Goal: Task Accomplishment & Management: Manage account settings

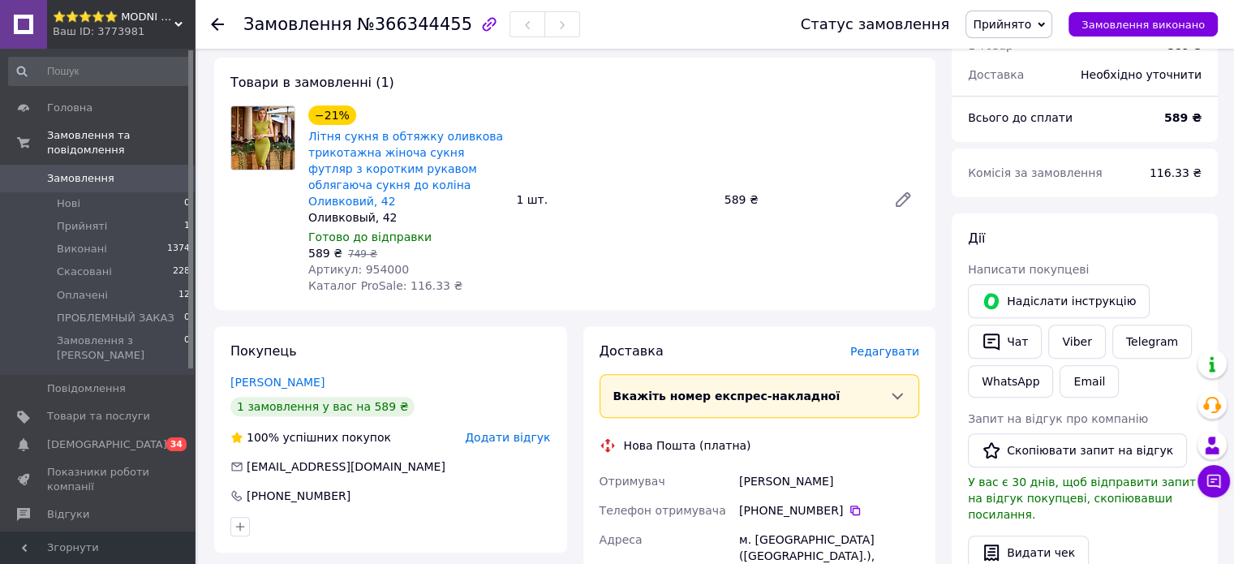
scroll to position [487, 0]
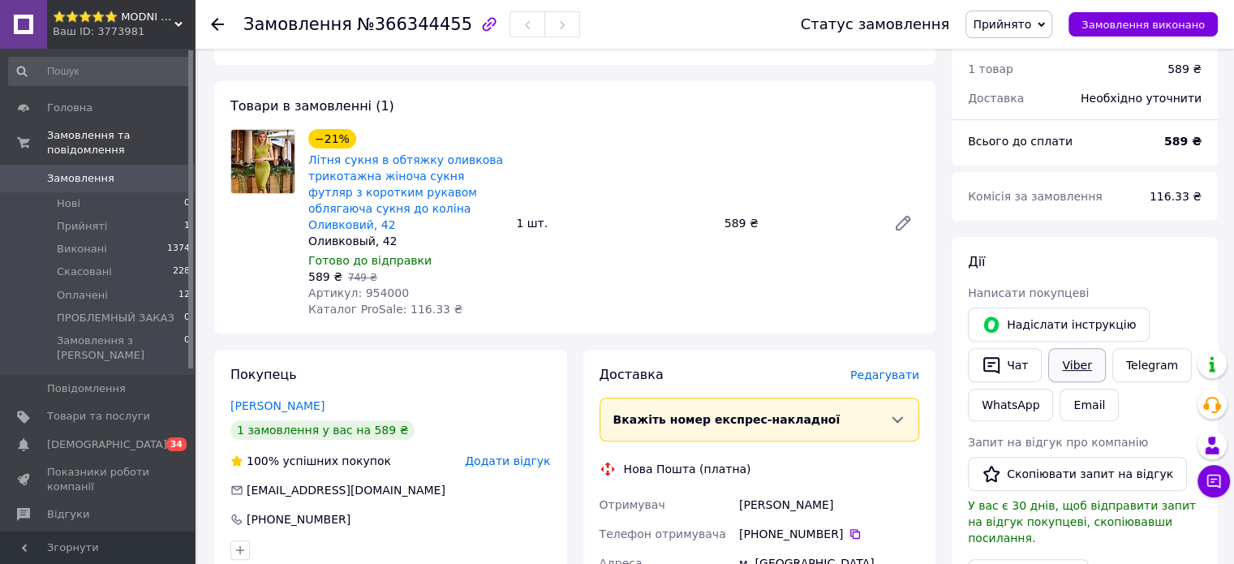
click at [1070, 360] on link "Viber" at bounding box center [1077, 365] width 57 height 34
click at [1130, 364] on link "Telegram" at bounding box center [1153, 365] width 80 height 34
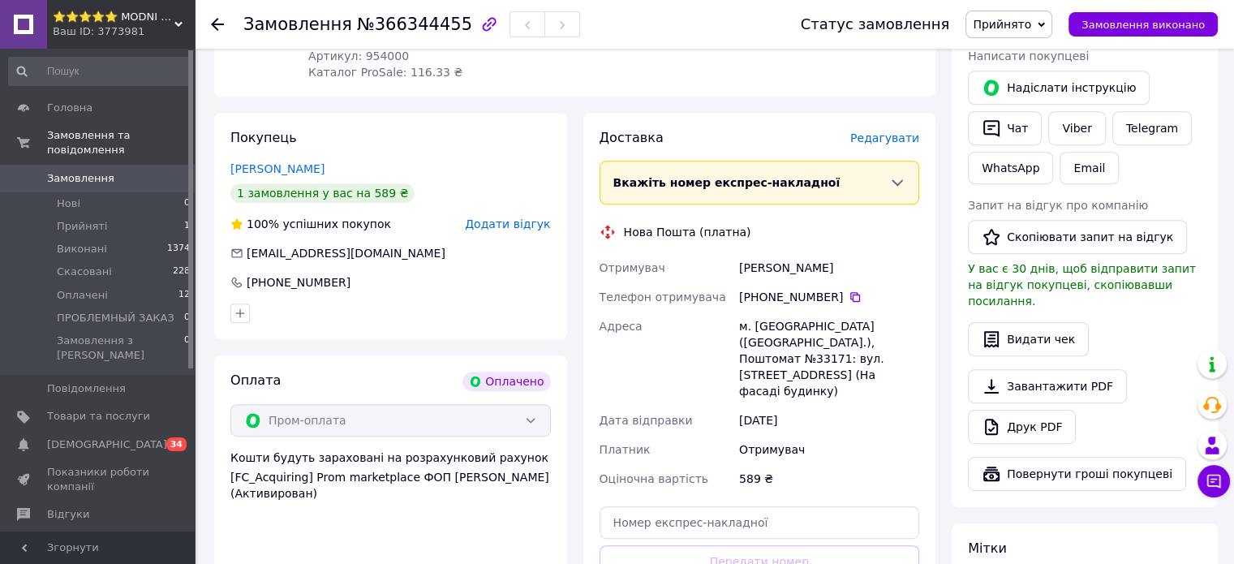
scroll to position [730, 0]
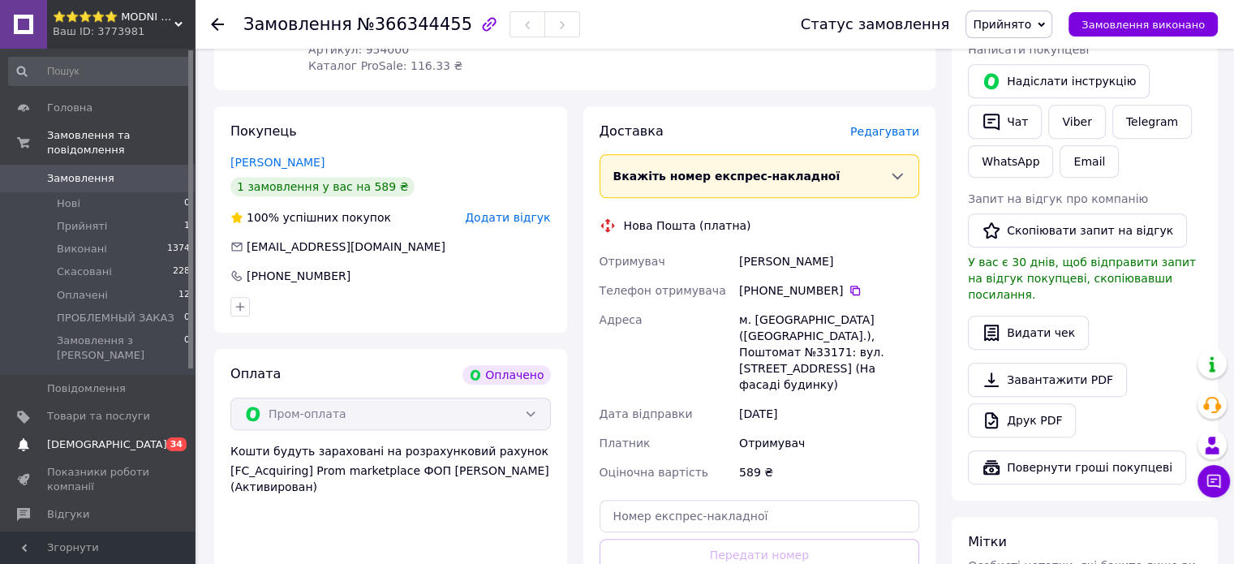
click at [72, 437] on span "[DEMOGRAPHIC_DATA]" at bounding box center [107, 444] width 120 height 15
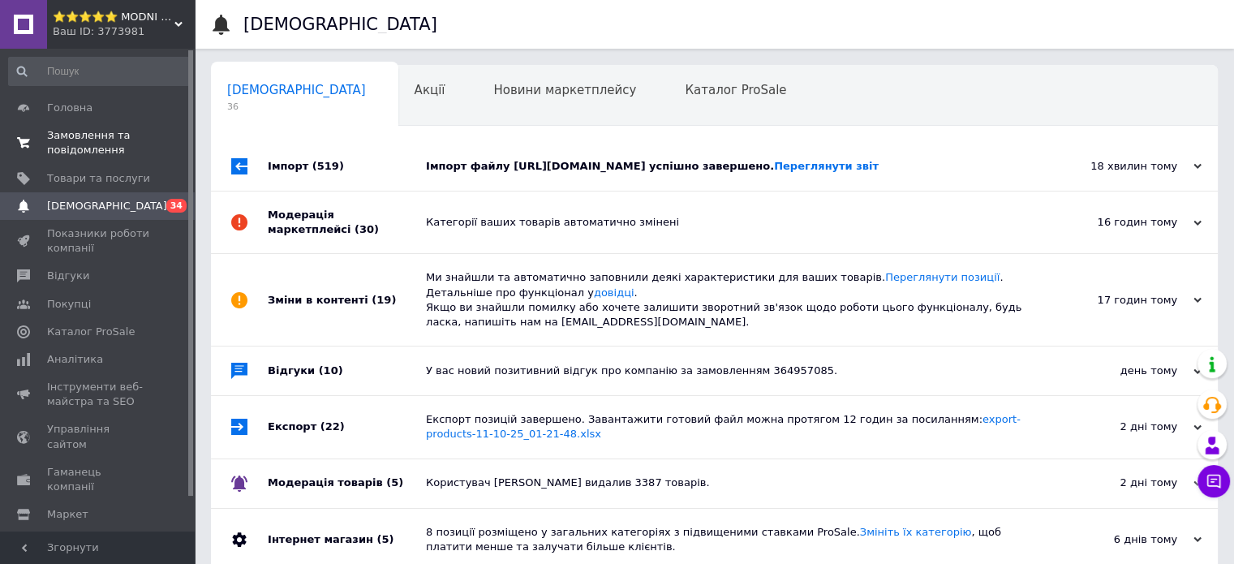
click at [94, 145] on span "Замовлення та повідомлення" at bounding box center [98, 142] width 103 height 29
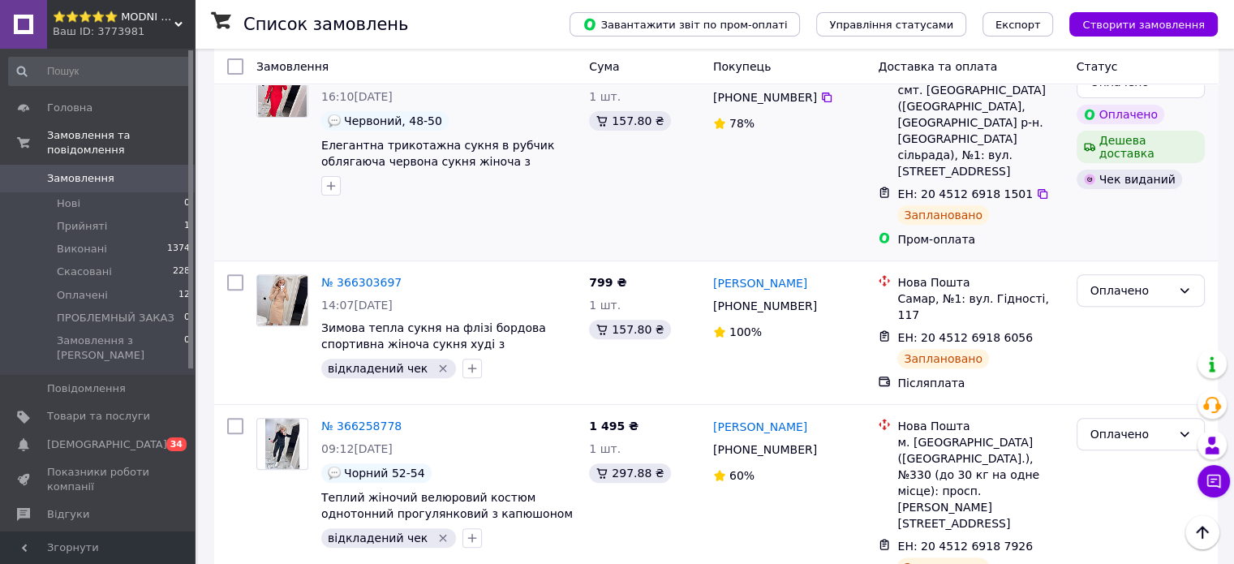
scroll to position [568, 0]
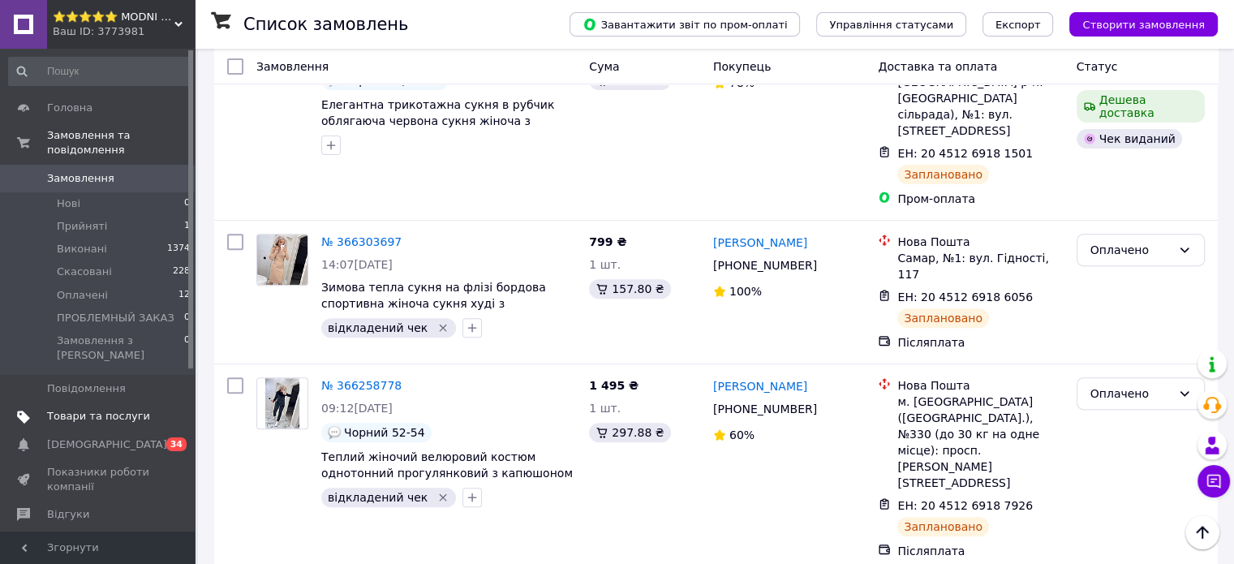
click at [67, 409] on span "Товари та послуги" at bounding box center [98, 416] width 103 height 15
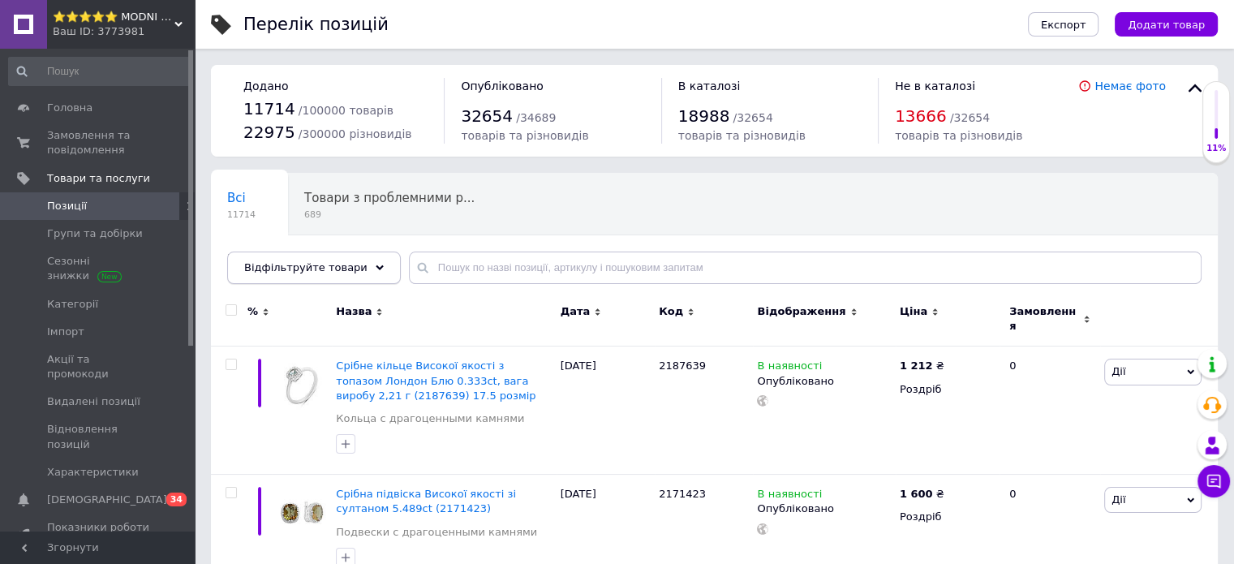
click at [343, 265] on span "Відфільтруйте товари" at bounding box center [305, 267] width 123 height 12
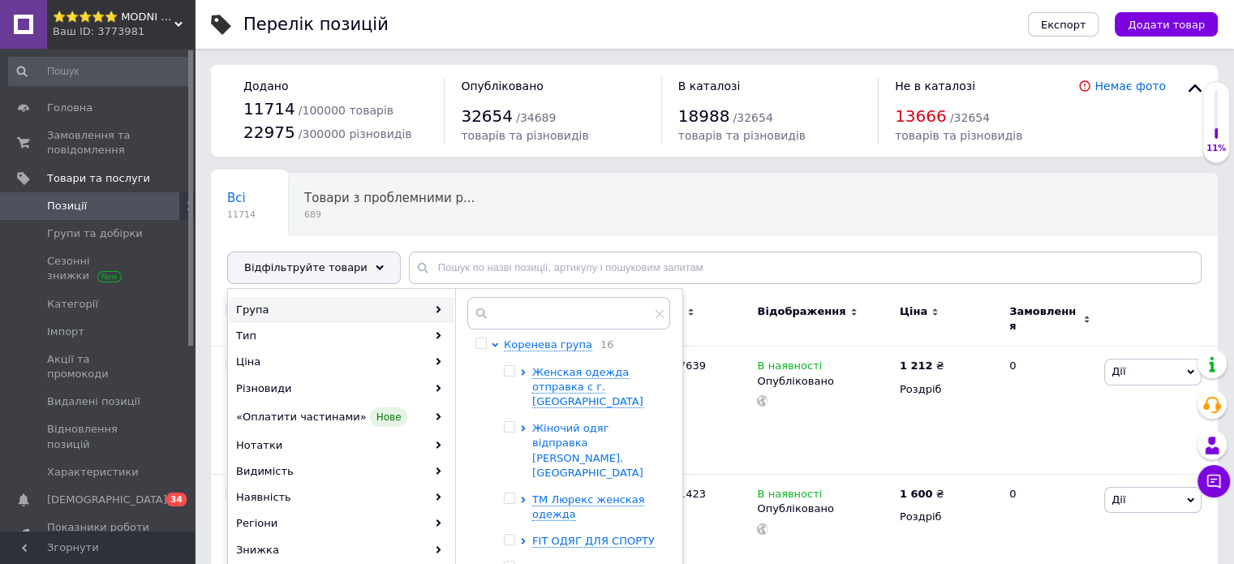
scroll to position [81, 0]
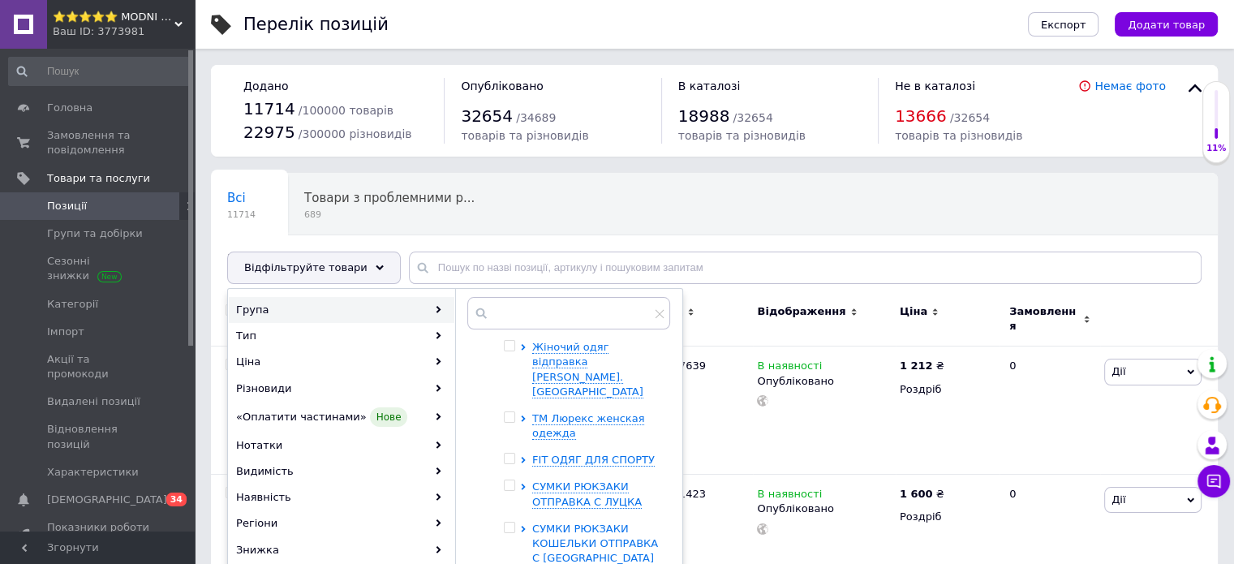
click at [520, 526] on icon at bounding box center [523, 529] width 6 height 6
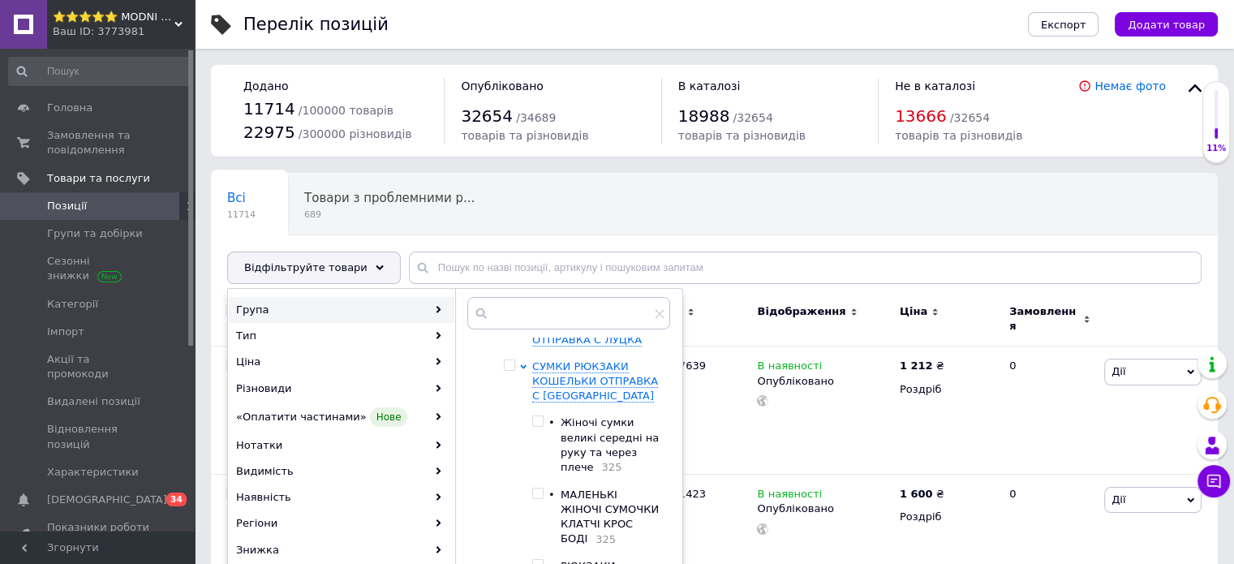
scroll to position [162, 0]
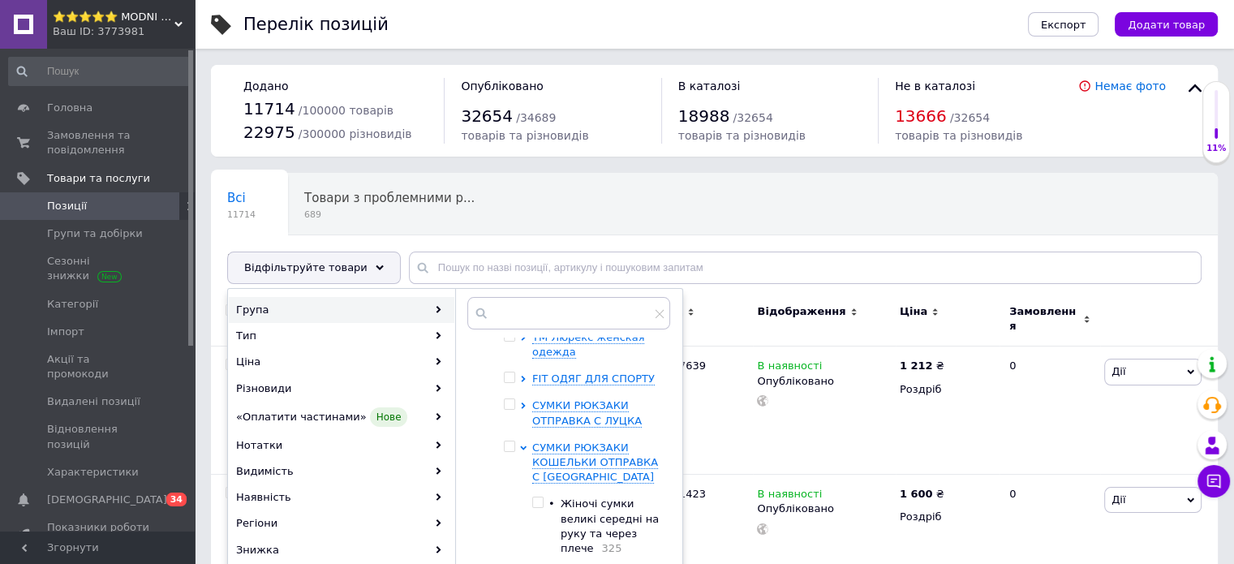
click at [509, 442] on input "checkbox" at bounding box center [509, 447] width 11 height 11
checkbox input "true"
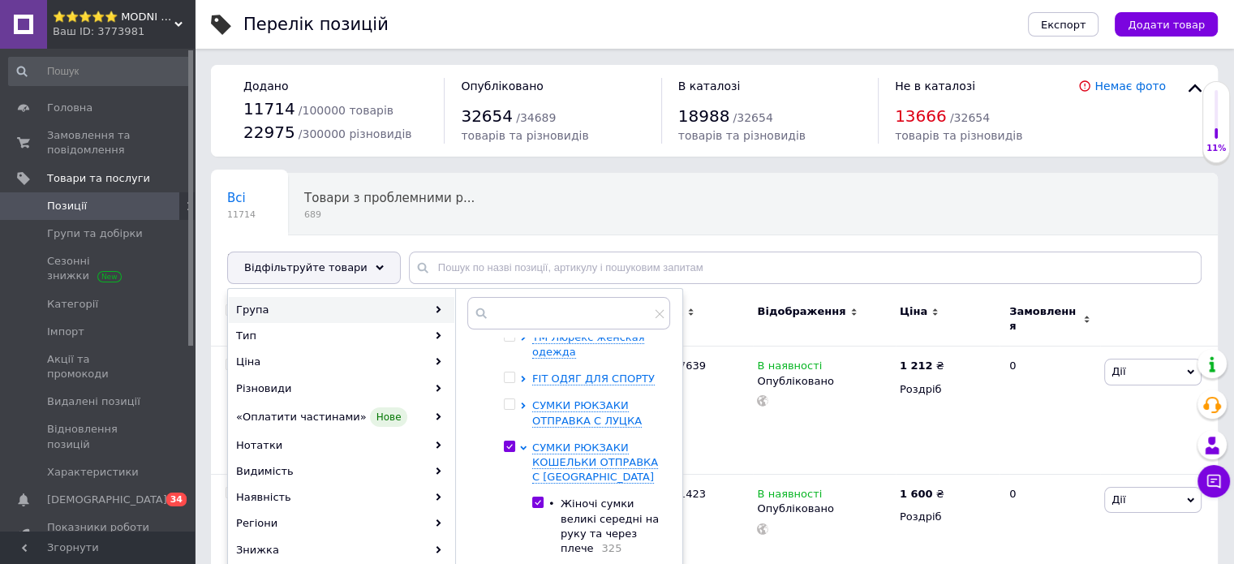
checkbox input "true"
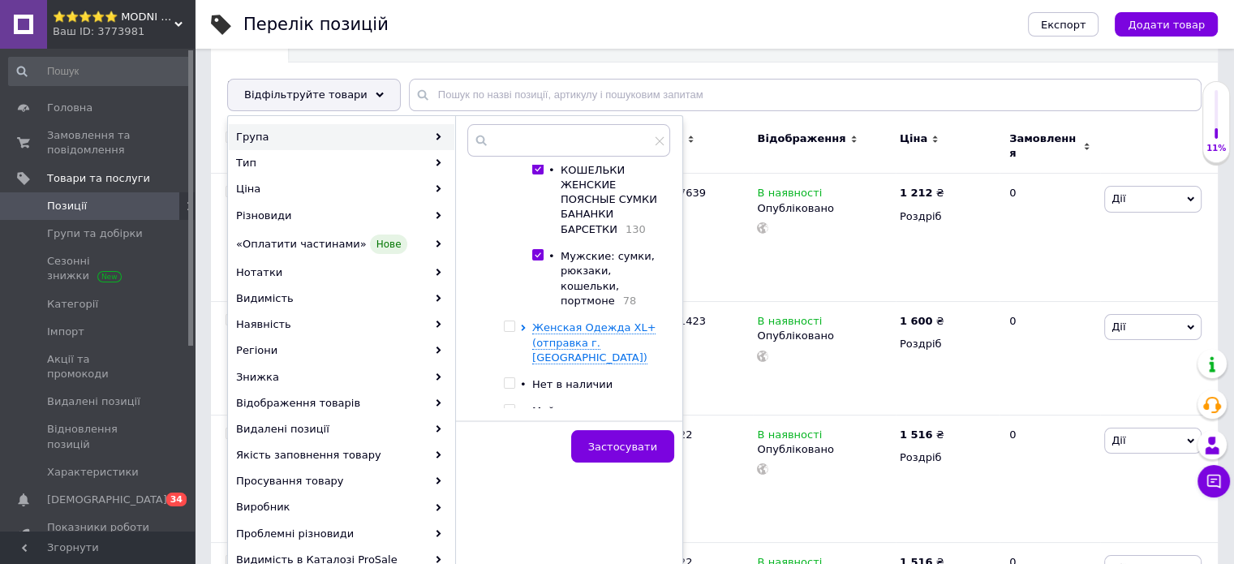
scroll to position [243, 0]
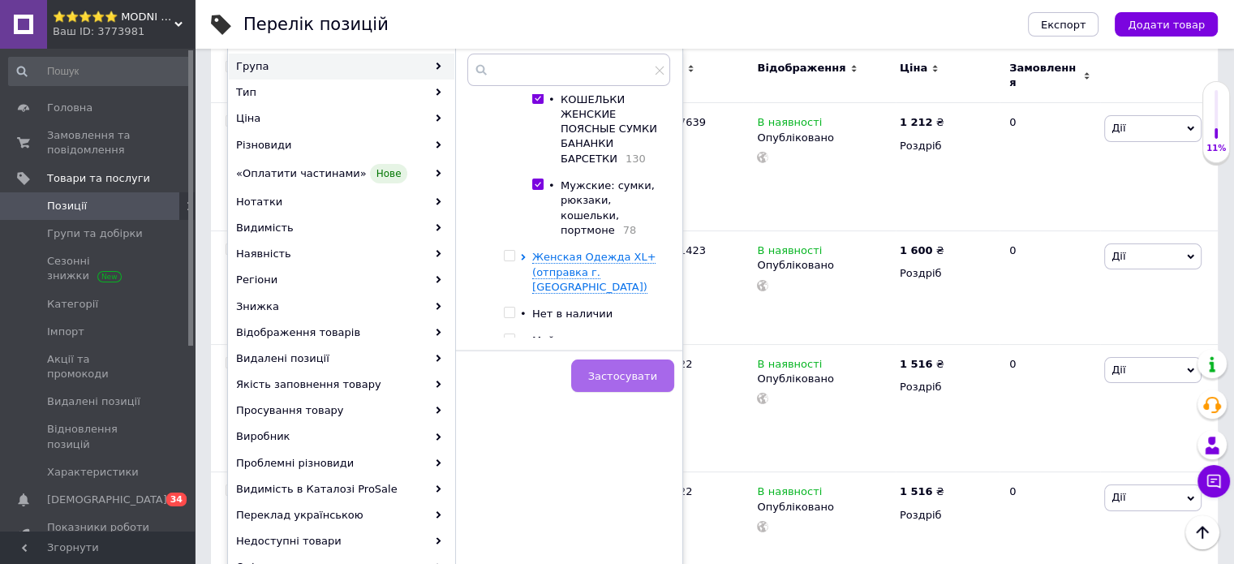
click at [642, 365] on button "Застосувати" at bounding box center [622, 376] width 103 height 32
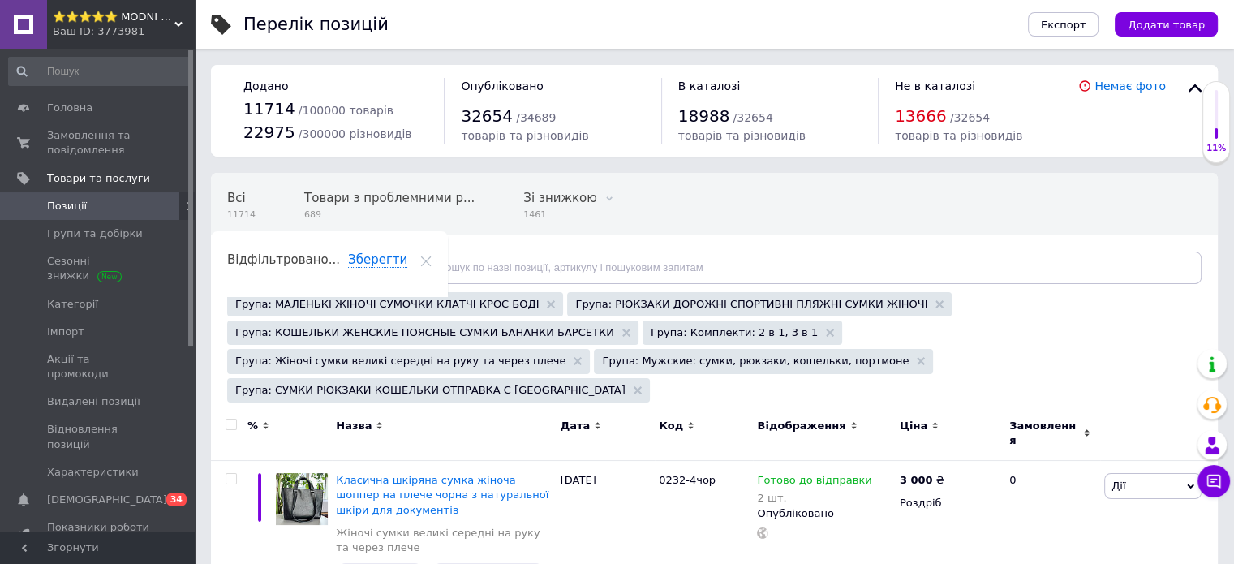
click at [309, 266] on span "Відфільтруйте товари" at bounding box center [305, 267] width 123 height 12
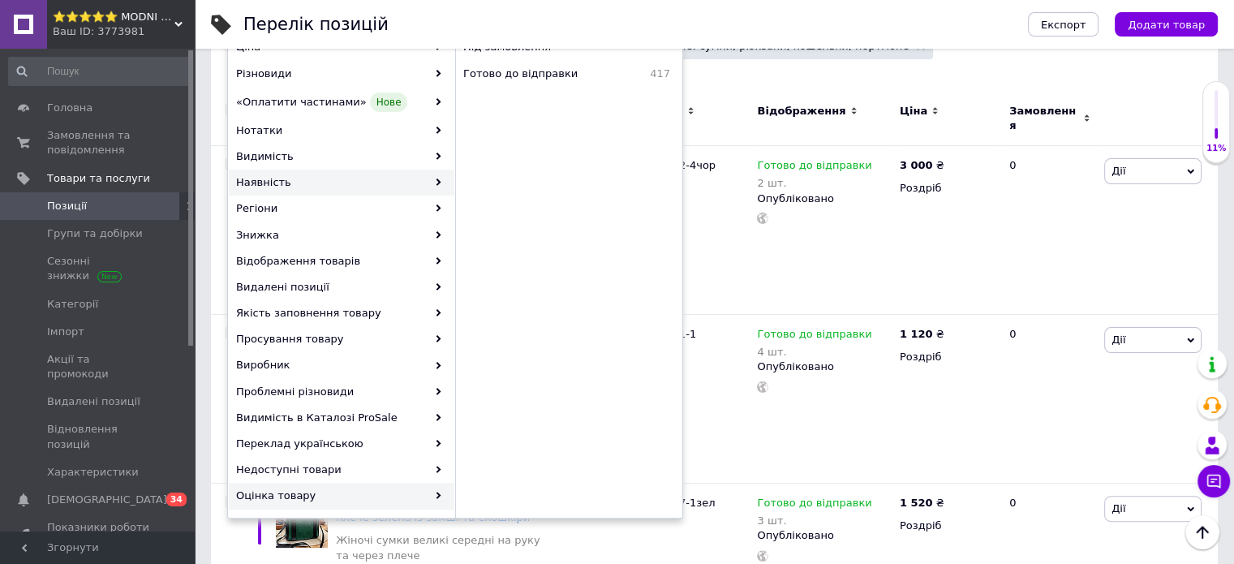
scroll to position [325, 0]
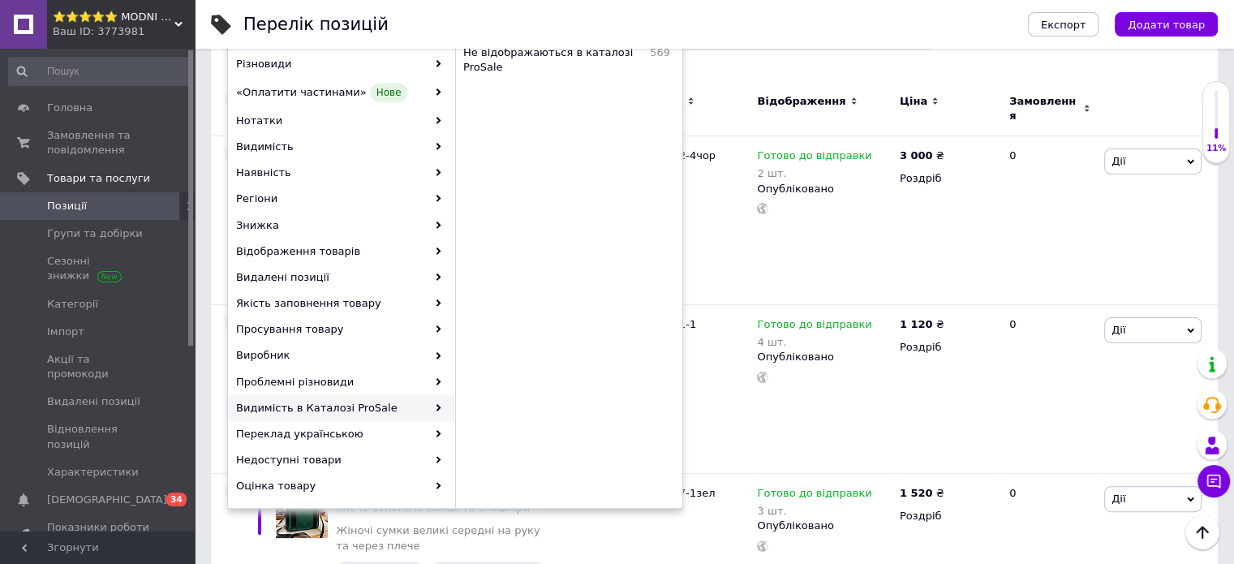
click at [342, 408] on div "Видимість в Каталозі ProSale" at bounding box center [342, 408] width 226 height 26
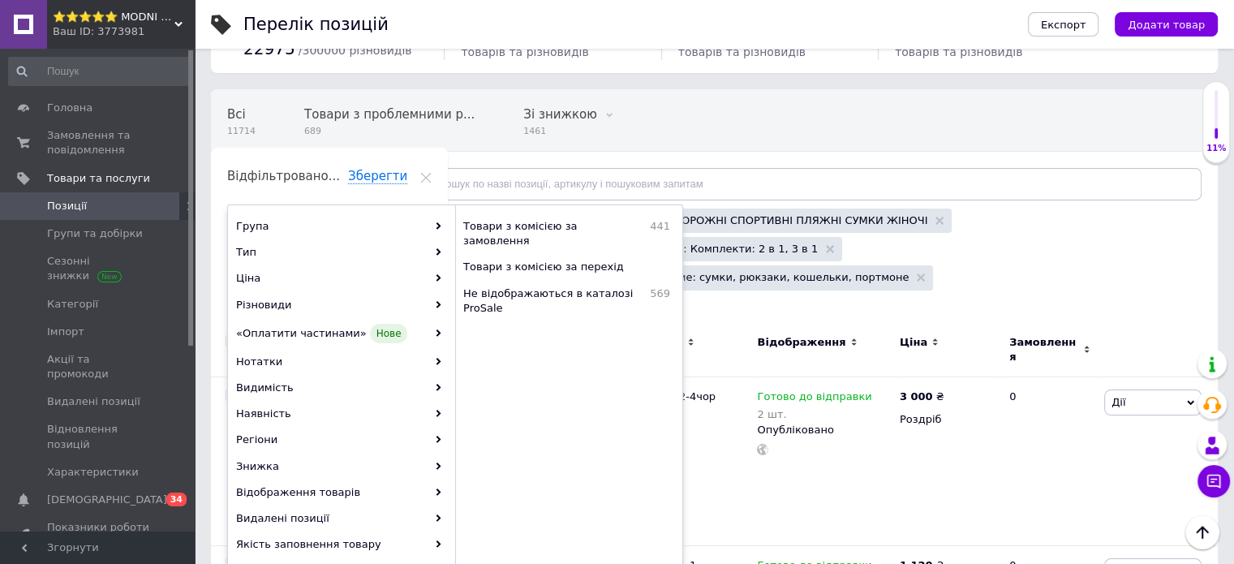
scroll to position [81, 0]
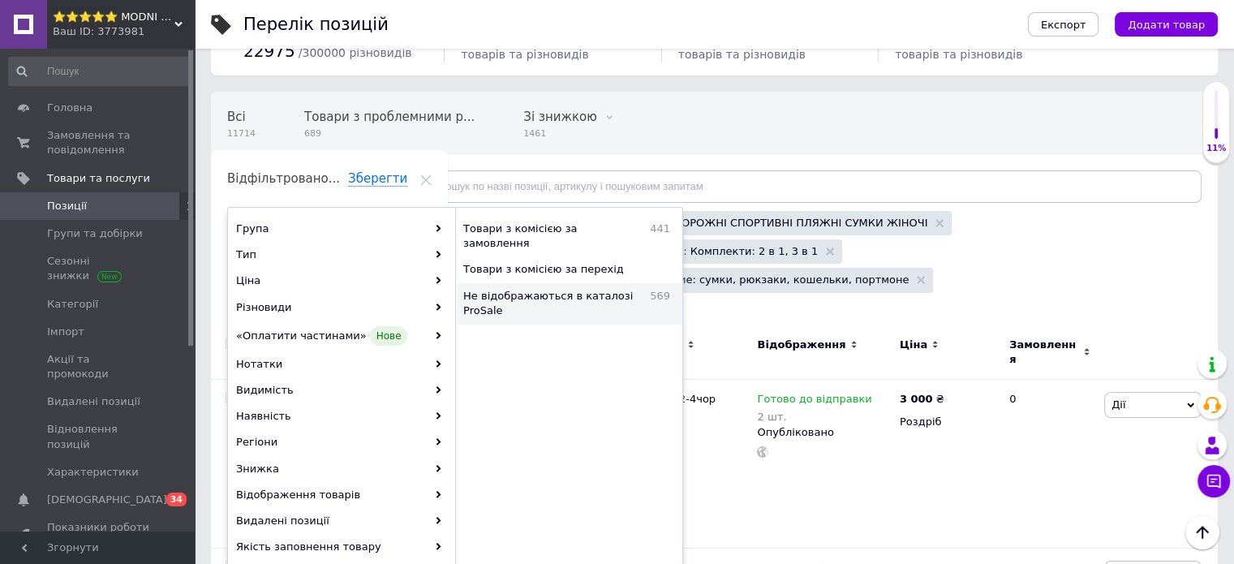
click at [571, 301] on span "Не відображаються в каталозі ProSale" at bounding box center [552, 303] width 179 height 29
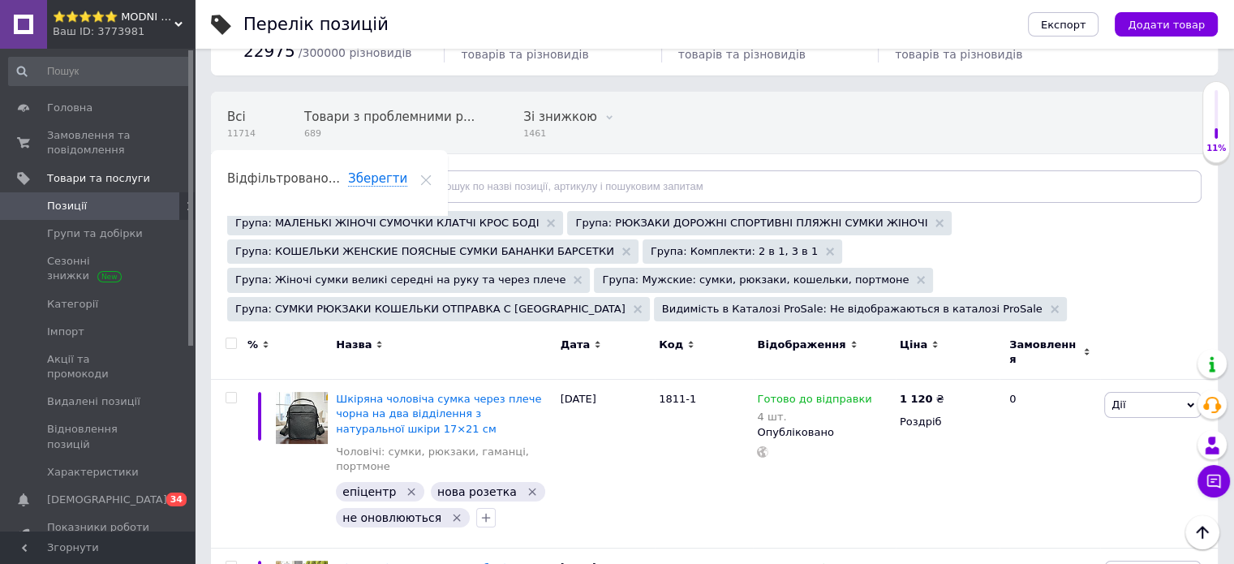
click at [302, 181] on span "Відфільтруйте товари" at bounding box center [305, 186] width 123 height 12
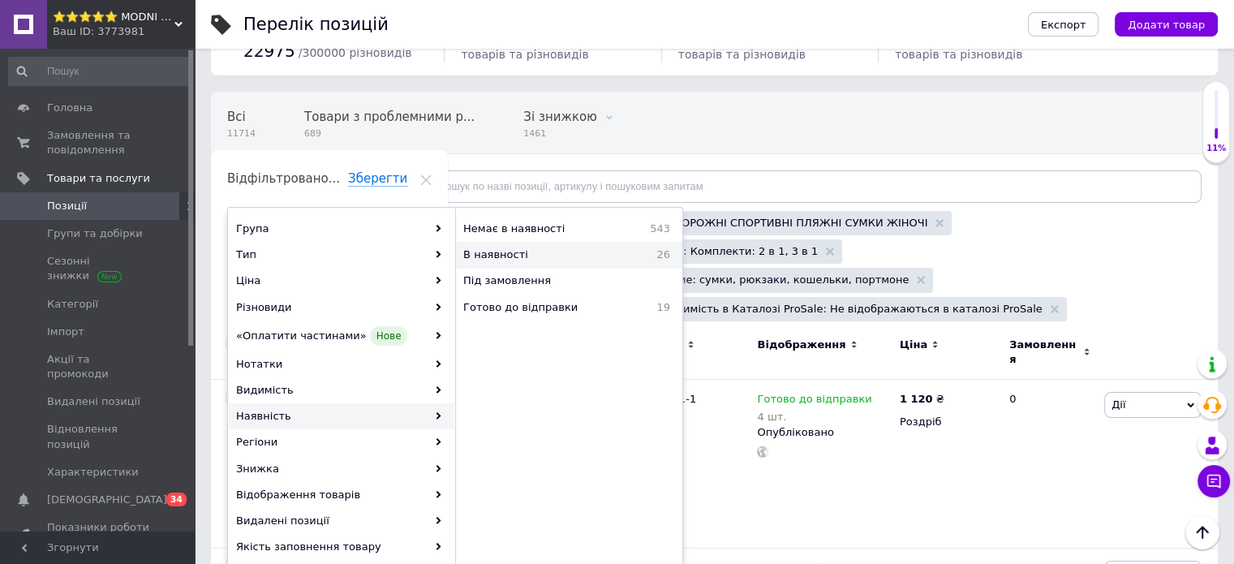
click at [557, 257] on span "В наявності" at bounding box center [540, 255] width 155 height 15
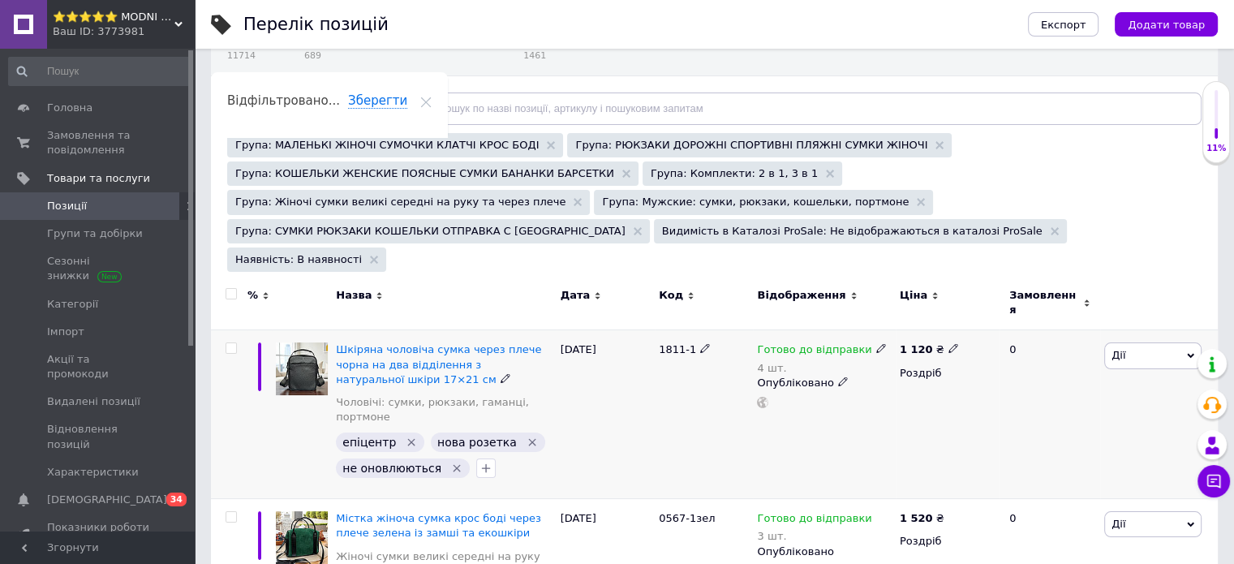
scroll to position [162, 0]
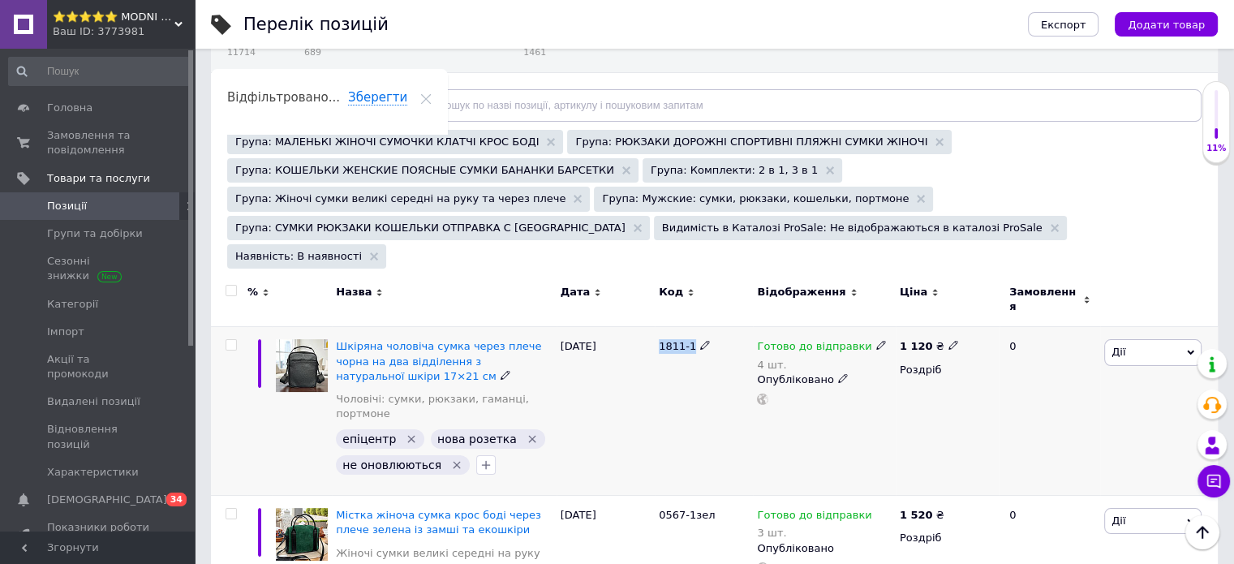
drag, startPoint x: 656, startPoint y: 308, endPoint x: 719, endPoint y: 314, distance: 63.6
click at [719, 327] on div "1811-1" at bounding box center [704, 411] width 98 height 169
copy div "1811-1"
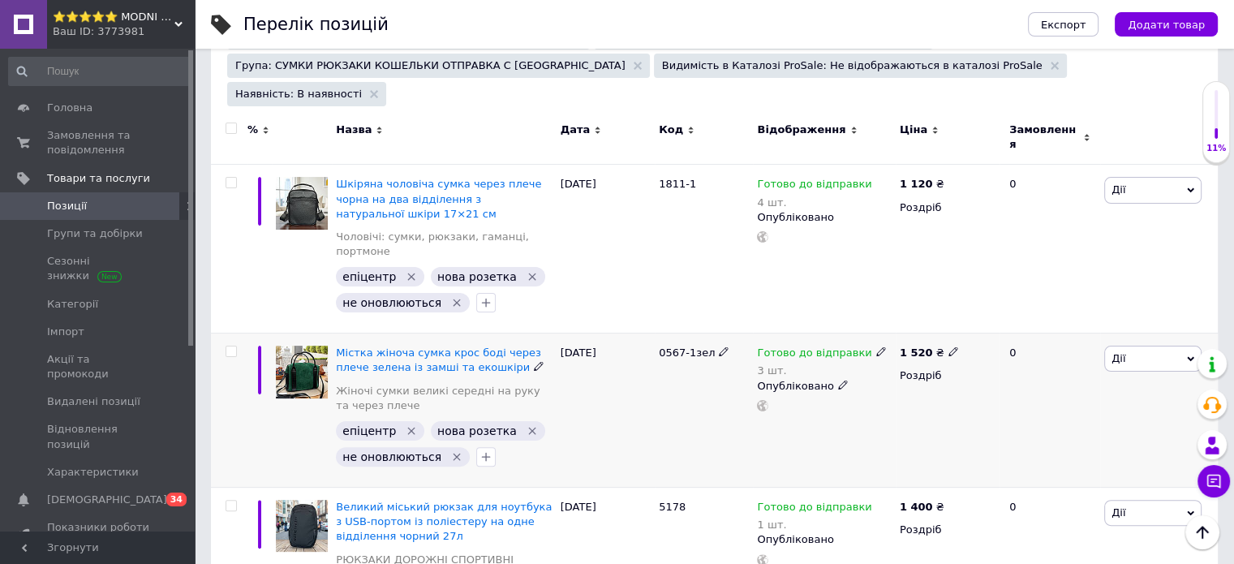
click at [661, 347] on span "0567-1зел" at bounding box center [687, 353] width 56 height 12
drag, startPoint x: 692, startPoint y: 313, endPoint x: 653, endPoint y: 311, distance: 39.8
click at [653, 334] on div "Містка жіноча сумка крос боді через плече зелена із замші та екошкіри Жіночі су…" at bounding box center [714, 411] width 1007 height 154
copy div "0567-1"
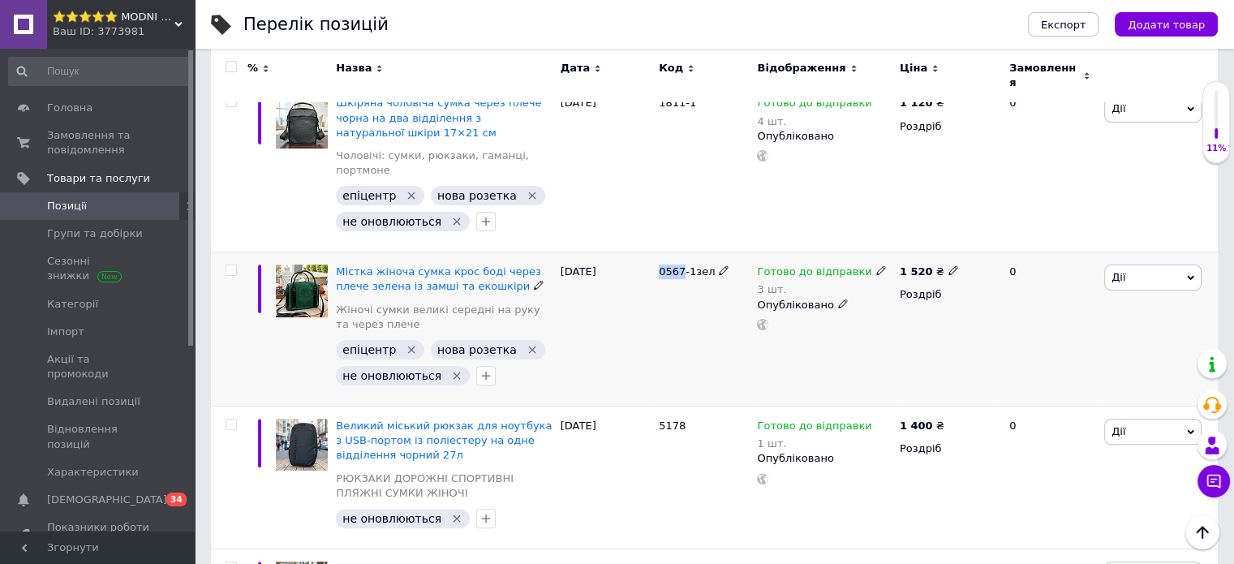
scroll to position [243, 0]
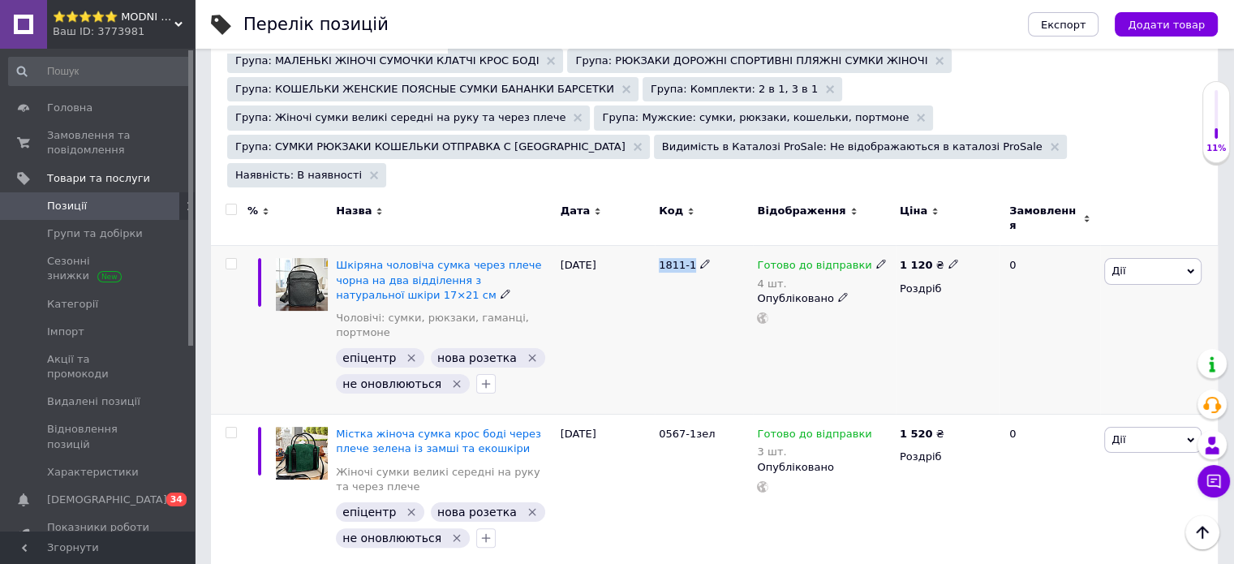
click at [690, 259] on span "1811-1" at bounding box center [677, 265] width 37 height 12
copy span "1811-1"
click at [234, 259] on input "checkbox" at bounding box center [231, 264] width 11 height 11
checkbox input "true"
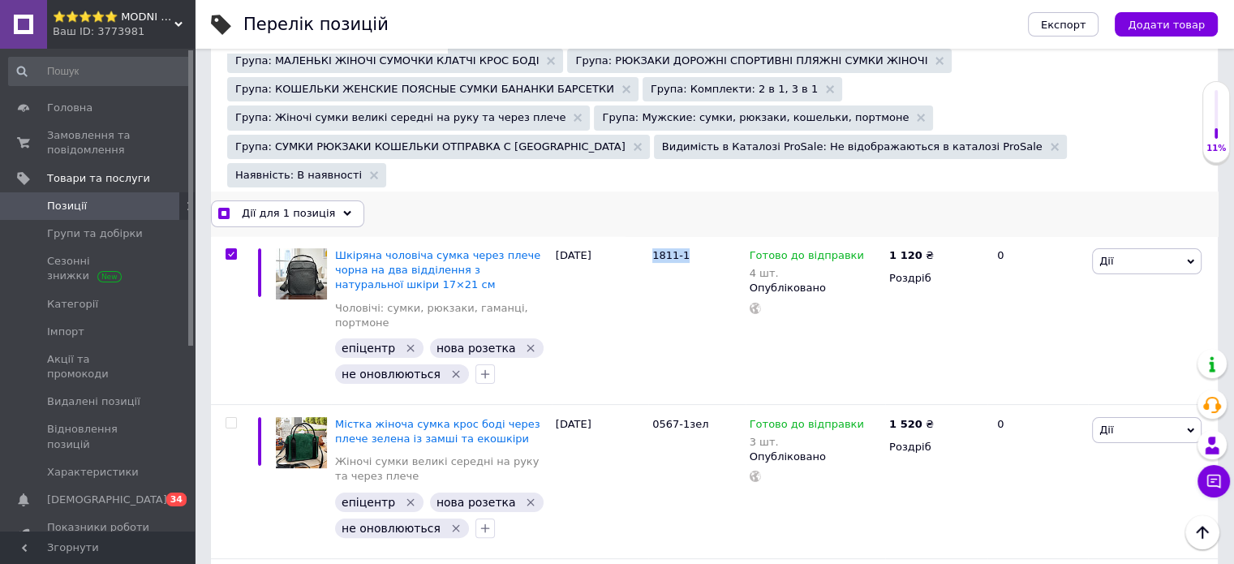
click at [287, 206] on span "Дії для 1 позиція" at bounding box center [288, 213] width 93 height 15
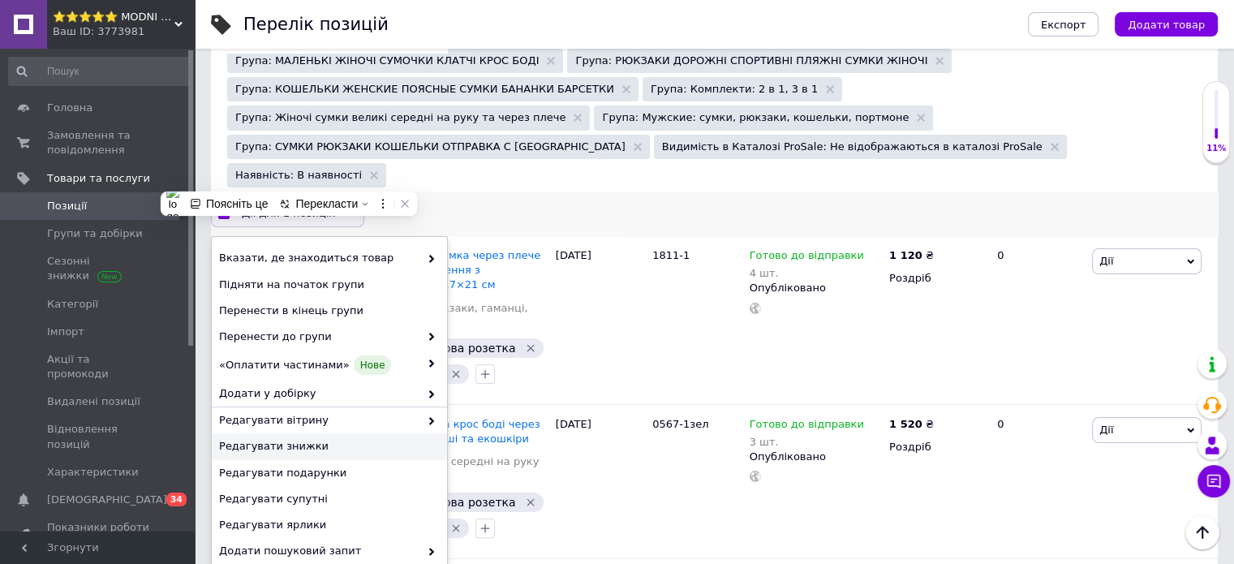
click at [292, 439] on span "Редагувати знижки" at bounding box center [327, 446] width 217 height 15
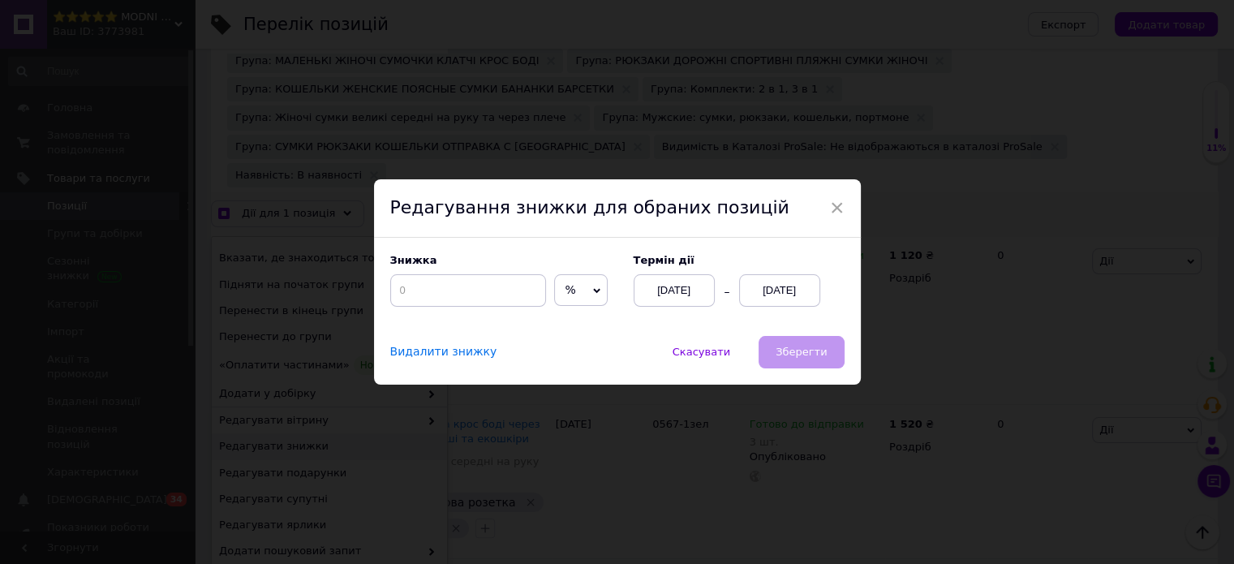
scroll to position [177, 0]
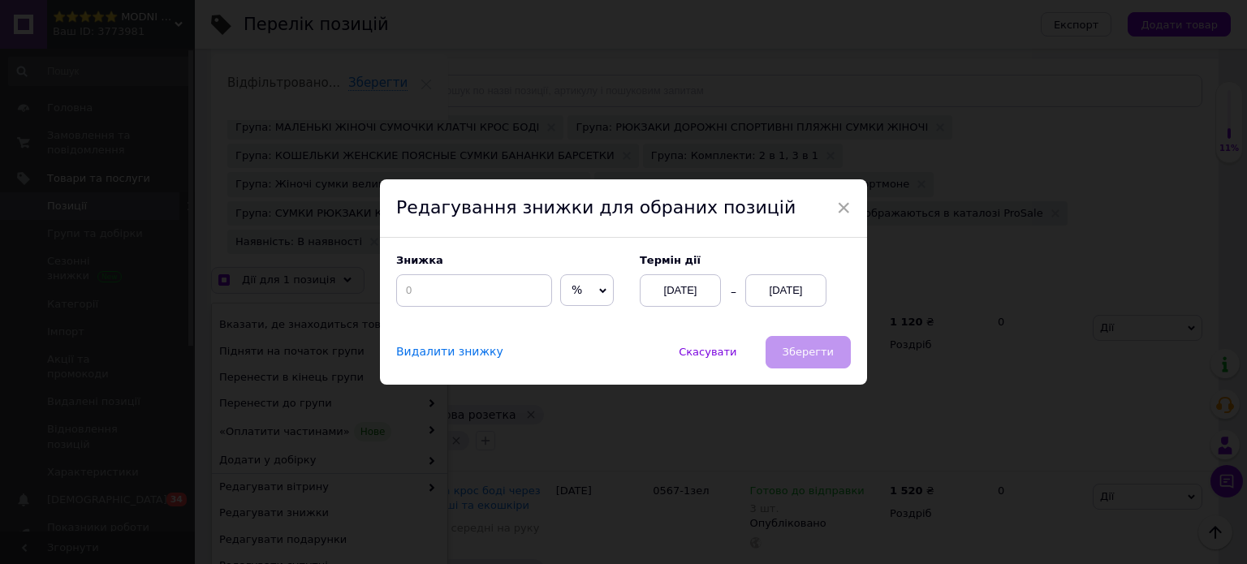
drag, startPoint x: 581, startPoint y: 292, endPoint x: 580, endPoint y: 321, distance: 28.4
click at [581, 293] on span "%" at bounding box center [587, 290] width 54 height 32
drag, startPoint x: 575, startPoint y: 330, endPoint x: 710, endPoint y: 321, distance: 135.9
click at [578, 329] on li "₴" at bounding box center [587, 323] width 52 height 23
click at [799, 291] on div "[DATE]" at bounding box center [785, 290] width 81 height 32
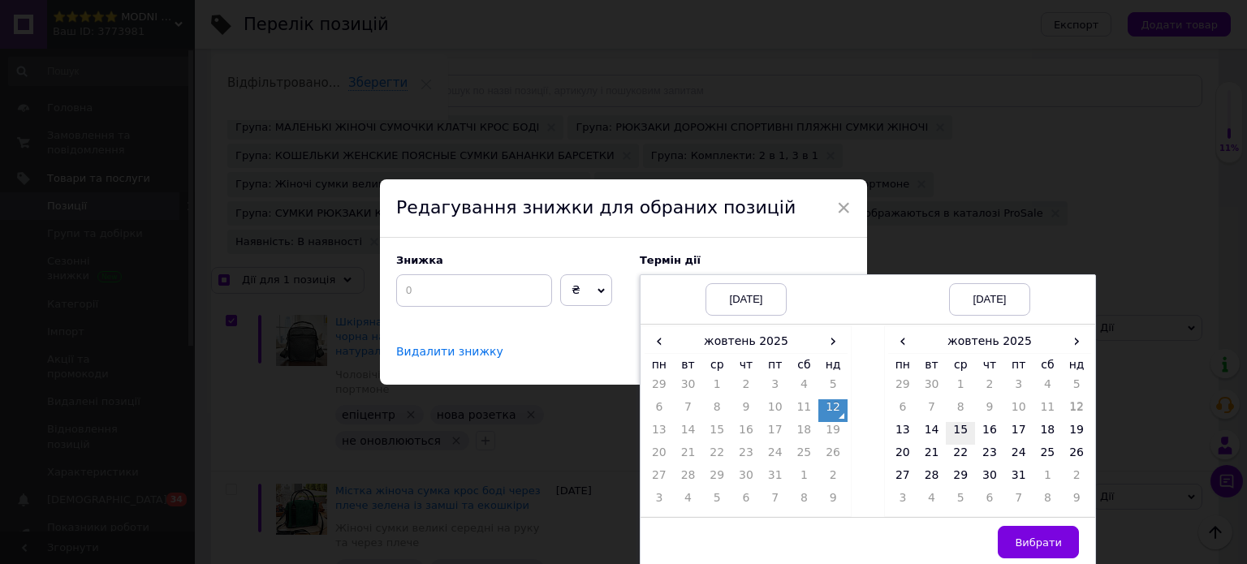
click at [958, 431] on td "15" at bounding box center [960, 433] width 29 height 23
click at [1040, 539] on span "Вибрати" at bounding box center [1037, 542] width 47 height 12
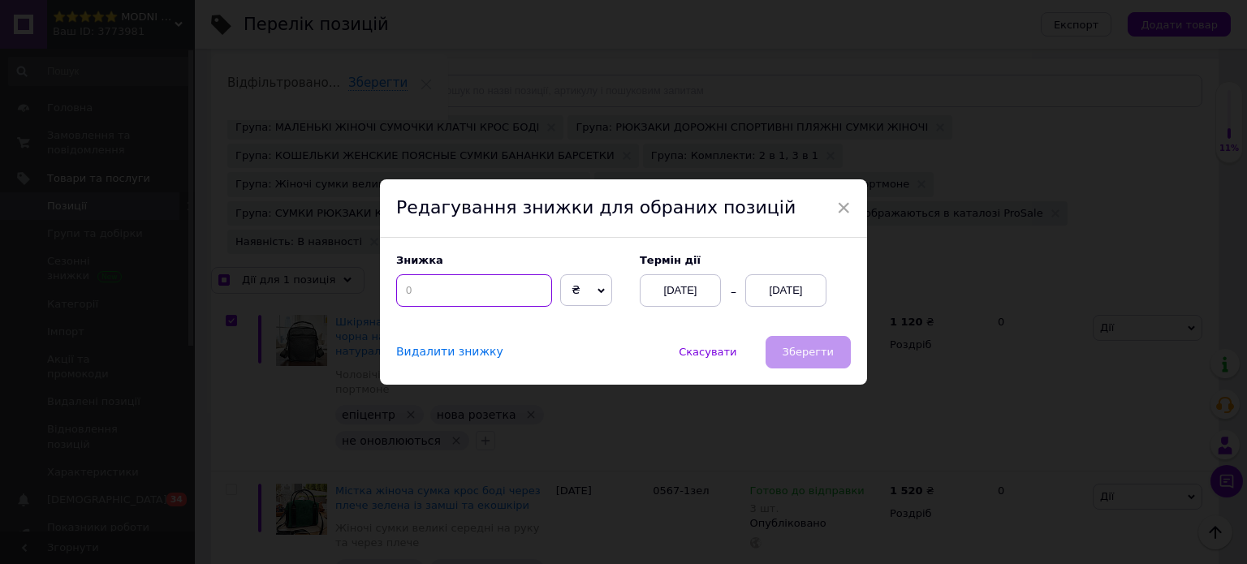
click at [479, 295] on input at bounding box center [474, 290] width 156 height 32
checkbox input "true"
type input "1"
checkbox input "true"
type input "12"
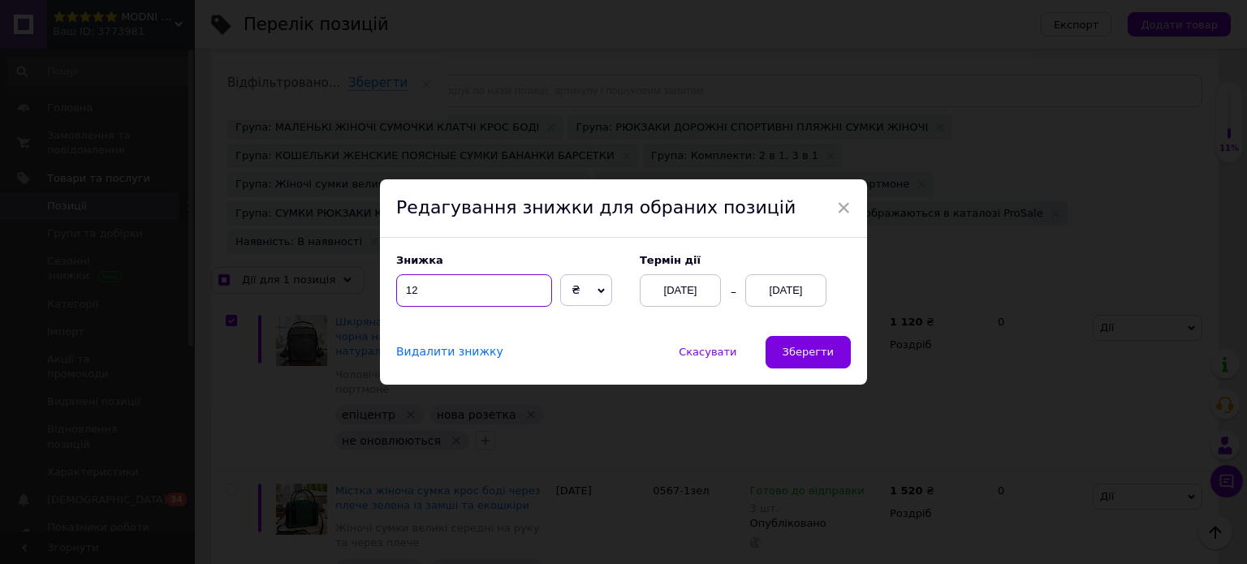
checkbox input "true"
type input "125"
click at [792, 355] on span "Зберегти" at bounding box center [807, 352] width 51 height 12
checkbox input "true"
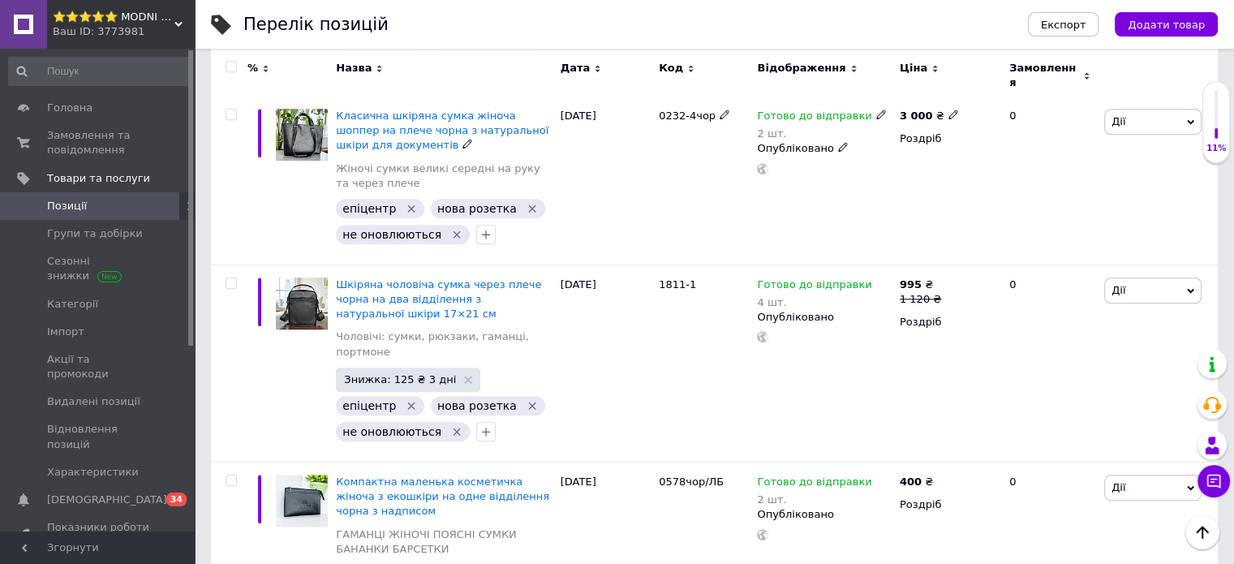
scroll to position [1394, 0]
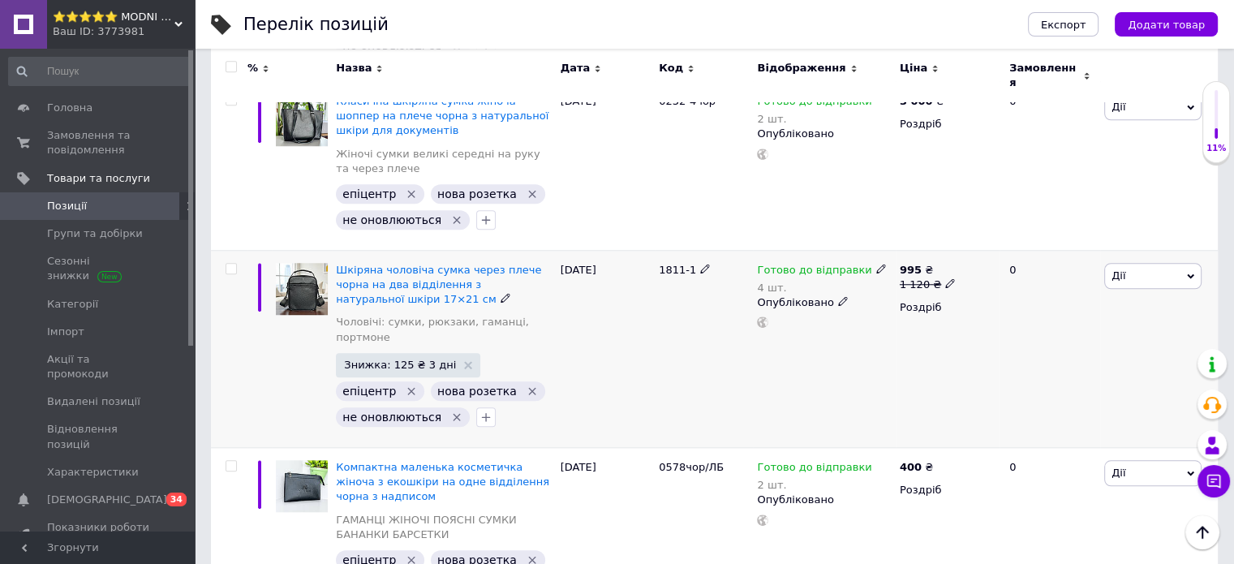
click at [1167, 263] on span "Дії" at bounding box center [1153, 276] width 97 height 26
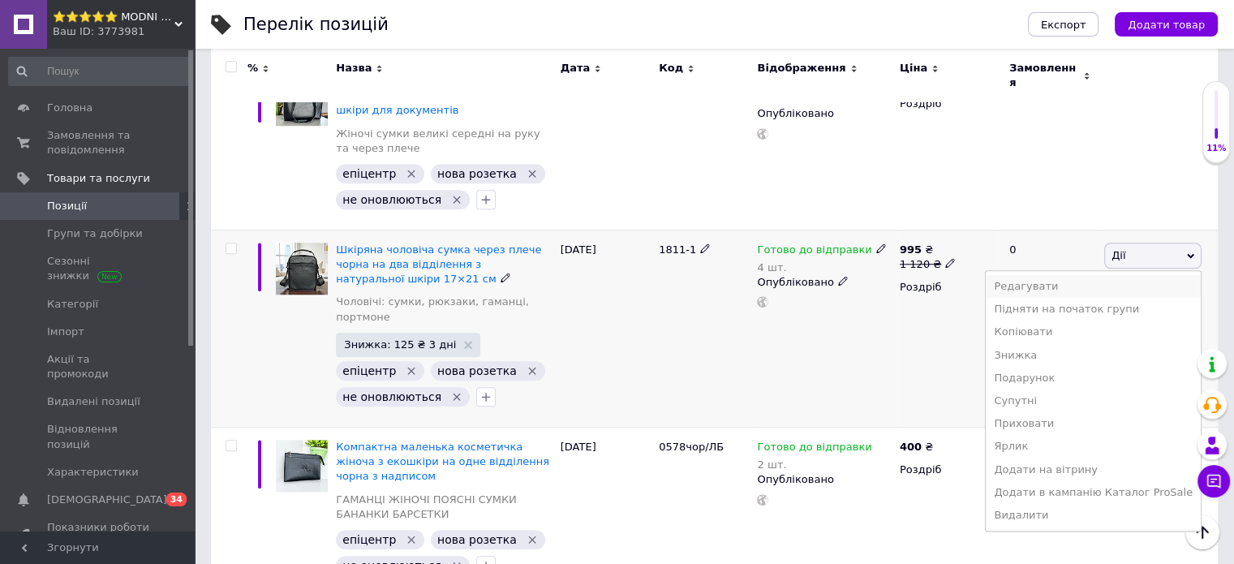
scroll to position [1557, 0]
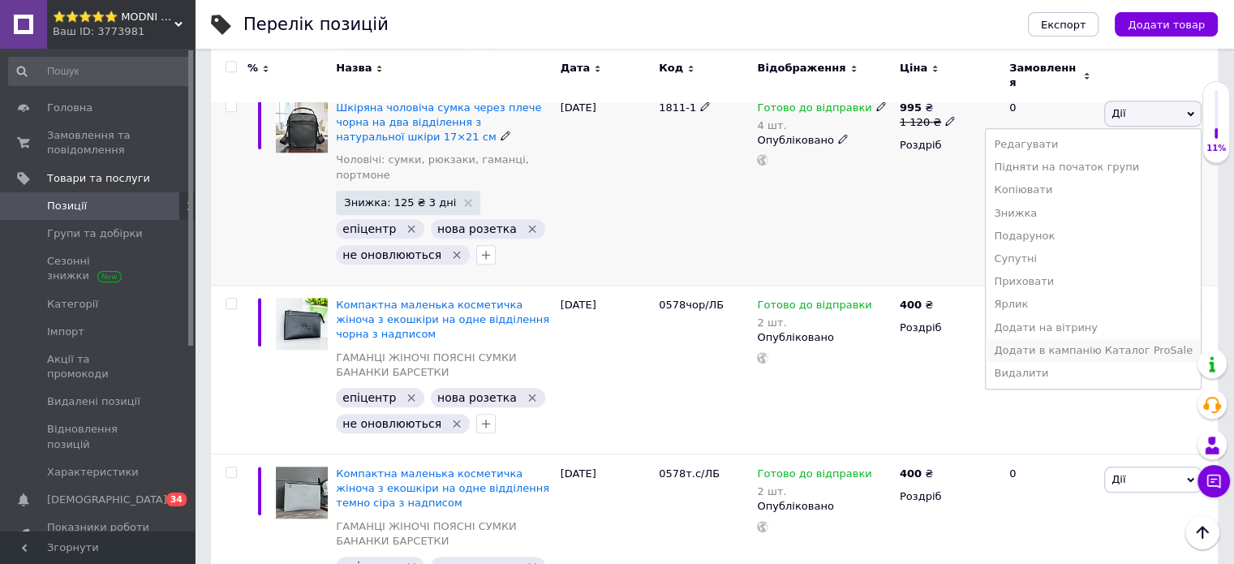
click at [1070, 339] on li "Додати в кампанію Каталог ProSale" at bounding box center [1093, 350] width 215 height 23
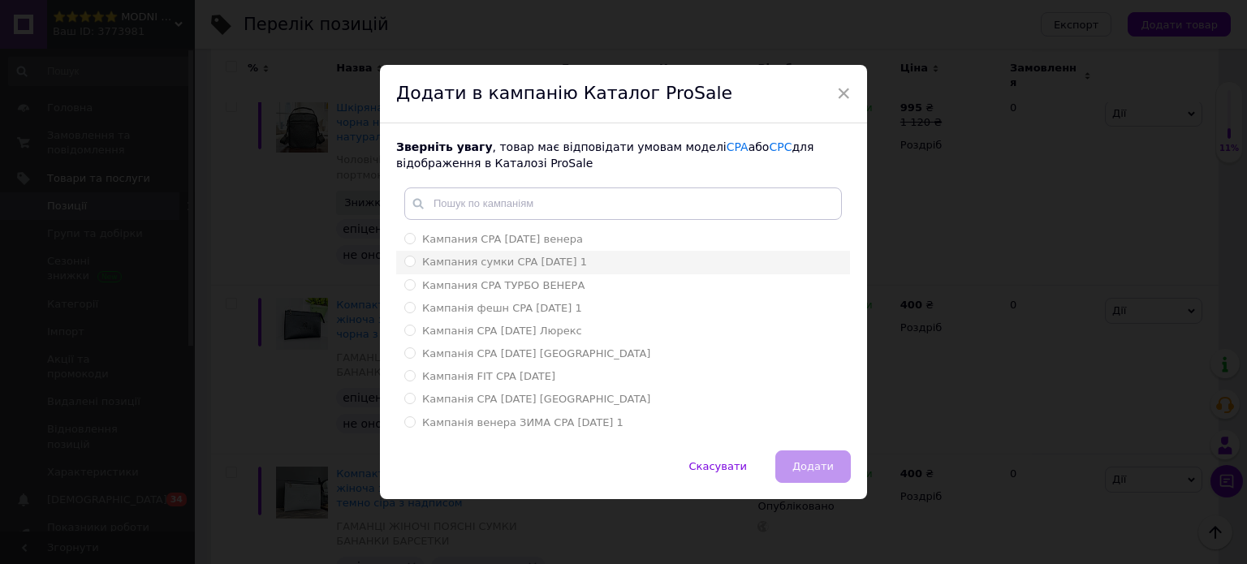
click at [501, 264] on span "Кампания сумки CPA [DATE] 1" at bounding box center [504, 262] width 165 height 12
click at [415, 264] on input "Кампания сумки CPA [DATE] 1" at bounding box center [409, 261] width 11 height 11
radio input "true"
click at [803, 472] on span "Додати" at bounding box center [812, 466] width 41 height 12
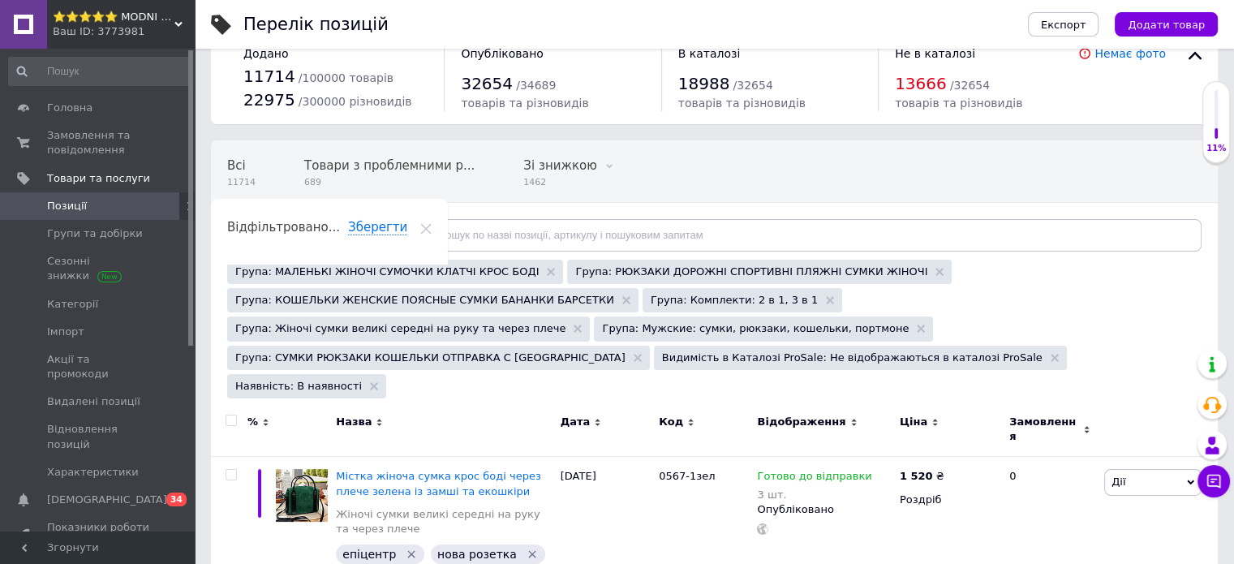
scroll to position [81, 0]
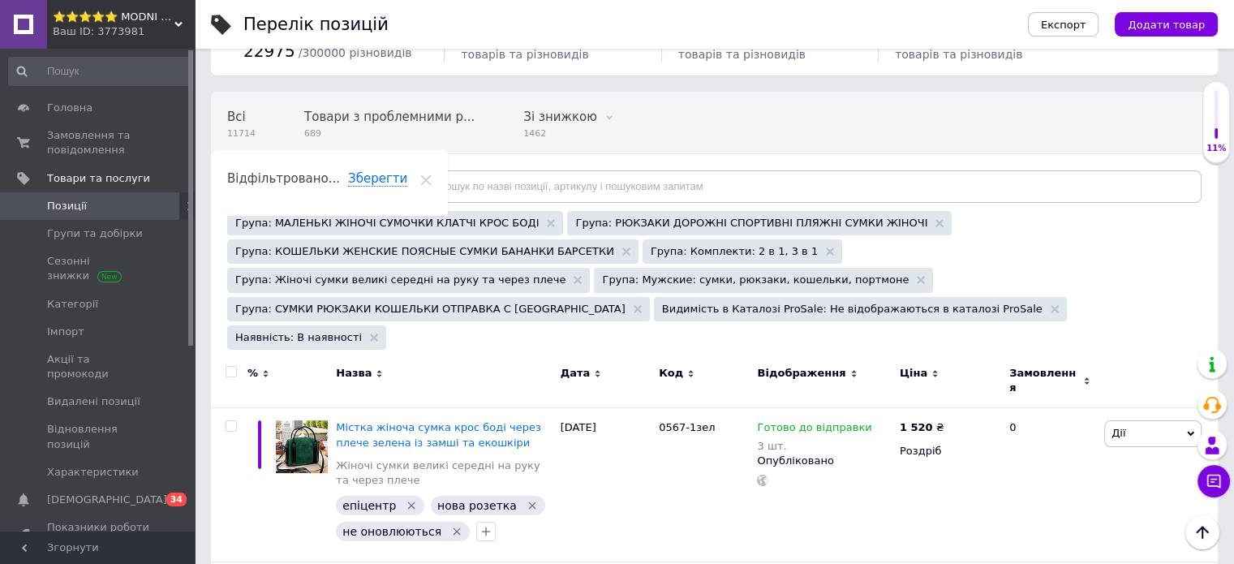
click at [687, 370] on icon at bounding box center [690, 373] width 7 height 7
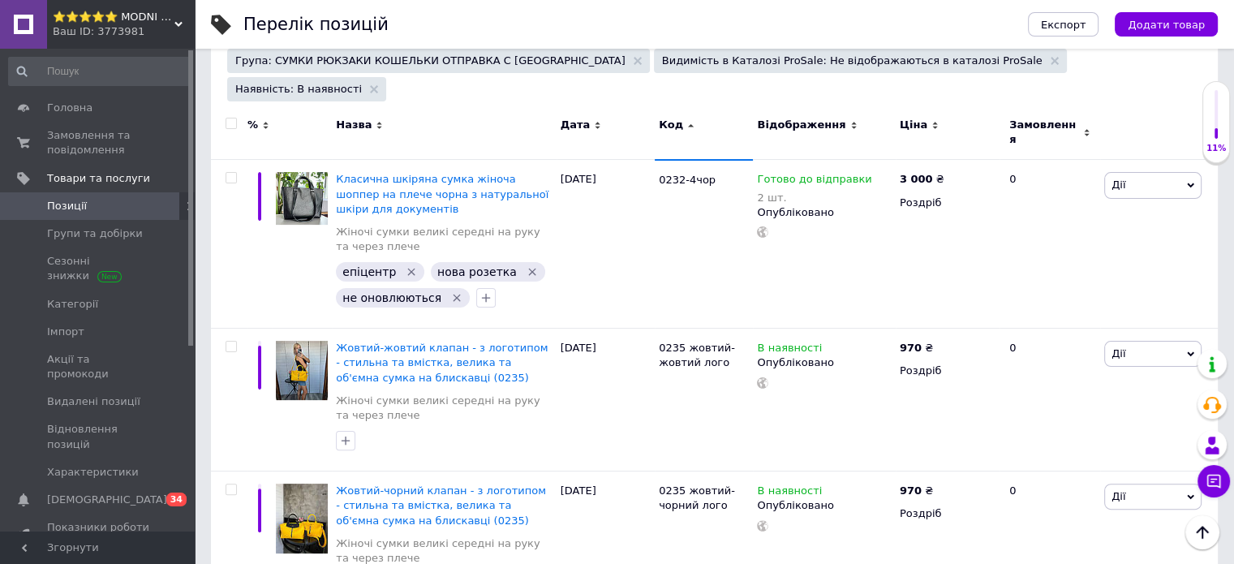
scroll to position [325, 0]
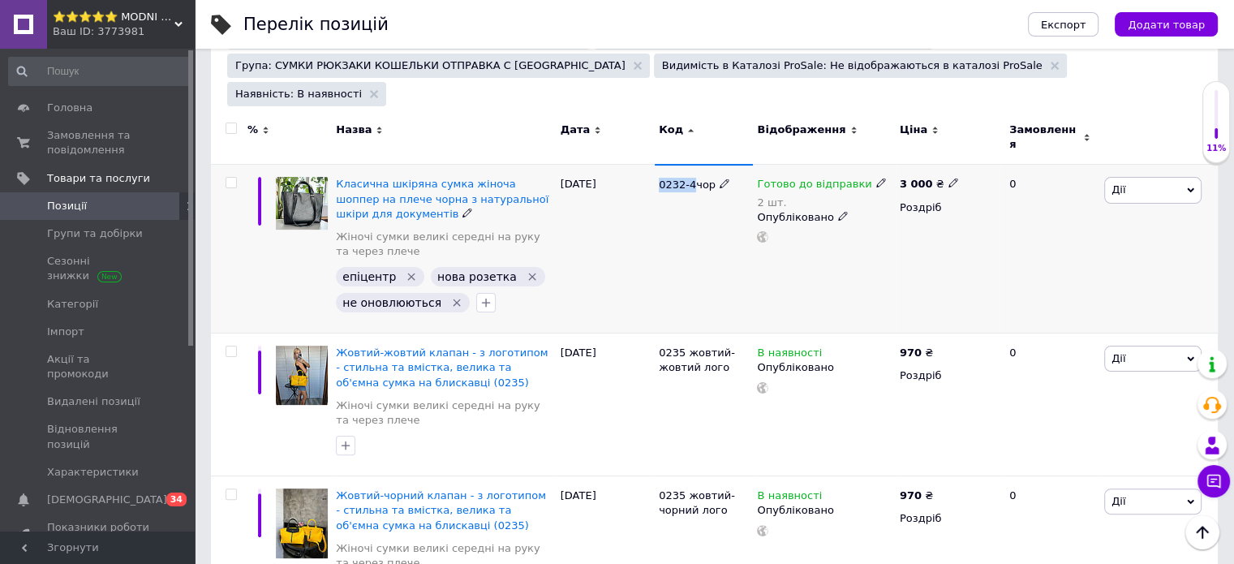
drag, startPoint x: 657, startPoint y: 144, endPoint x: 689, endPoint y: 155, distance: 34.4
click at [689, 165] on div "0232-4чор" at bounding box center [704, 249] width 98 height 169
copy span "0232-4"
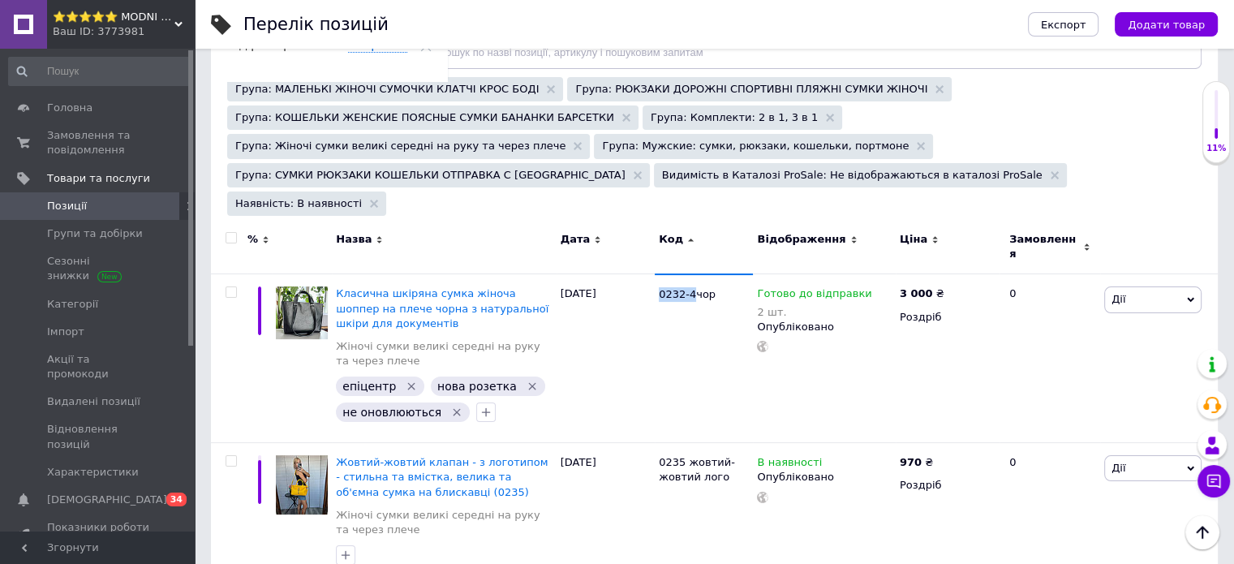
scroll to position [243, 0]
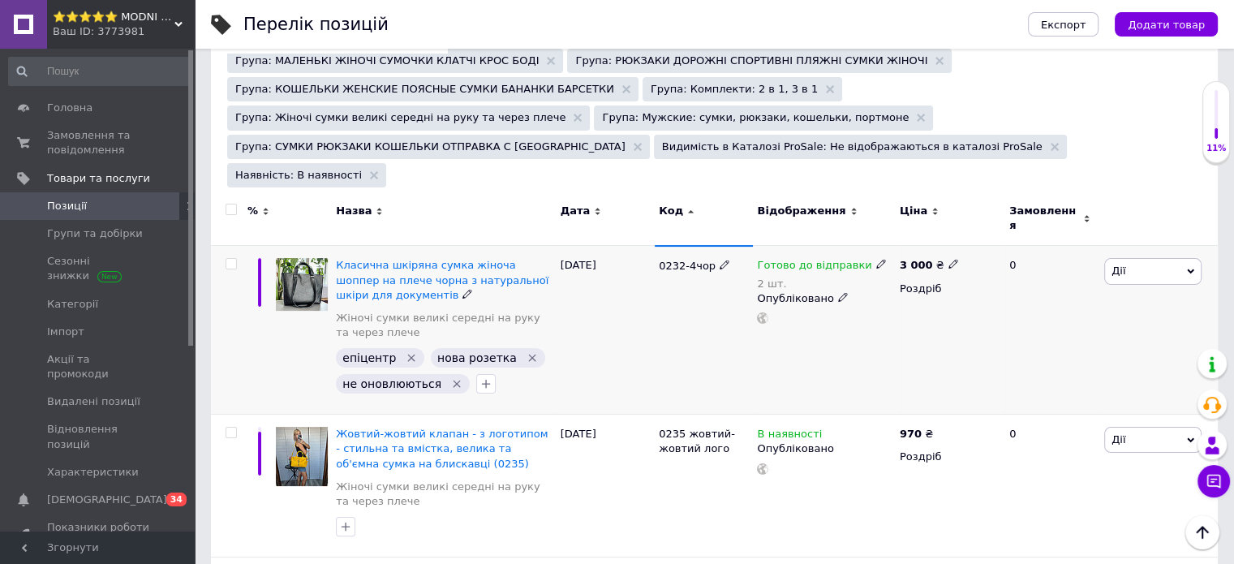
click at [877, 259] on icon at bounding box center [882, 264] width 10 height 10
click at [922, 313] on li "Немає в наявності" at bounding box center [964, 324] width 154 height 23
click at [906, 300] on input "2" at bounding box center [947, 316] width 123 height 32
type input "0"
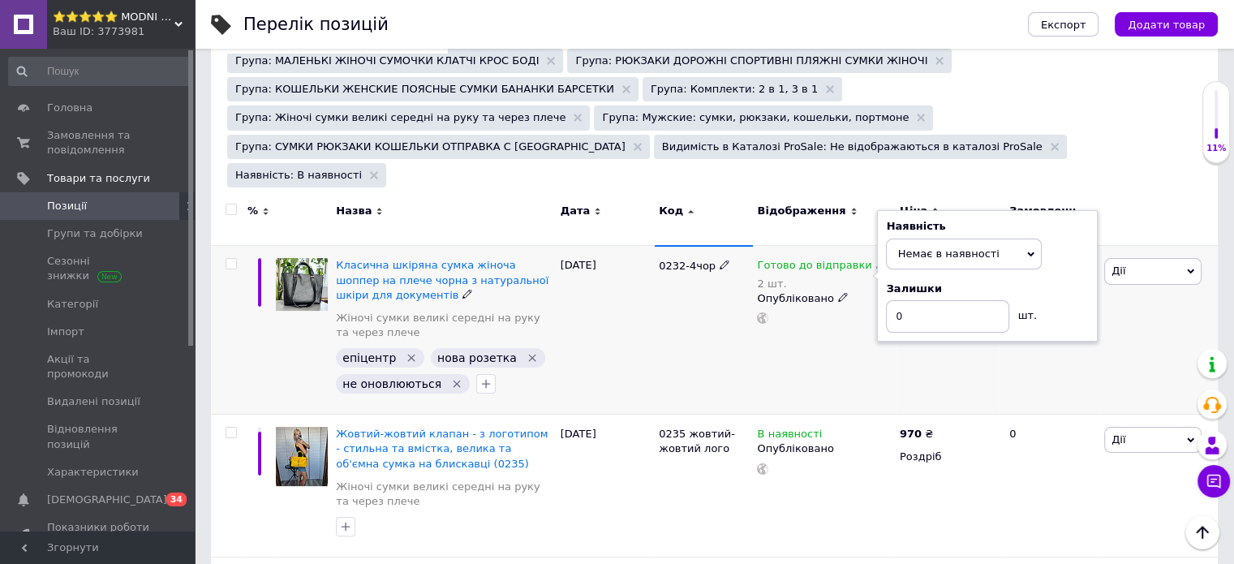
click at [798, 292] on div "Готово до відправки 2 шт. Наявність Немає в наявності В наявності Під замовленн…" at bounding box center [824, 330] width 142 height 169
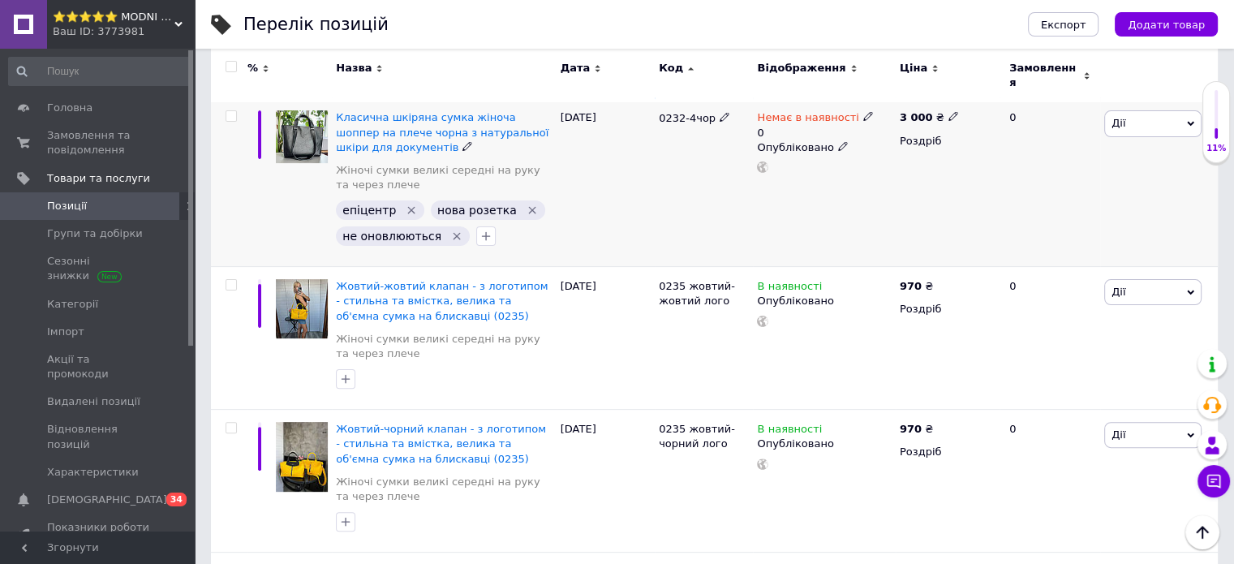
scroll to position [406, 0]
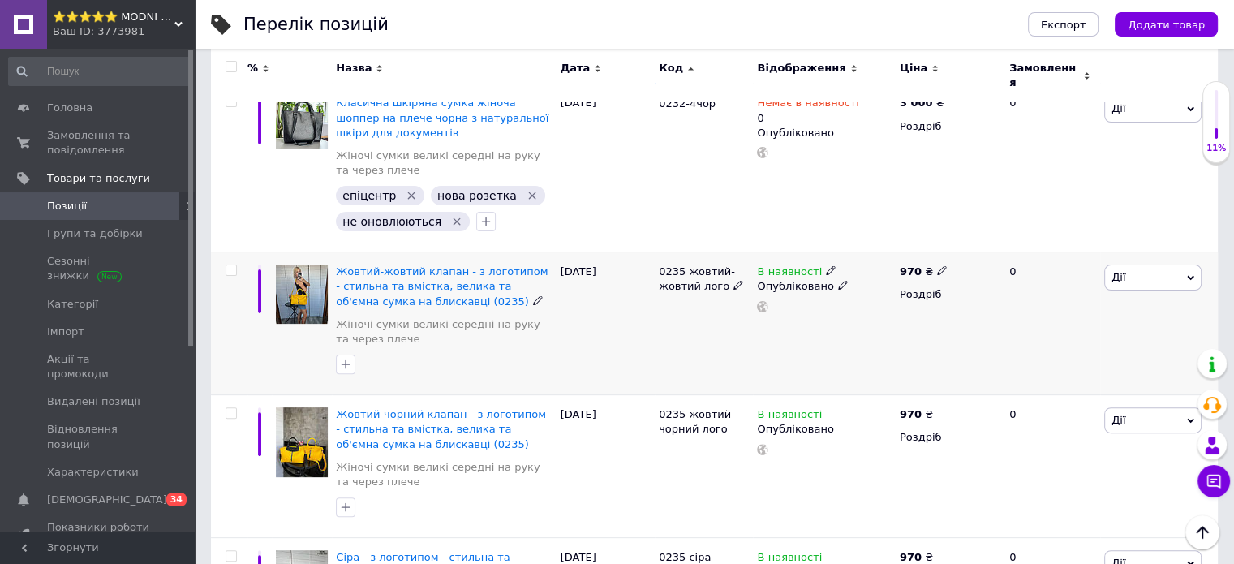
click at [670, 265] on span "0235 жовтий-жовтий лого" at bounding box center [697, 278] width 76 height 27
copy span "0235"
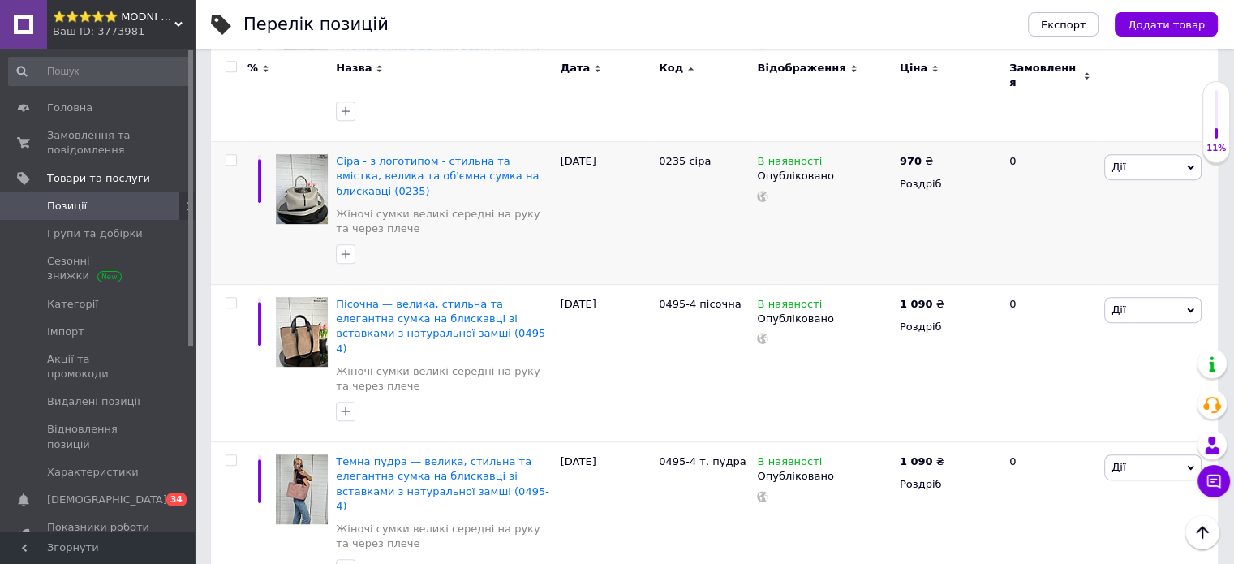
scroll to position [812, 0]
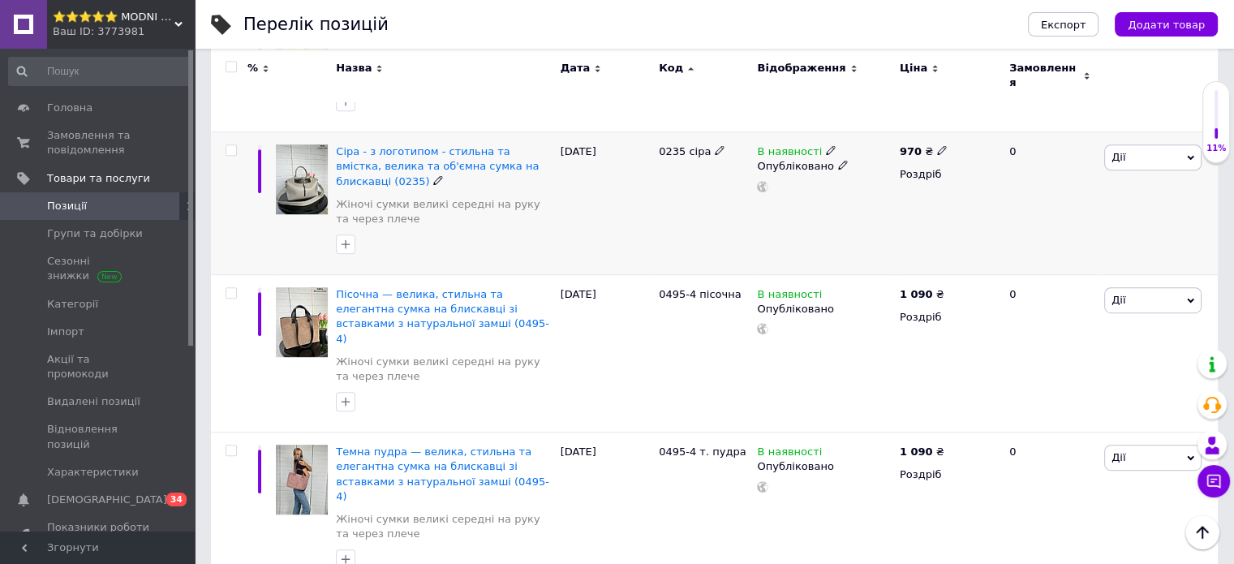
click at [666, 145] on span "0235 сіра" at bounding box center [685, 151] width 52 height 12
copy span "0235"
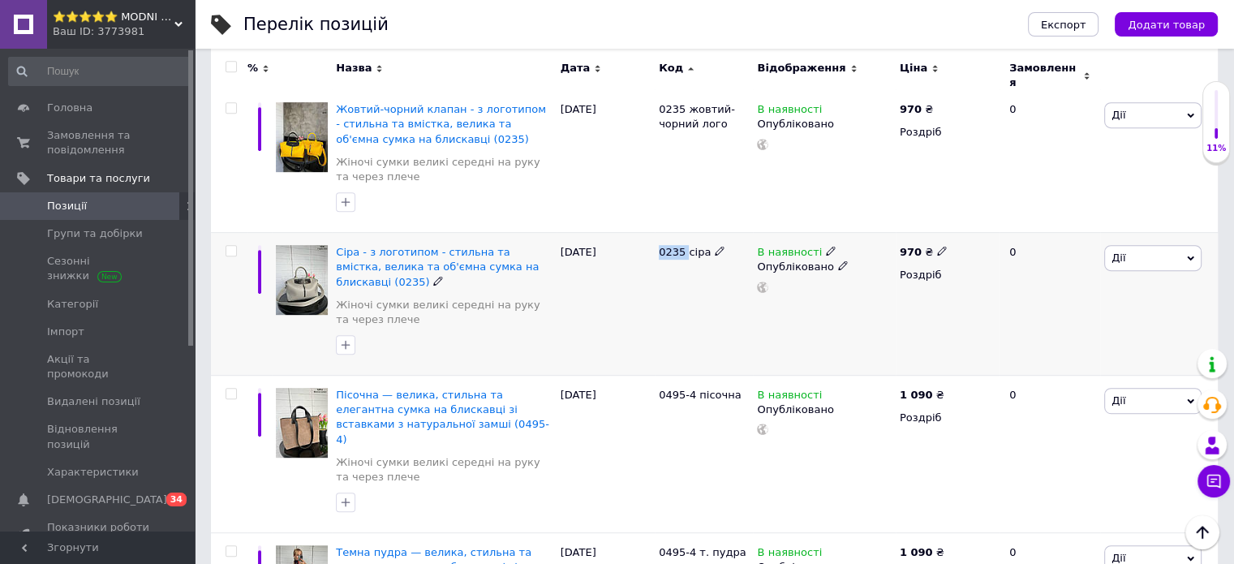
scroll to position [568, 0]
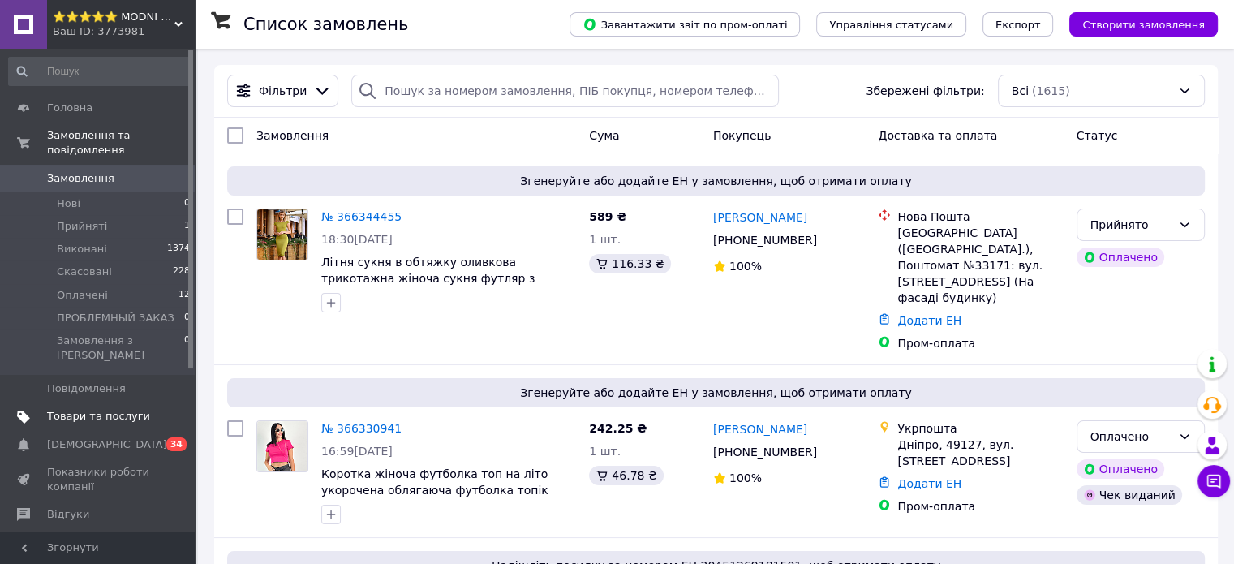
click at [110, 409] on span "Товари та послуги" at bounding box center [98, 416] width 103 height 15
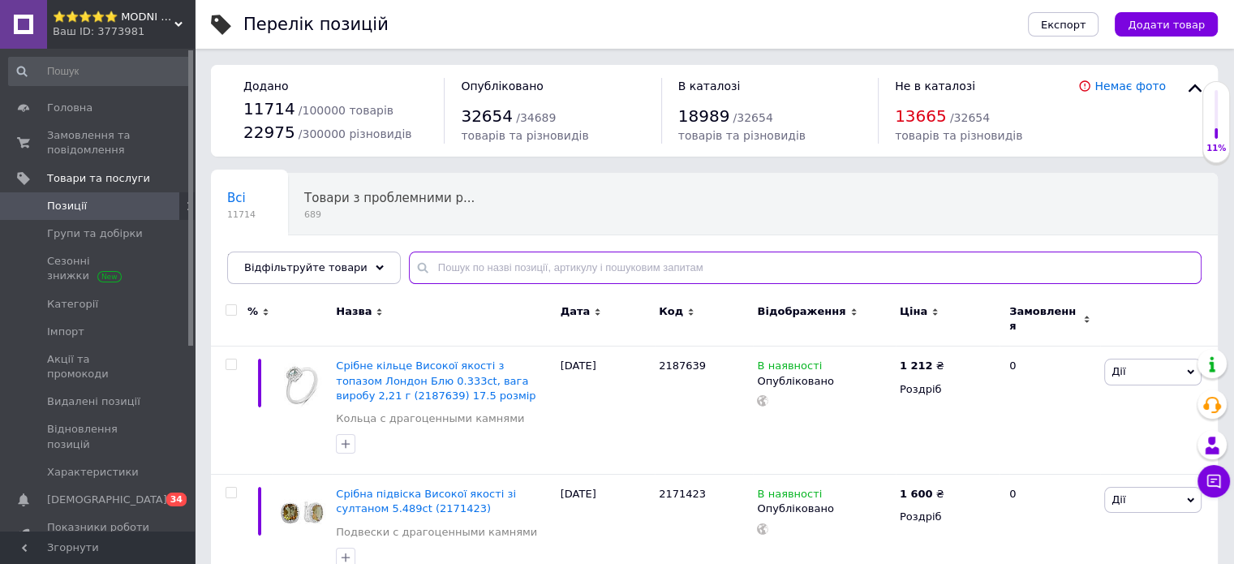
click at [503, 262] on input "text" at bounding box center [805, 268] width 793 height 32
paste input "0235"
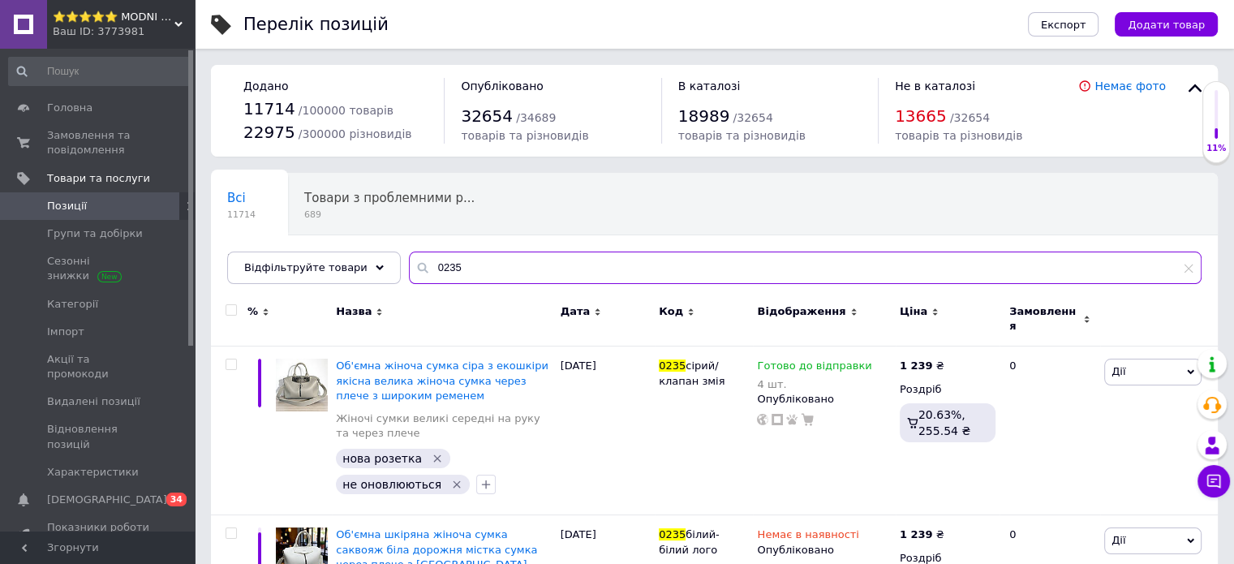
type input "0235"
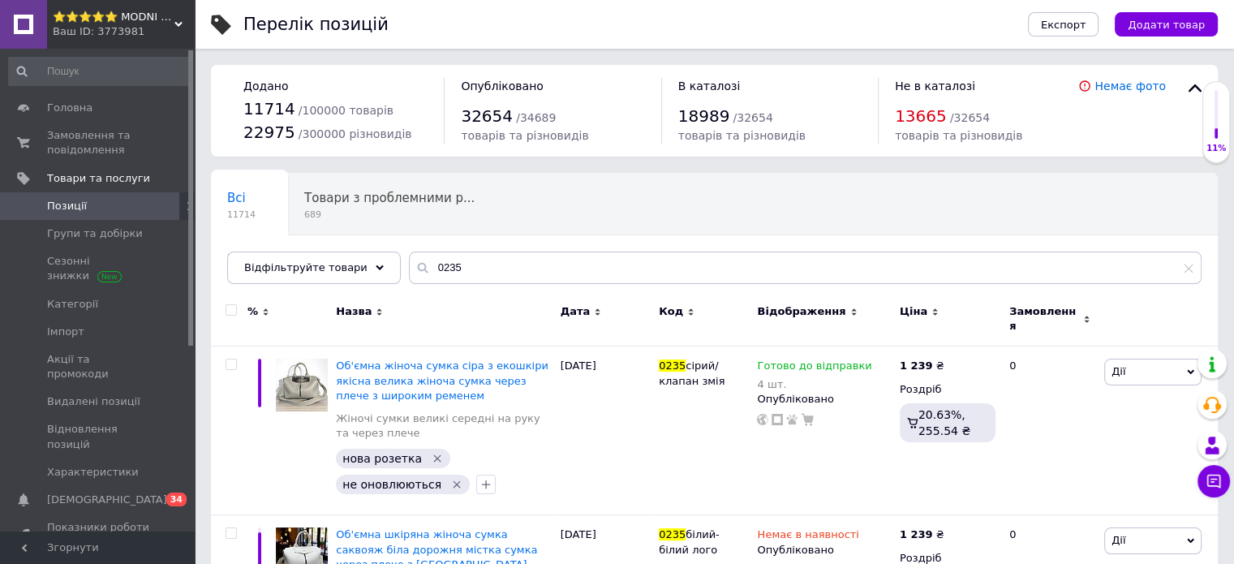
click at [1190, 265] on icon at bounding box center [1189, 268] width 10 height 10
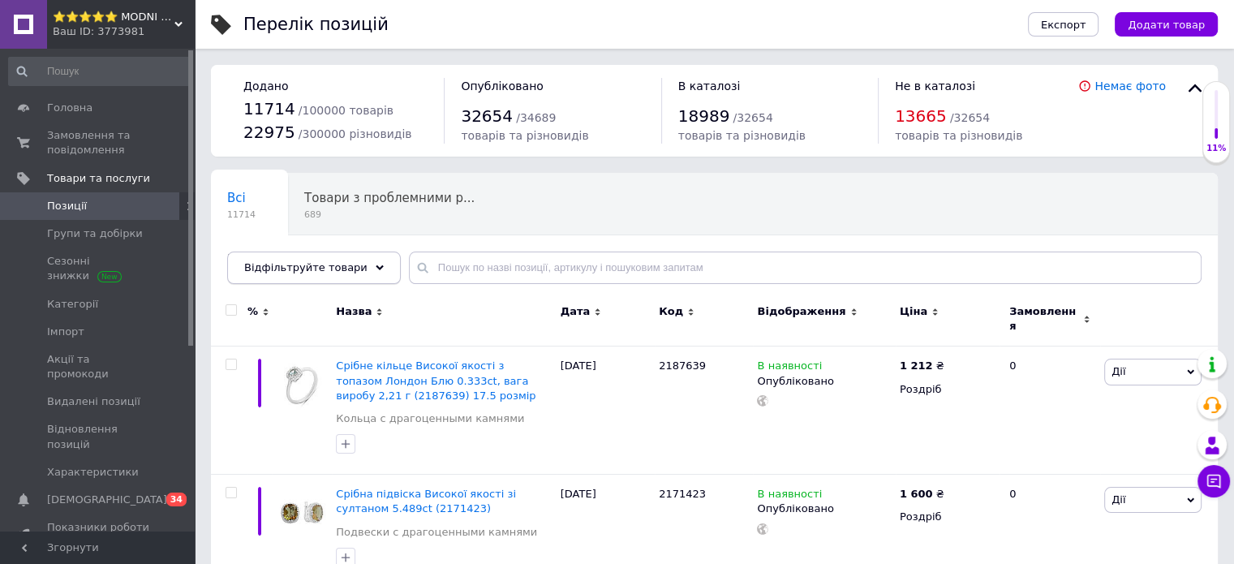
click at [335, 261] on span "Відфільтруйте товари" at bounding box center [305, 267] width 123 height 12
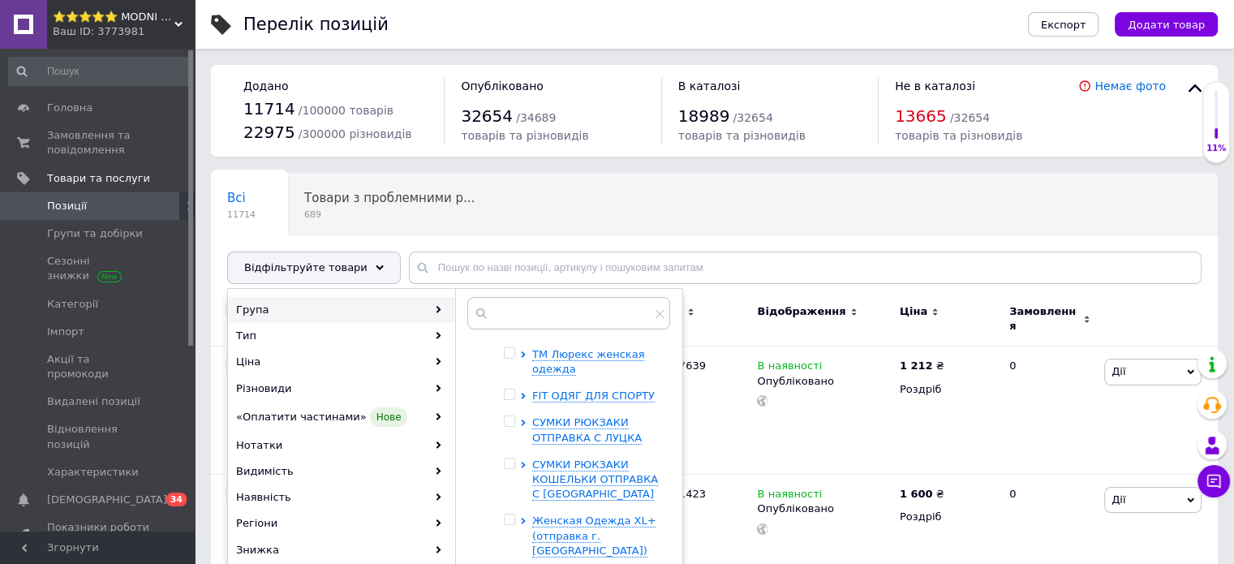
scroll to position [162, 0]
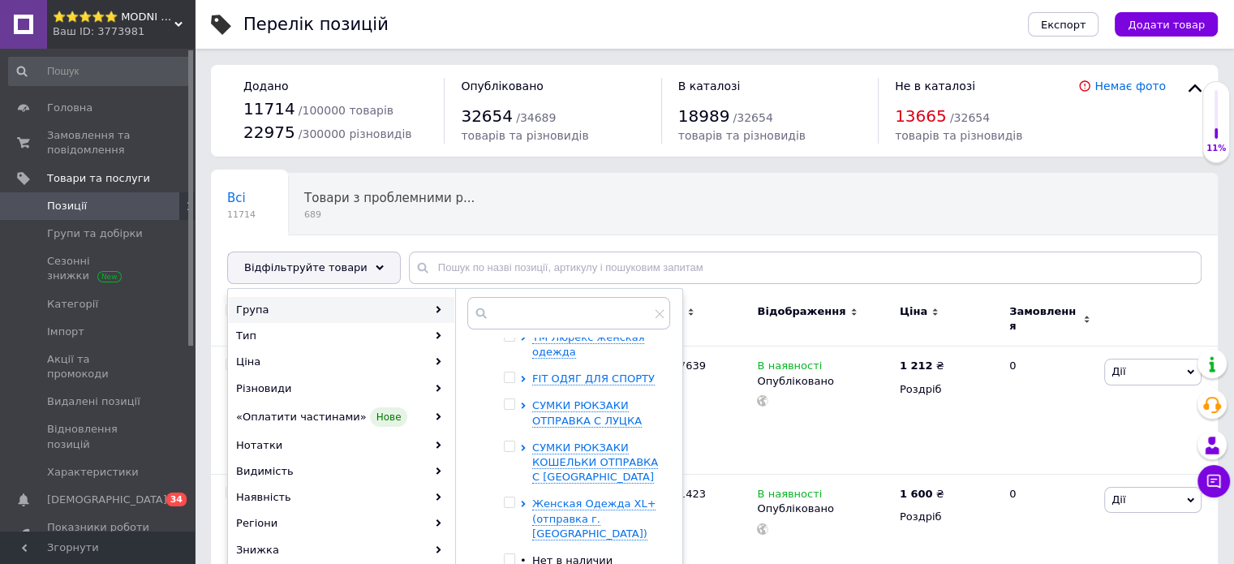
click at [519, 441] on div at bounding box center [512, 463] width 16 height 45
click at [518, 441] on div at bounding box center [512, 463] width 16 height 45
click at [522, 445] on icon at bounding box center [523, 448] width 6 height 6
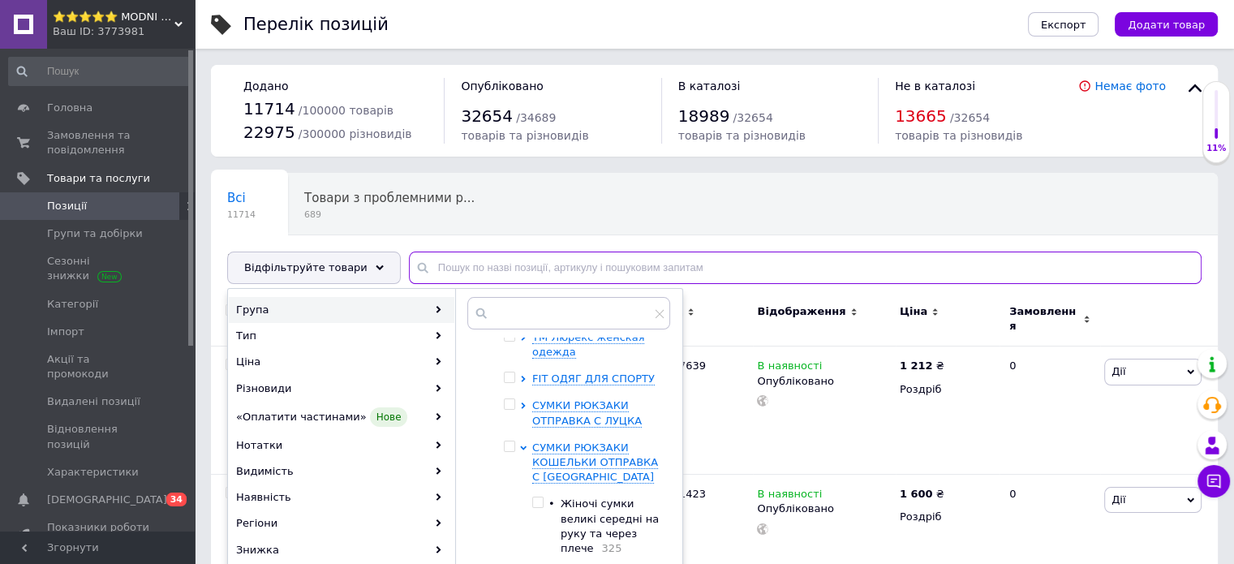
click at [536, 269] on input "text" at bounding box center [805, 268] width 793 height 32
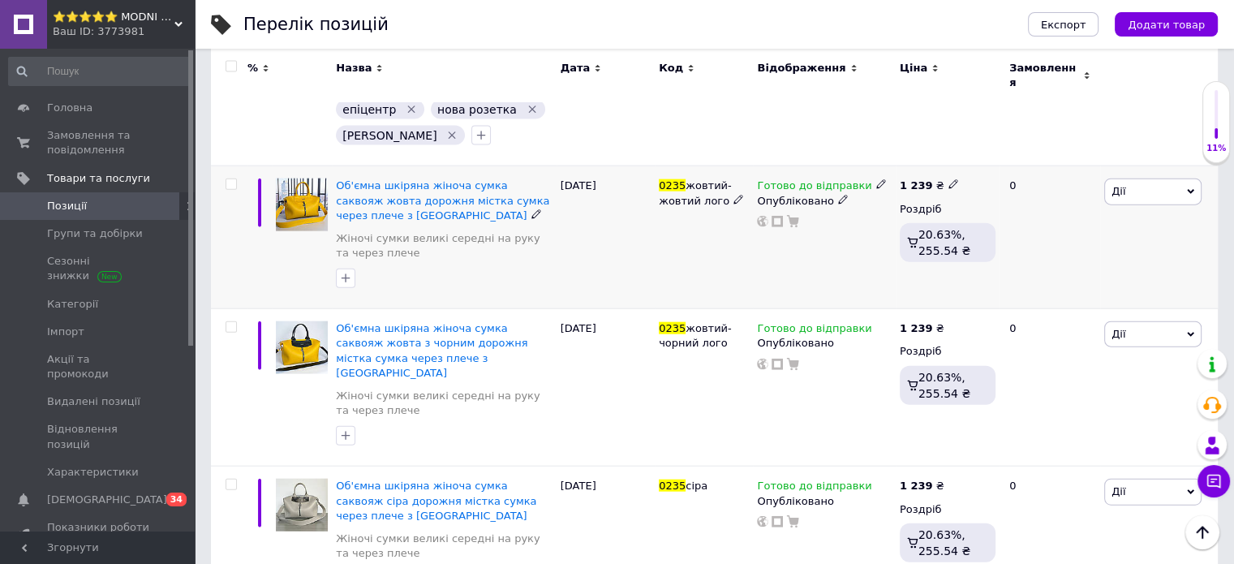
scroll to position [3621, 0]
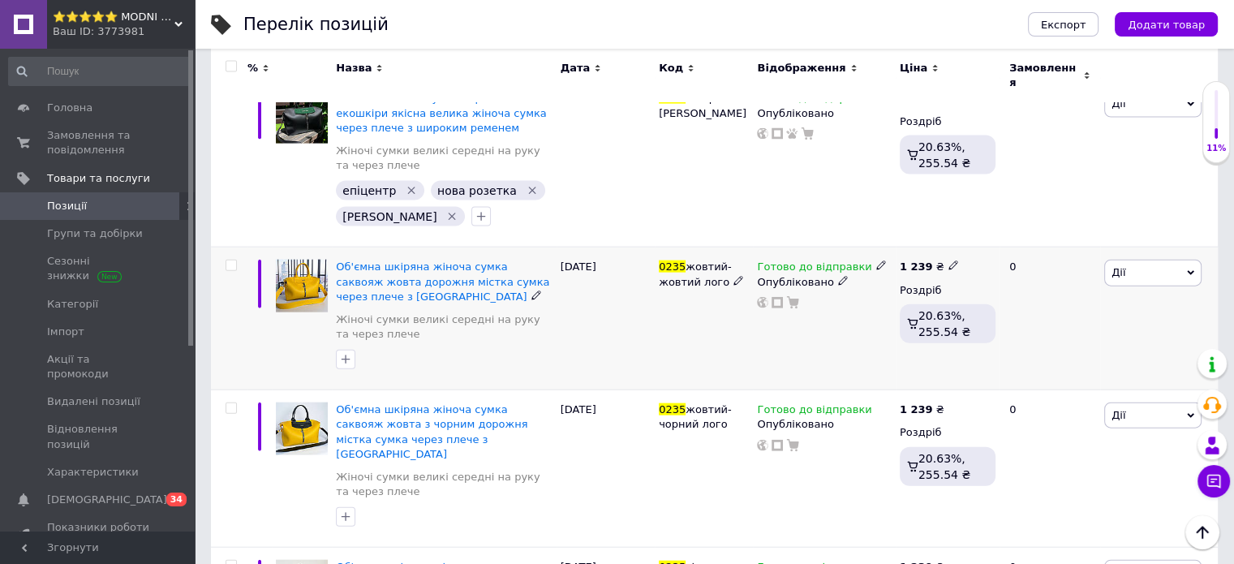
type input "0235"
click at [229, 261] on input "checkbox" at bounding box center [231, 266] width 11 height 11
checkbox input "true"
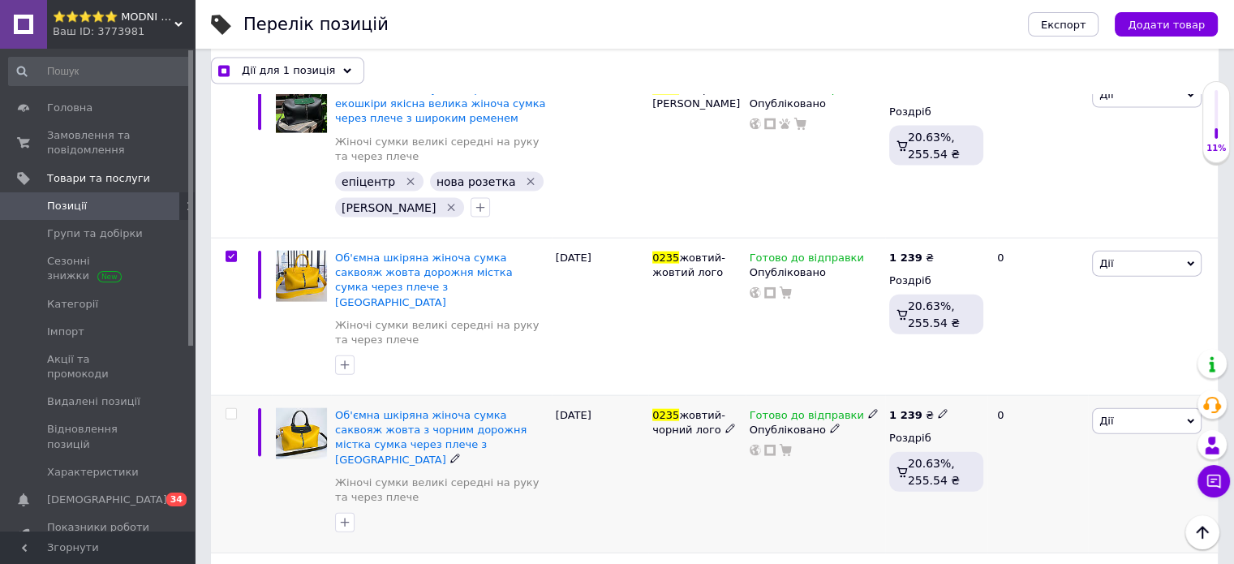
click at [227, 409] on input "checkbox" at bounding box center [231, 414] width 11 height 11
checkbox input "true"
click at [302, 74] on span "Дії для 2 позиції" at bounding box center [287, 70] width 90 height 15
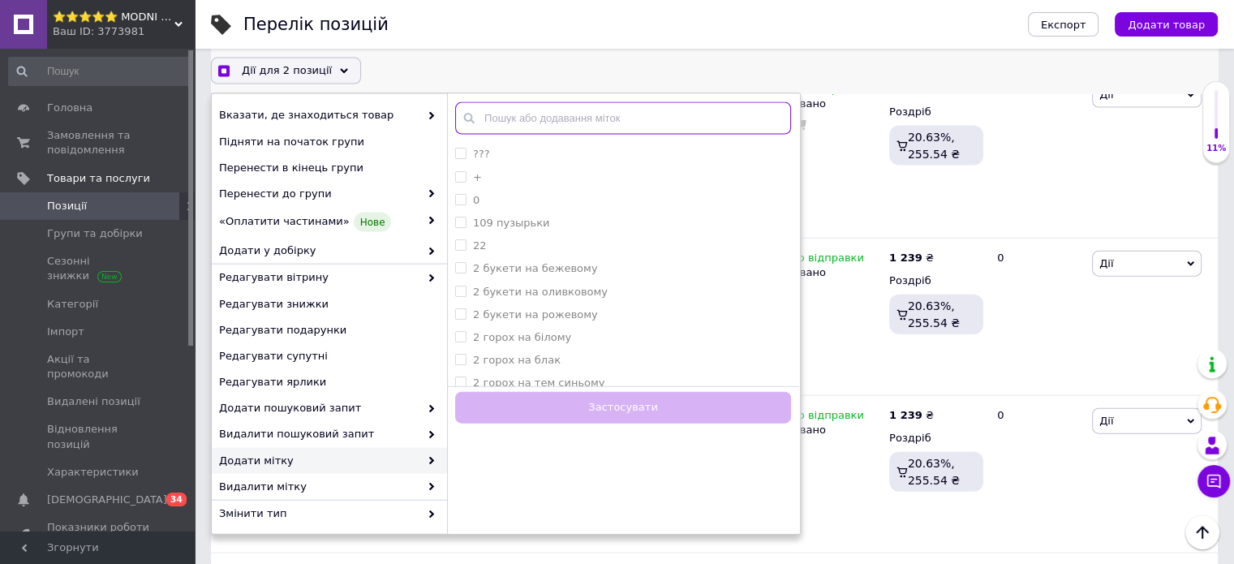
click at [599, 121] on input "text" at bounding box center [623, 118] width 336 height 32
checkbox input "true"
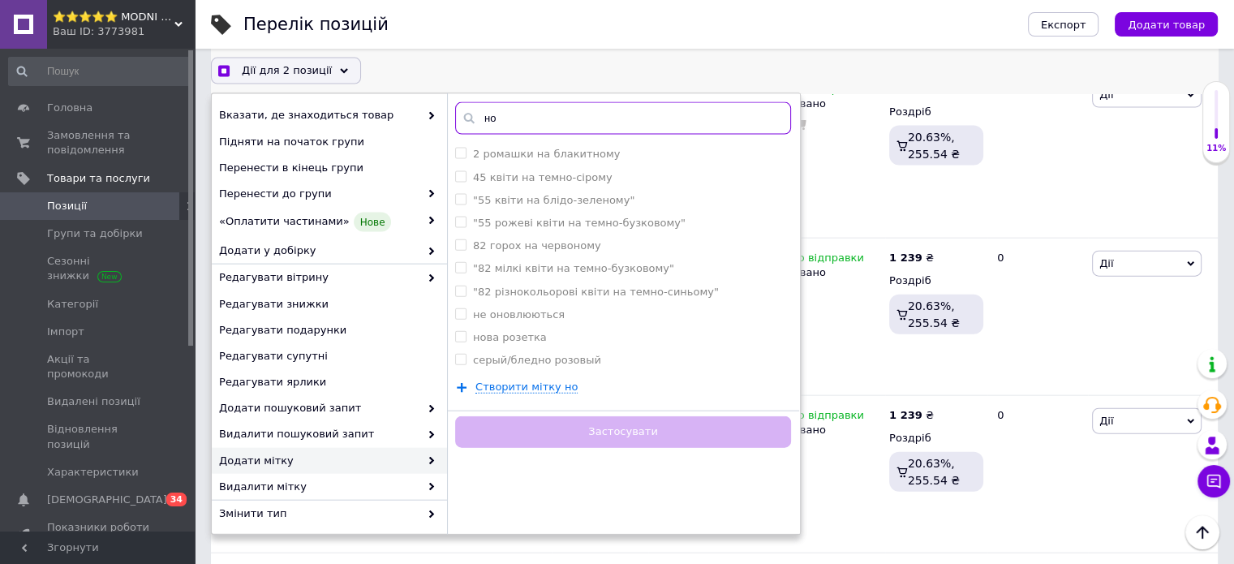
type input "нов"
checkbox input "true"
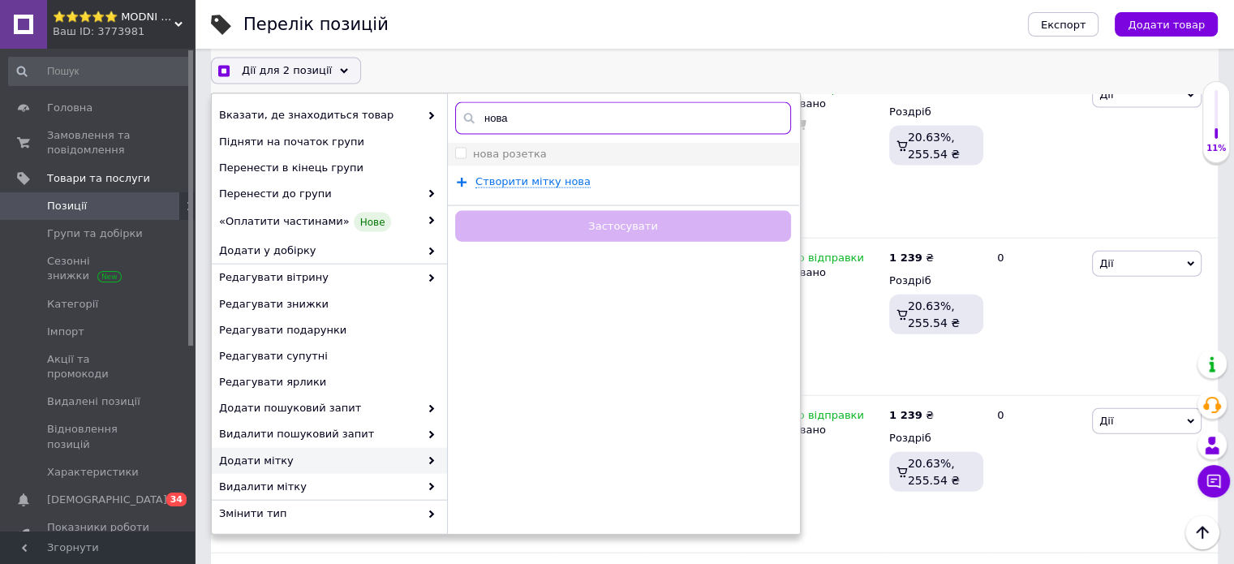
type input "нова"
click at [528, 153] on label "нова розетка" at bounding box center [510, 154] width 74 height 12
checkbox input "true"
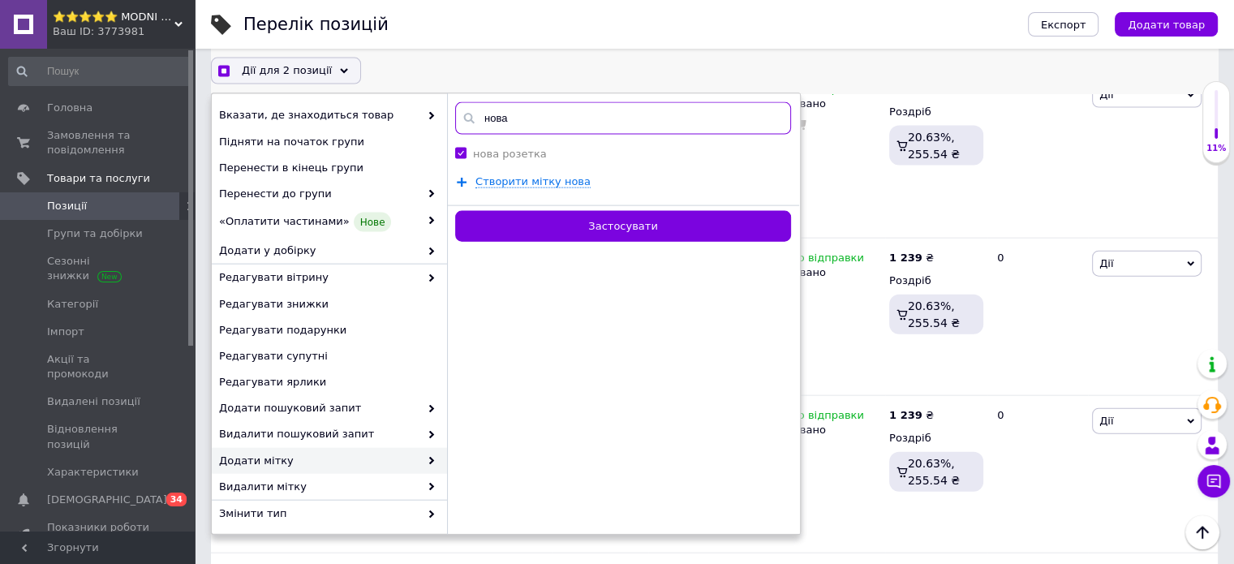
checkbox input "true"
click at [532, 120] on input "нова" at bounding box center [623, 118] width 336 height 32
type input "еп"
checkbox input "true"
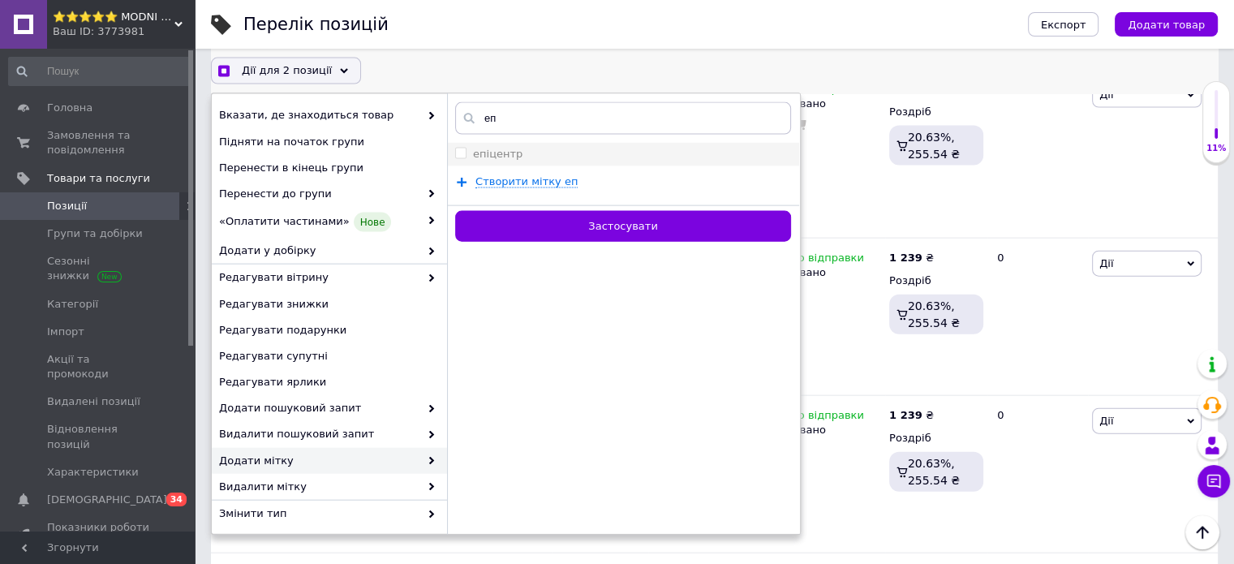
click at [511, 155] on label "епіцентр" at bounding box center [498, 154] width 50 height 12
checkbox input "true"
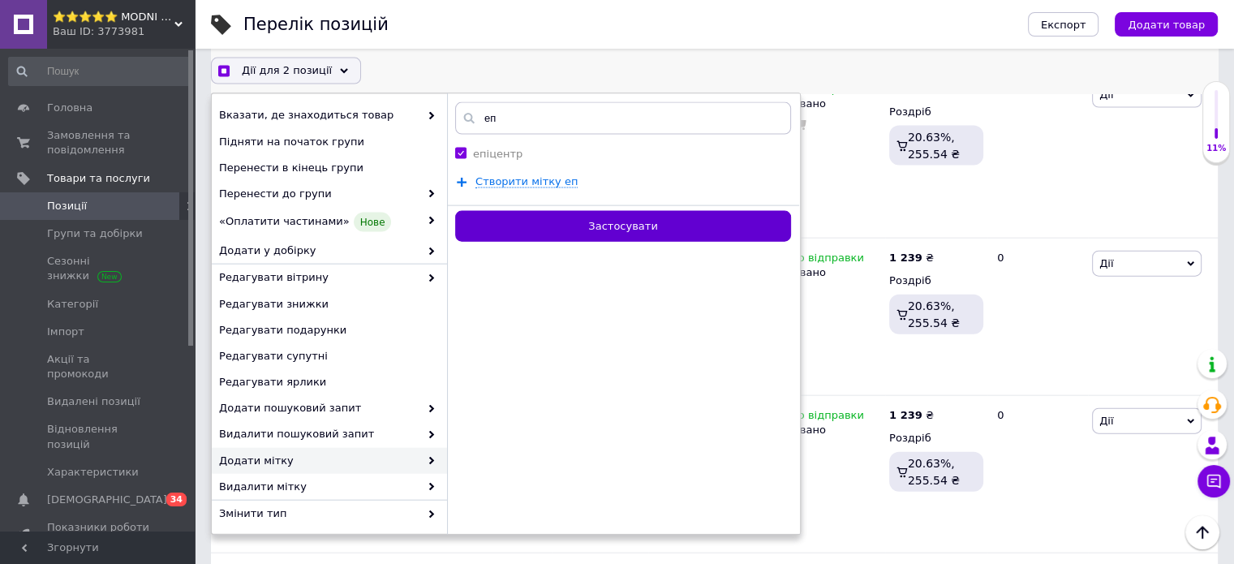
checkbox input "true"
click at [551, 225] on button "Застосувати" at bounding box center [623, 227] width 336 height 32
checkbox input "false"
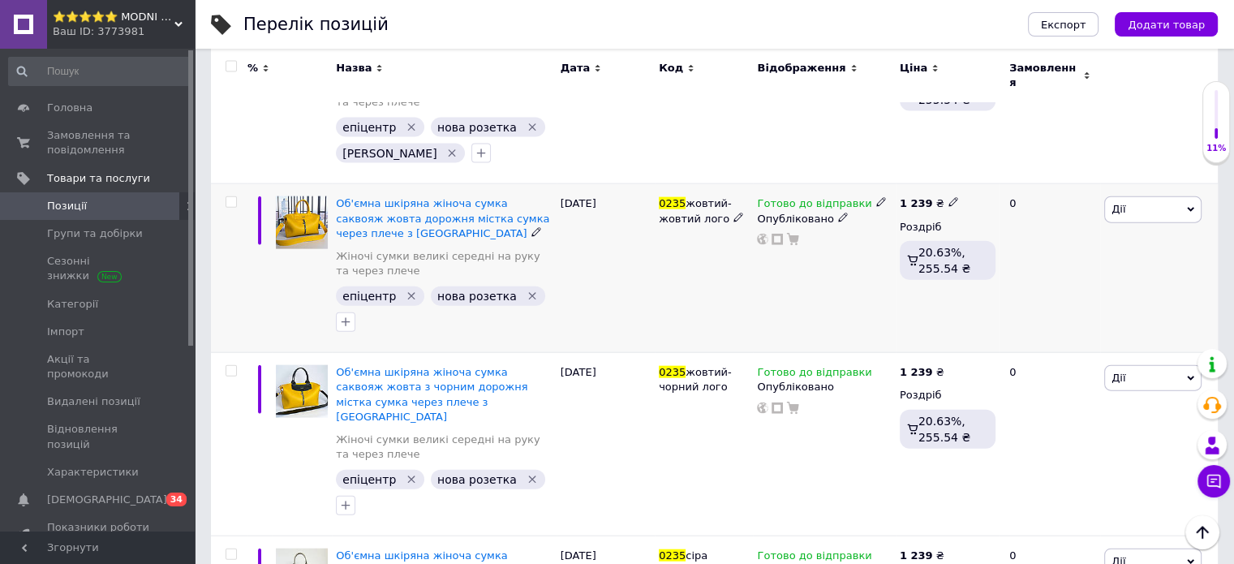
scroll to position [3702, 0]
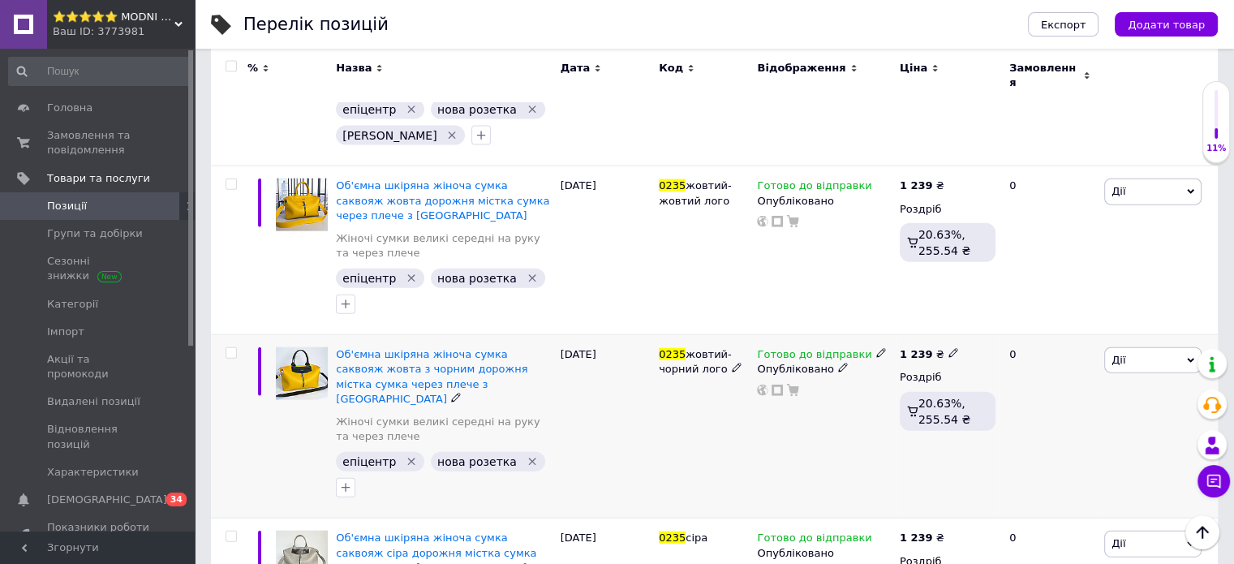
click at [665, 348] on span "0235" at bounding box center [672, 354] width 27 height 12
copy span "0235"
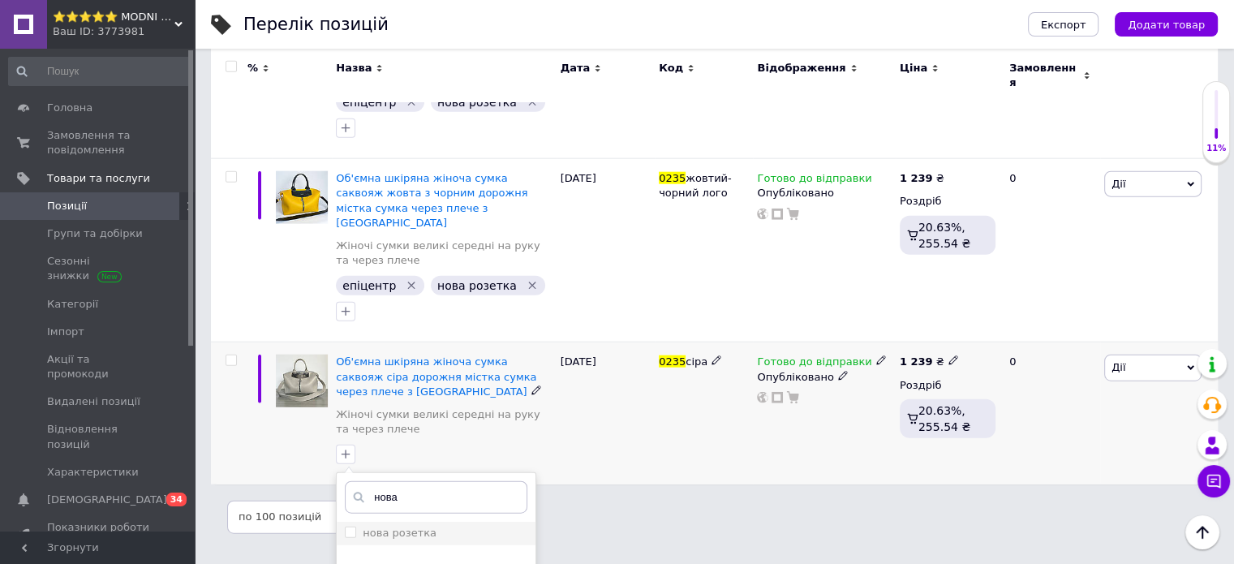
scroll to position [3879, 0]
type input "нова"
click at [381, 525] on label "нова розетка" at bounding box center [400, 531] width 74 height 12
checkbox input "true"
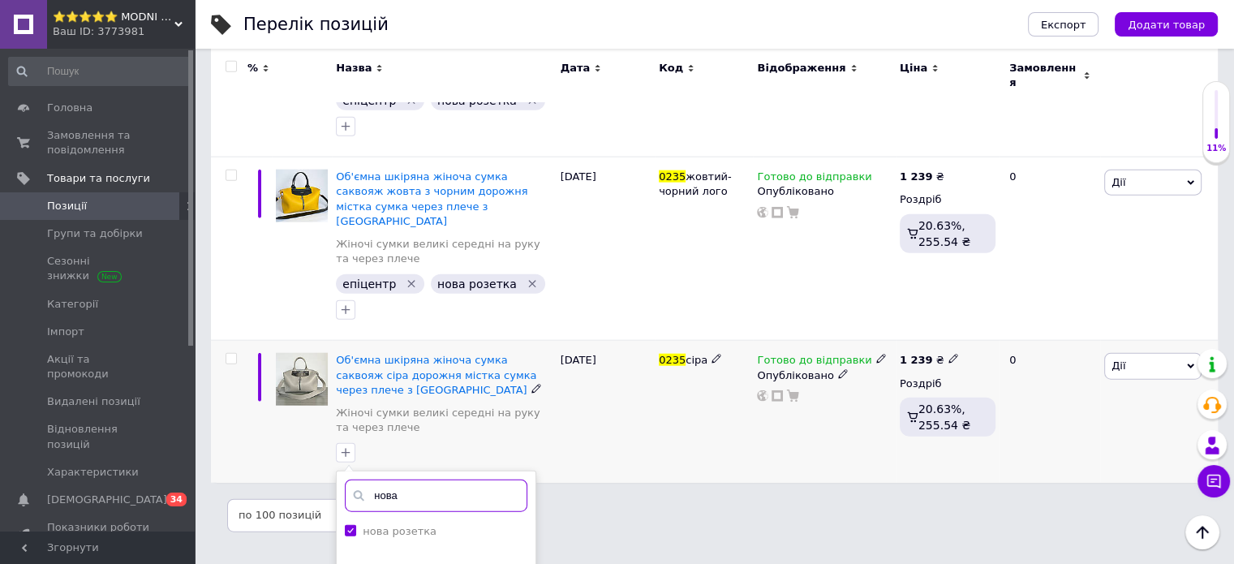
click at [410, 480] on input "нова" at bounding box center [436, 496] width 183 height 32
type input "еп"
click at [394, 524] on div "епіцентр" at bounding box center [388, 531] width 50 height 15
click at [355, 525] on input "епіцентр" at bounding box center [350, 530] width 11 height 11
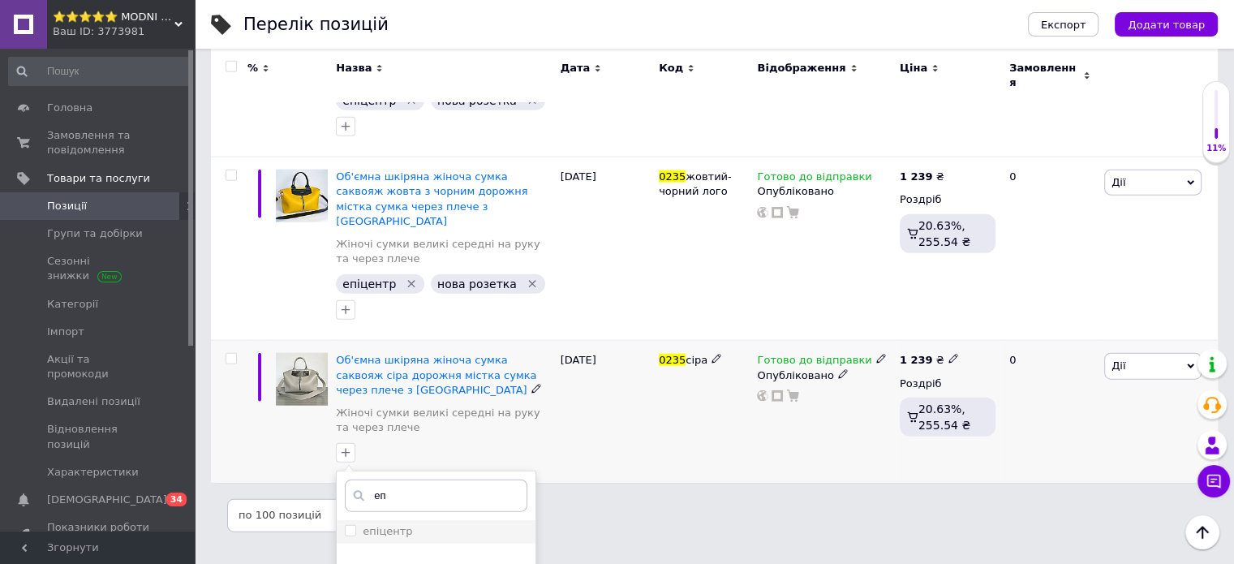
click at [396, 525] on label "епіцентр" at bounding box center [388, 531] width 50 height 12
checkbox input "true"
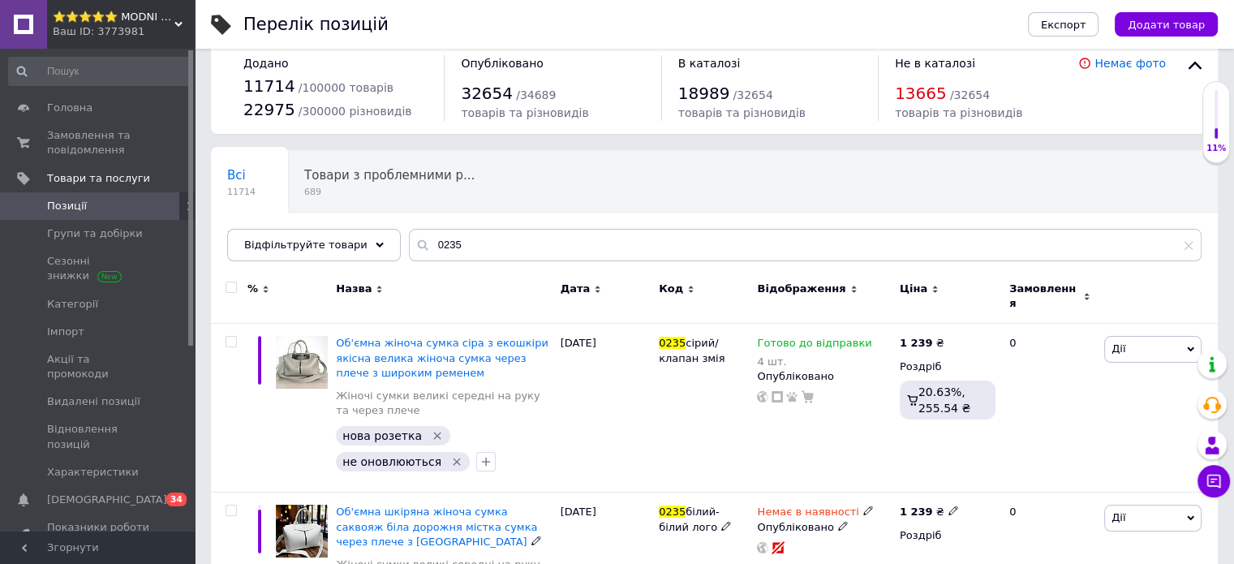
scroll to position [0, 0]
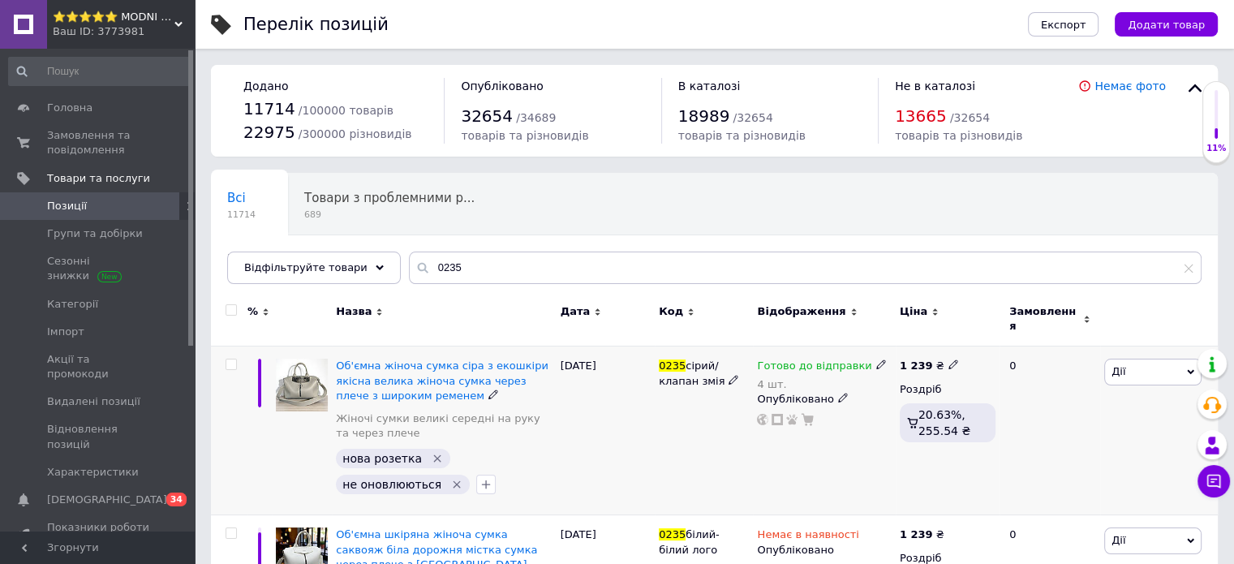
click at [431, 452] on icon "Видалити мітку" at bounding box center [437, 458] width 13 height 13
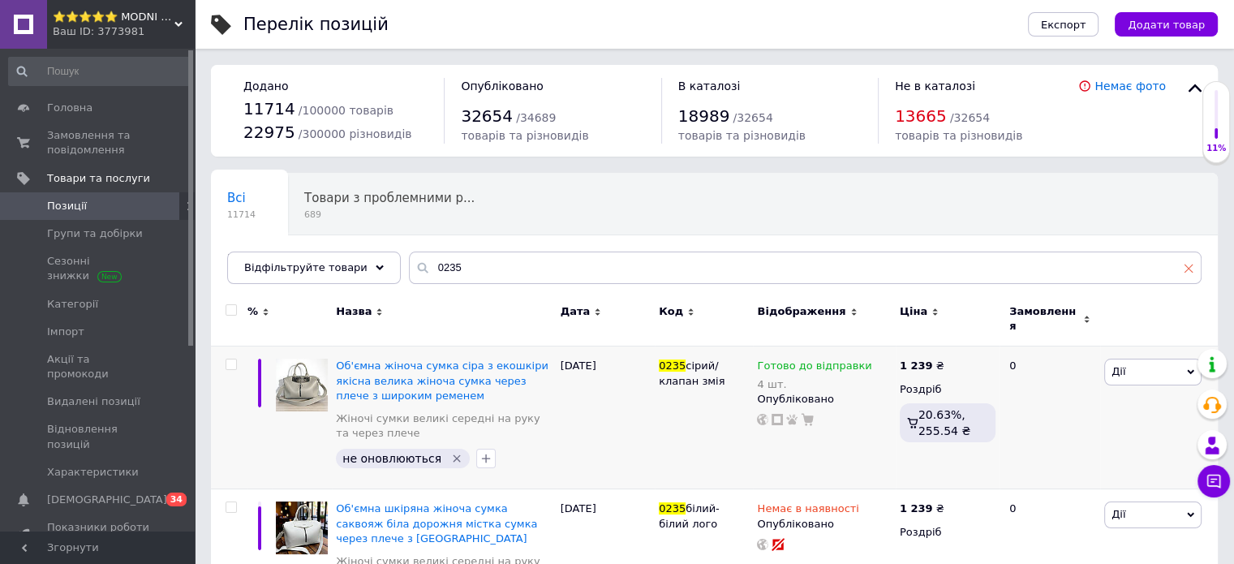
click at [1188, 266] on icon at bounding box center [1189, 268] width 10 height 10
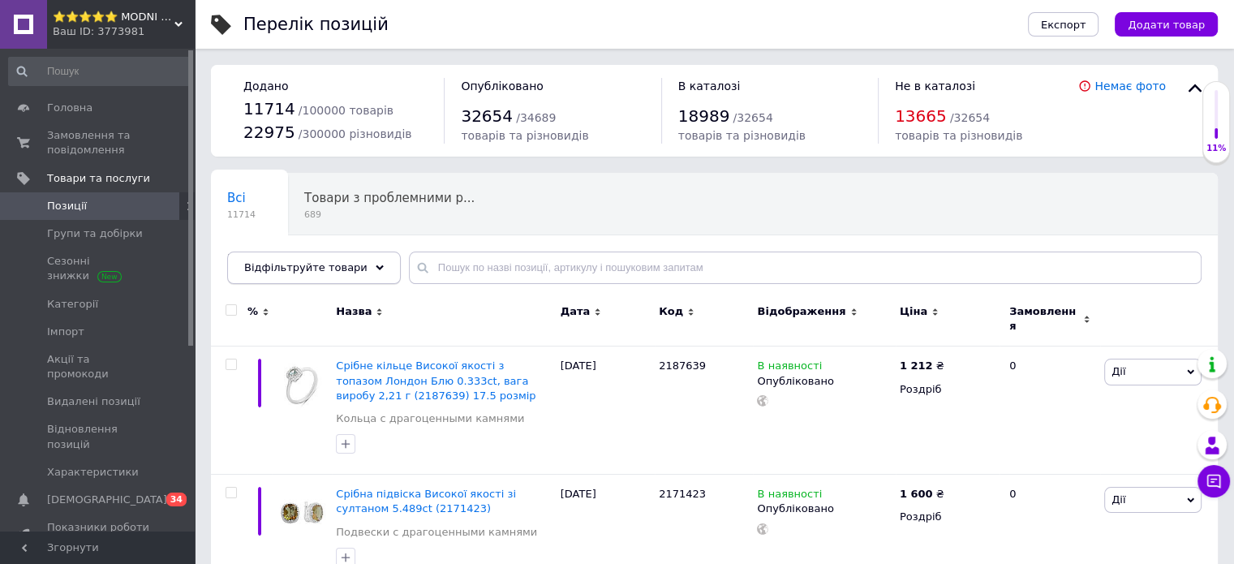
click at [325, 269] on span "Відфільтруйте товари" at bounding box center [305, 267] width 123 height 12
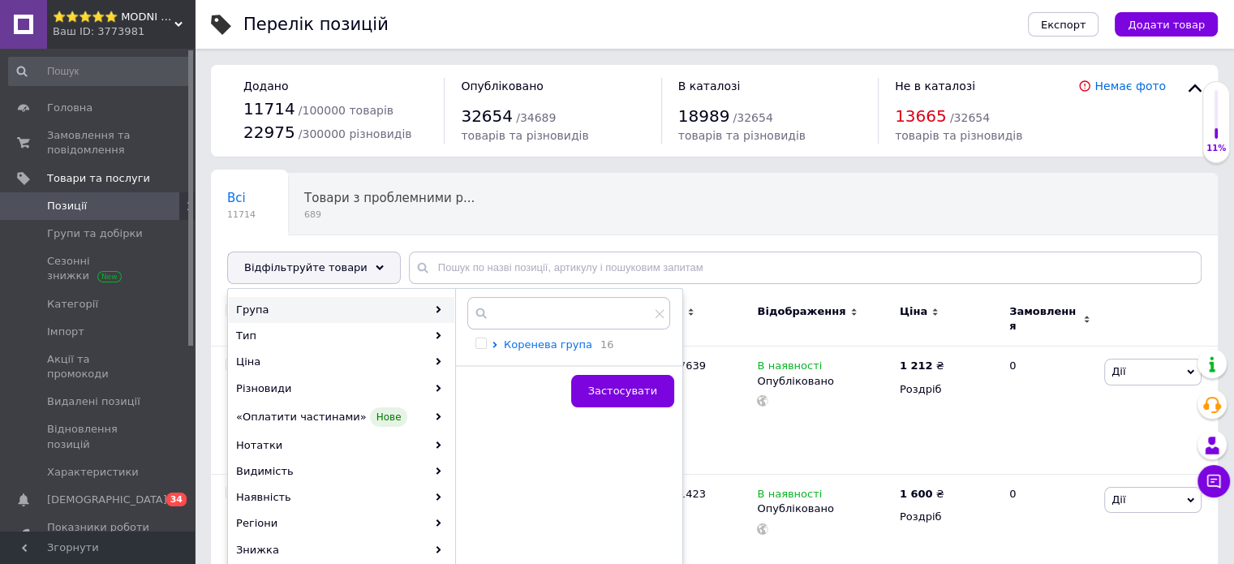
click at [526, 339] on span "Коренева група" at bounding box center [548, 344] width 88 height 12
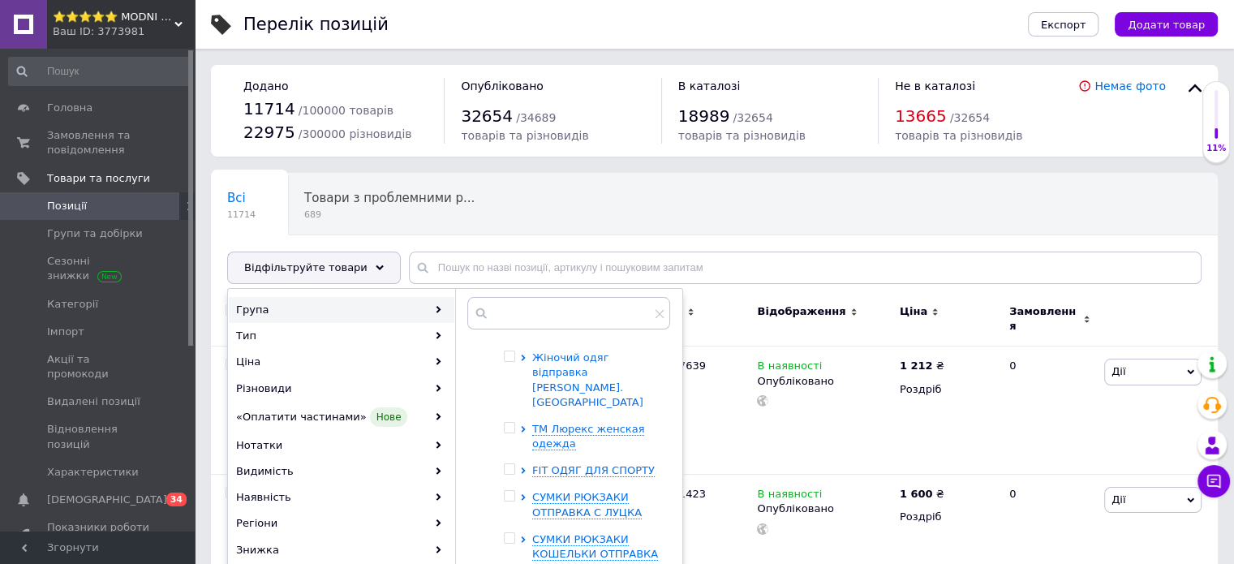
scroll to position [172, 0]
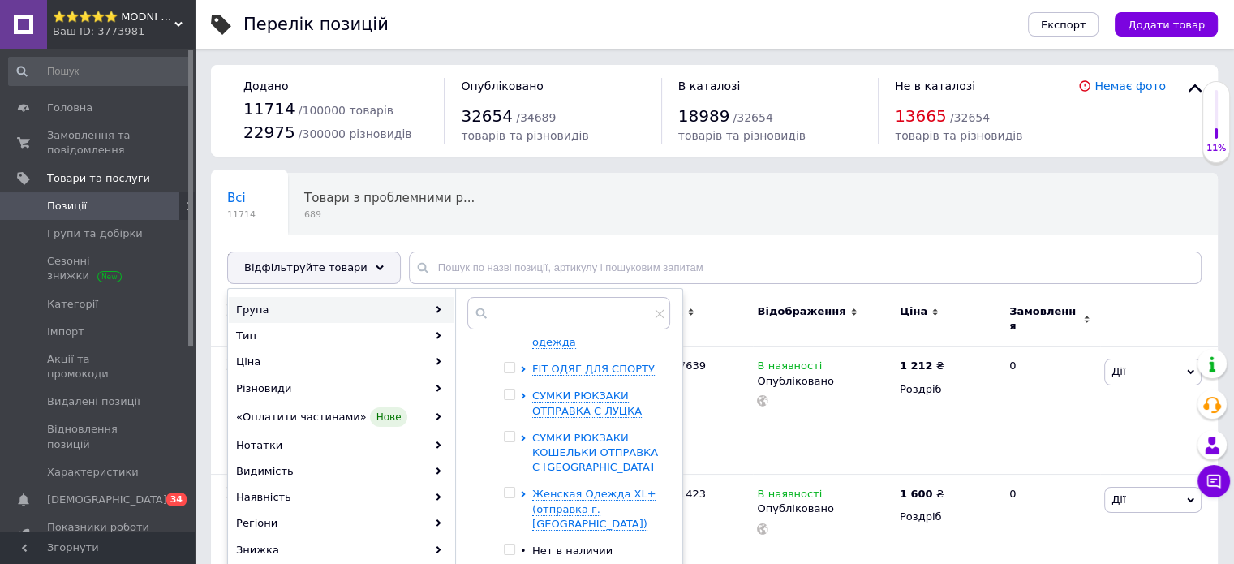
click at [523, 435] on icon at bounding box center [523, 438] width 6 height 6
click at [506, 432] on input "checkbox" at bounding box center [509, 437] width 11 height 11
checkbox input "true"
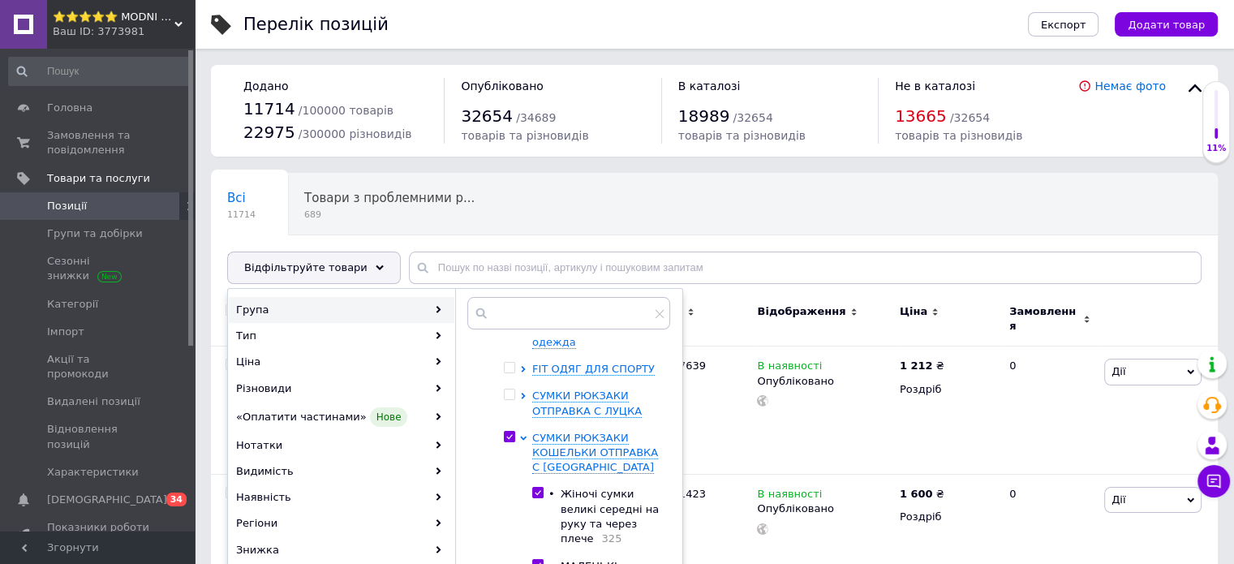
checkbox input "true"
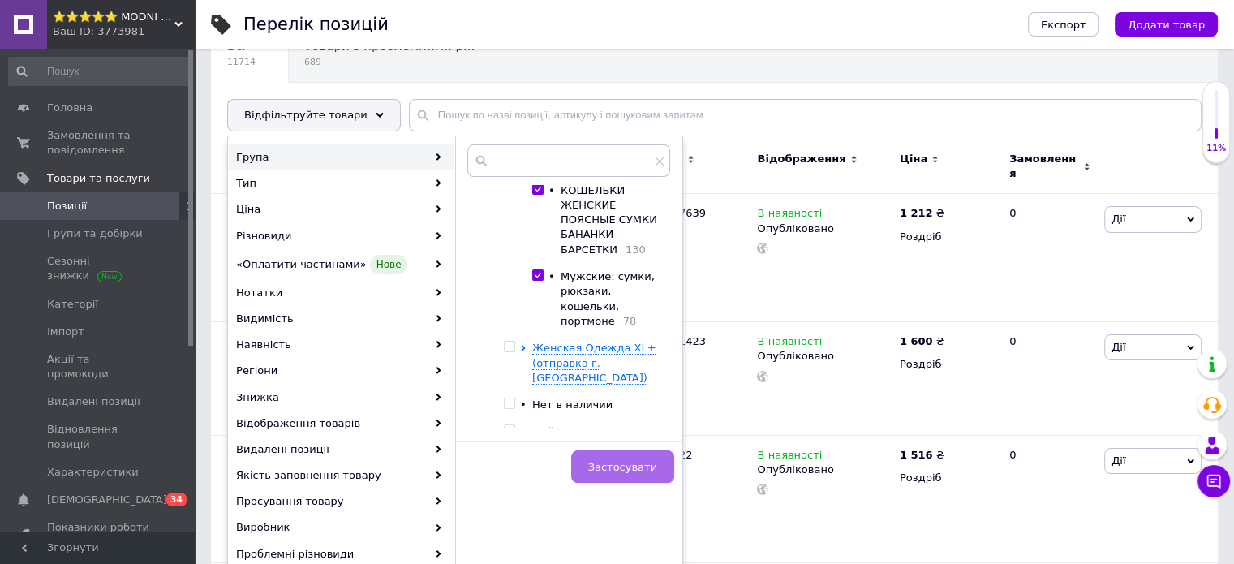
scroll to position [162, 0]
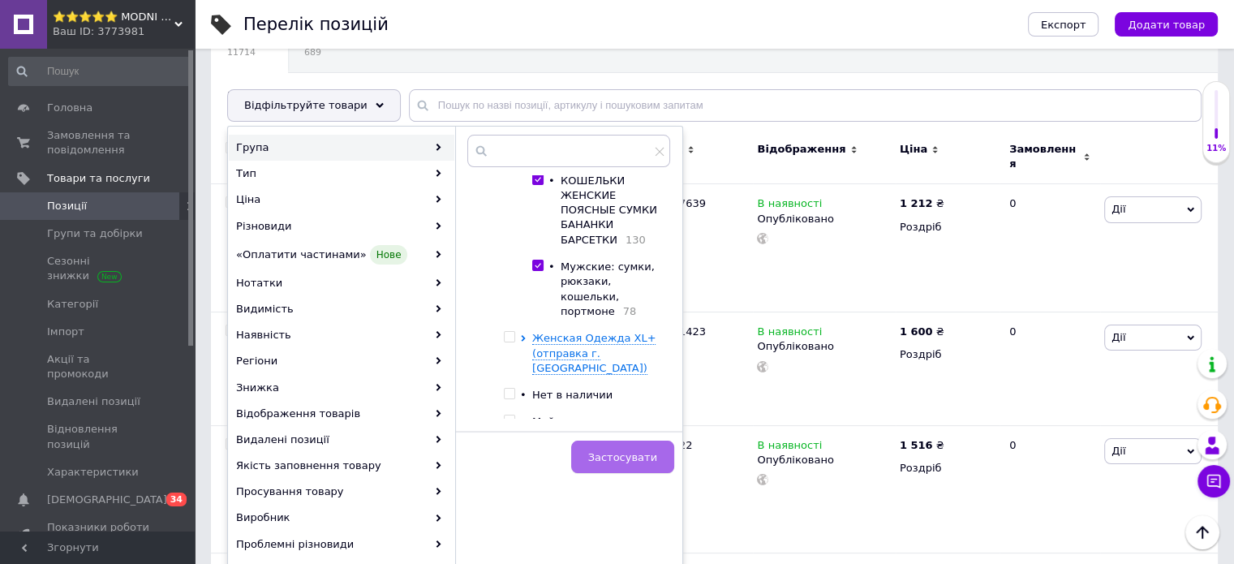
click at [629, 451] on span "Застосувати" at bounding box center [622, 457] width 69 height 12
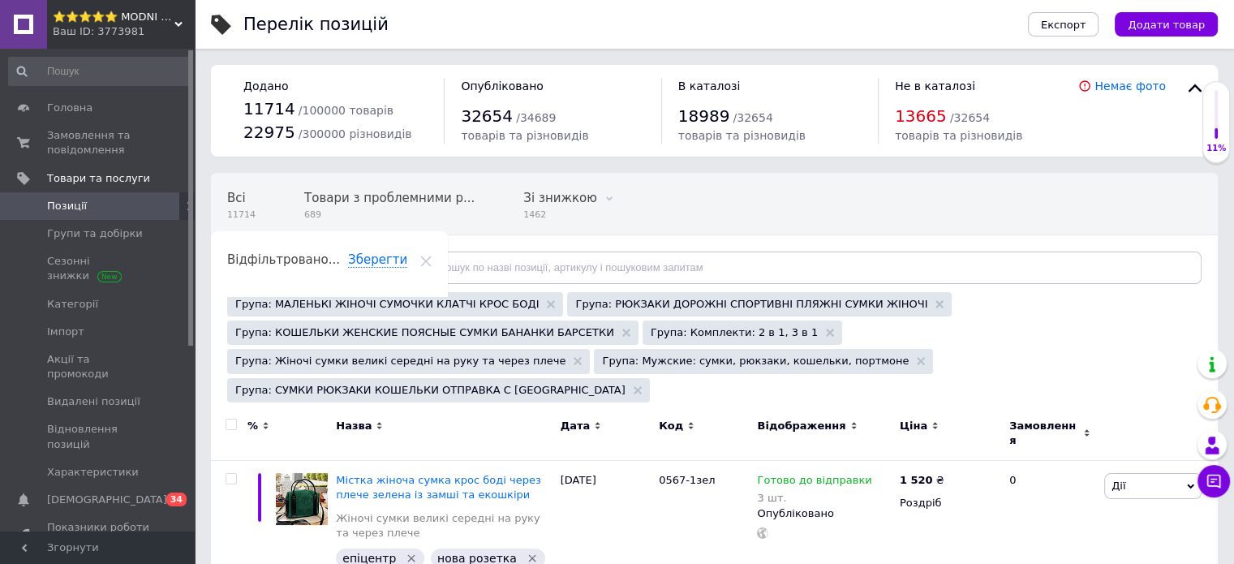
click at [349, 268] on div "Відфільтруйте товари" at bounding box center [314, 268] width 174 height 32
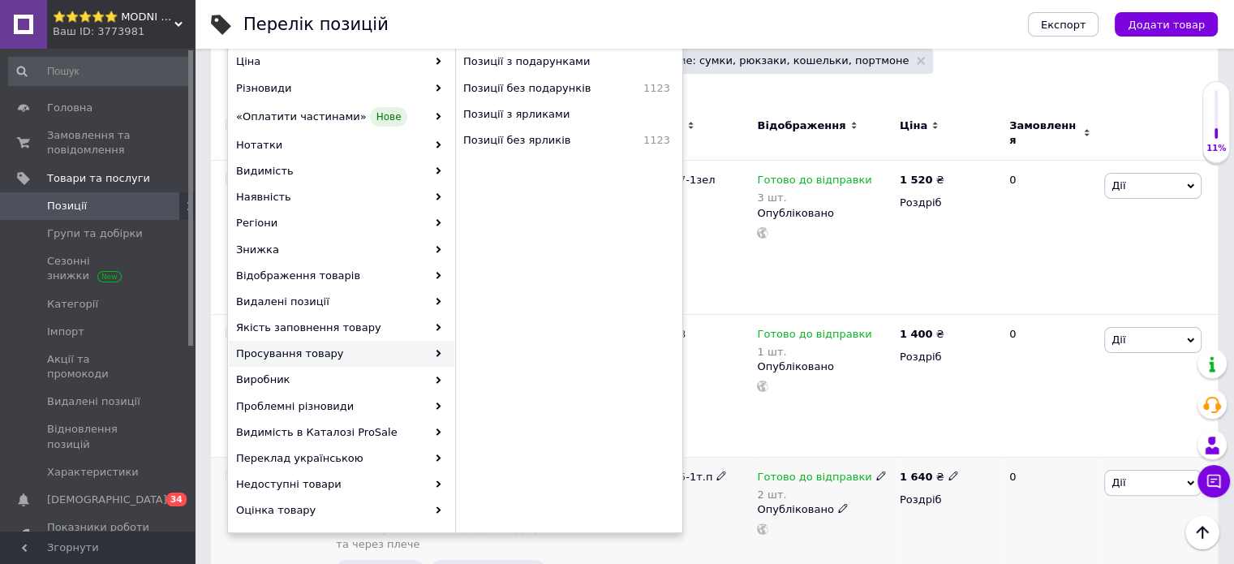
scroll to position [325, 0]
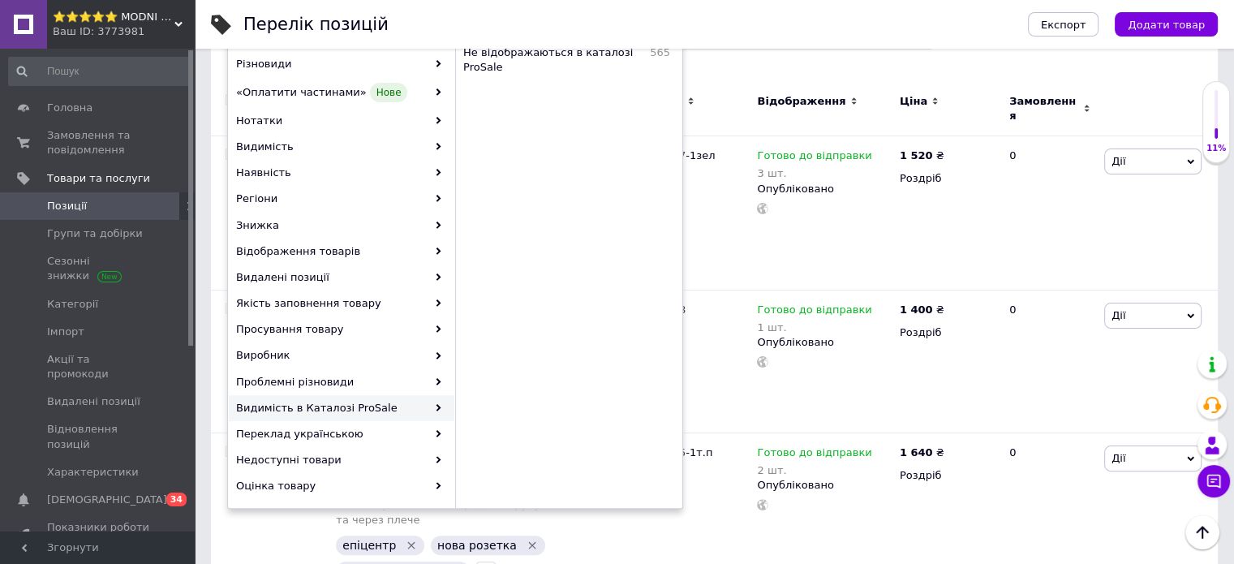
click at [422, 402] on div "Видимість в Каталозі ProSale" at bounding box center [342, 408] width 226 height 26
click at [442, 404] on div "Видимість в Каталозі ProSale" at bounding box center [342, 408] width 226 height 26
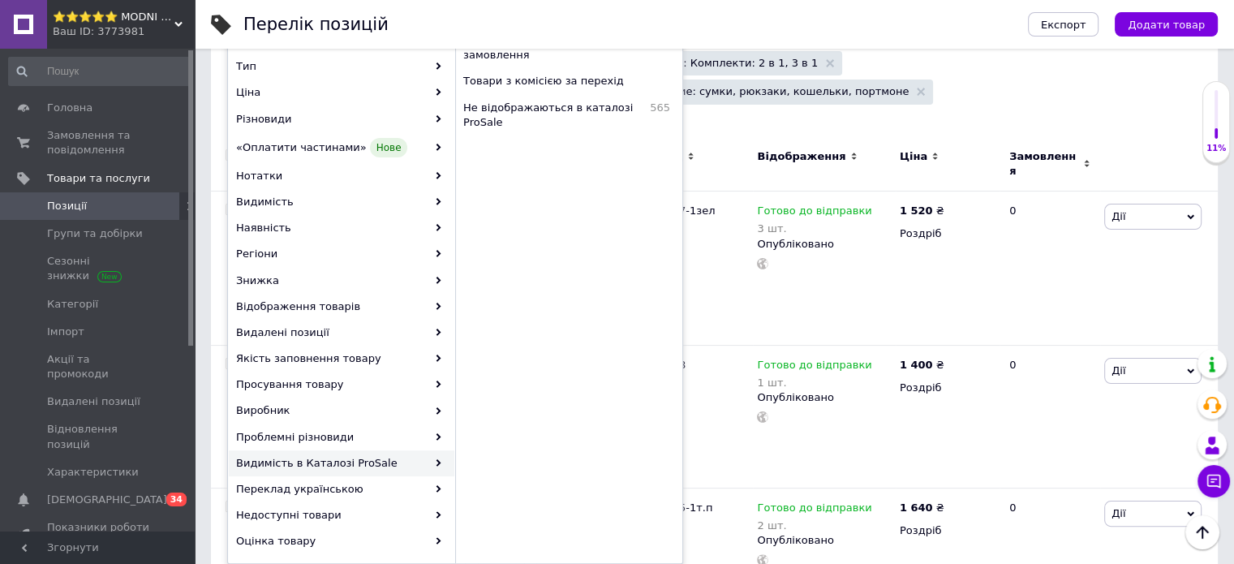
scroll to position [162, 0]
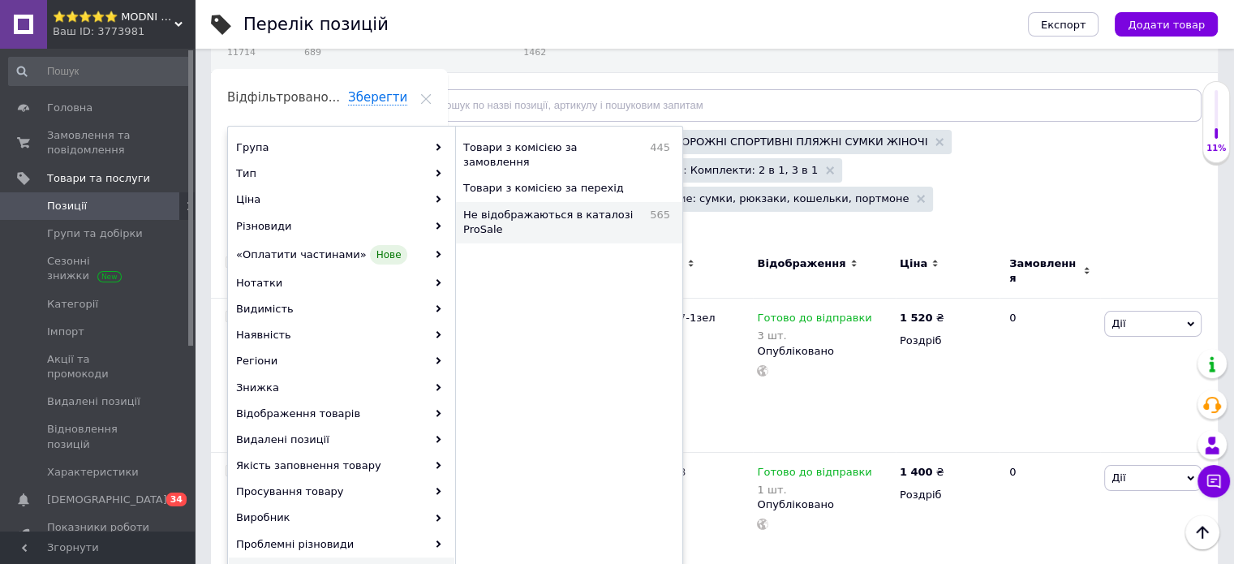
click at [542, 208] on span "Не відображаються в каталозі ProSale" at bounding box center [552, 222] width 179 height 29
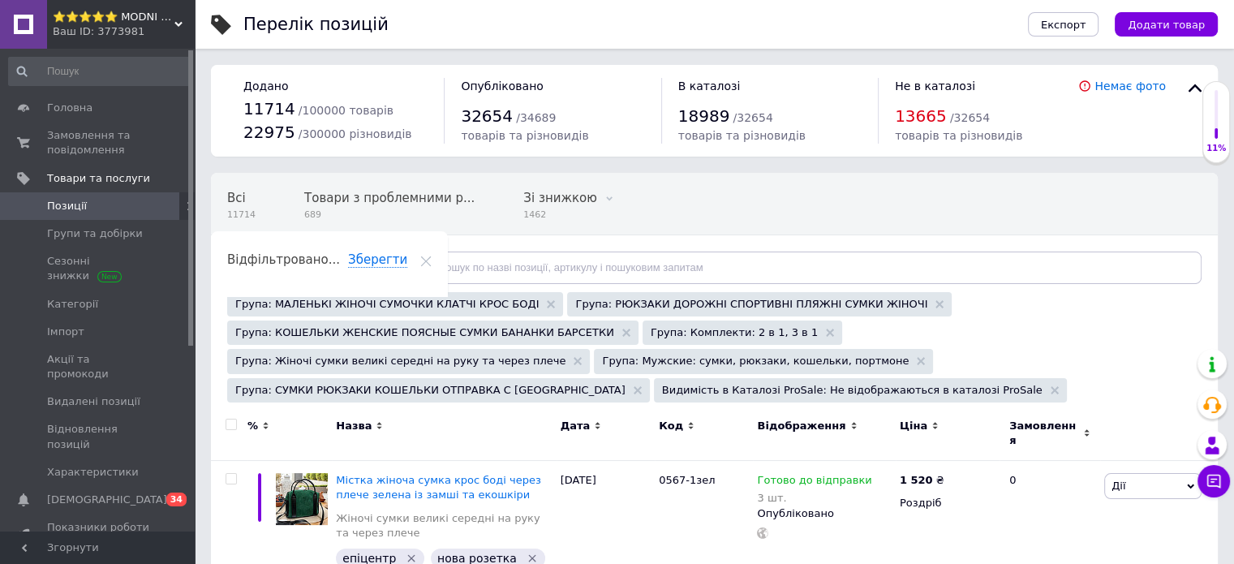
click at [290, 265] on span "Відфільтруйте товари" at bounding box center [305, 267] width 123 height 12
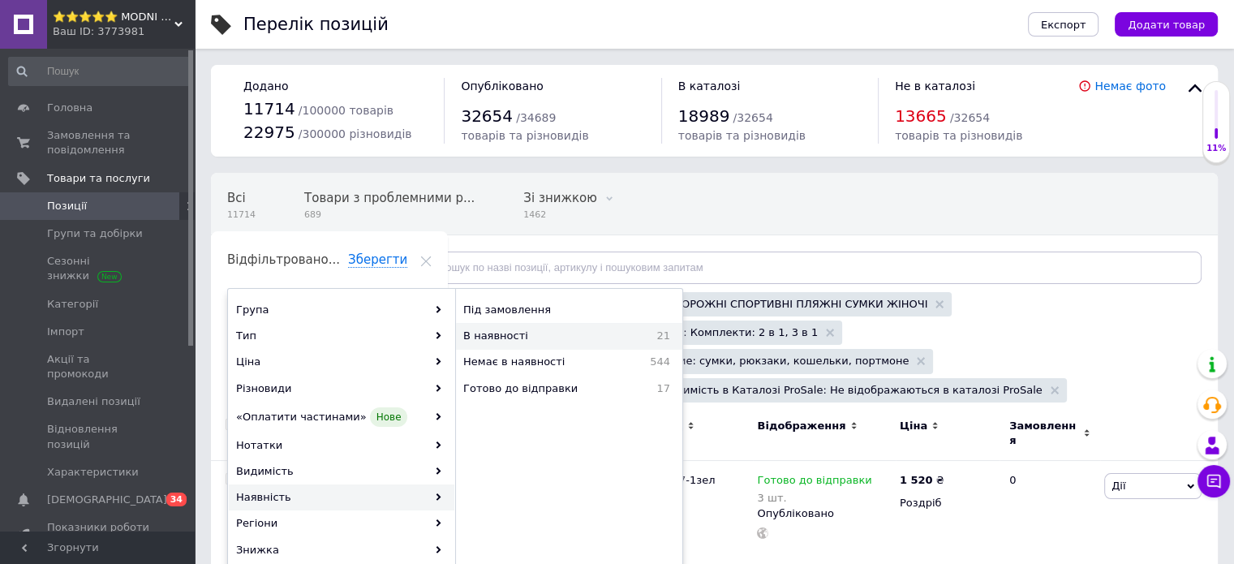
click at [495, 330] on span "В наявності" at bounding box center [540, 336] width 155 height 15
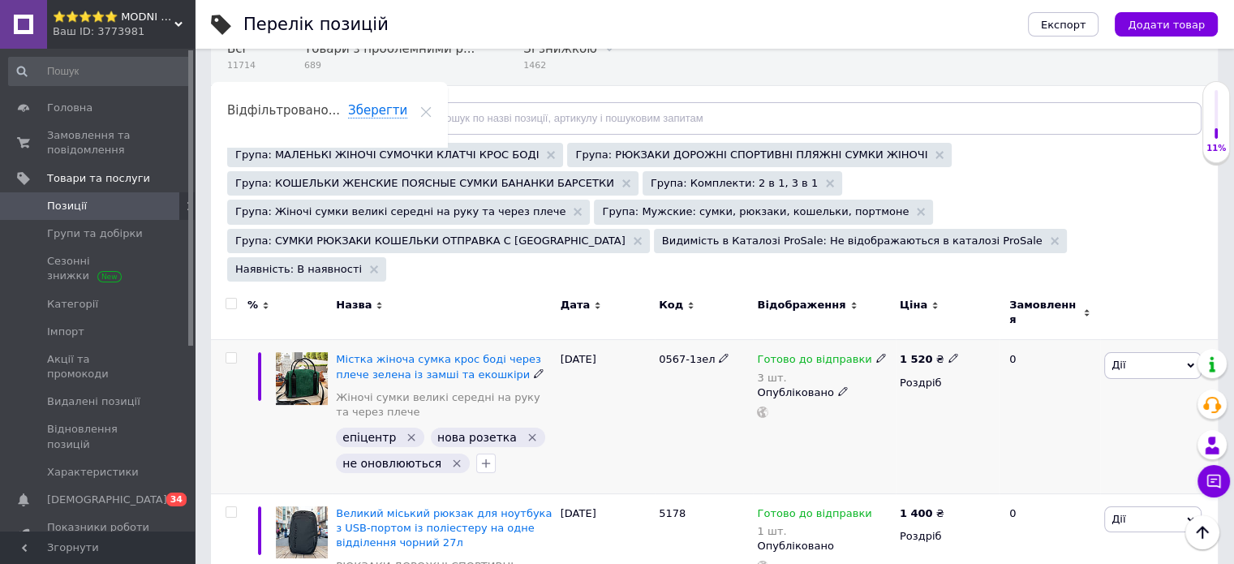
scroll to position [112, 0]
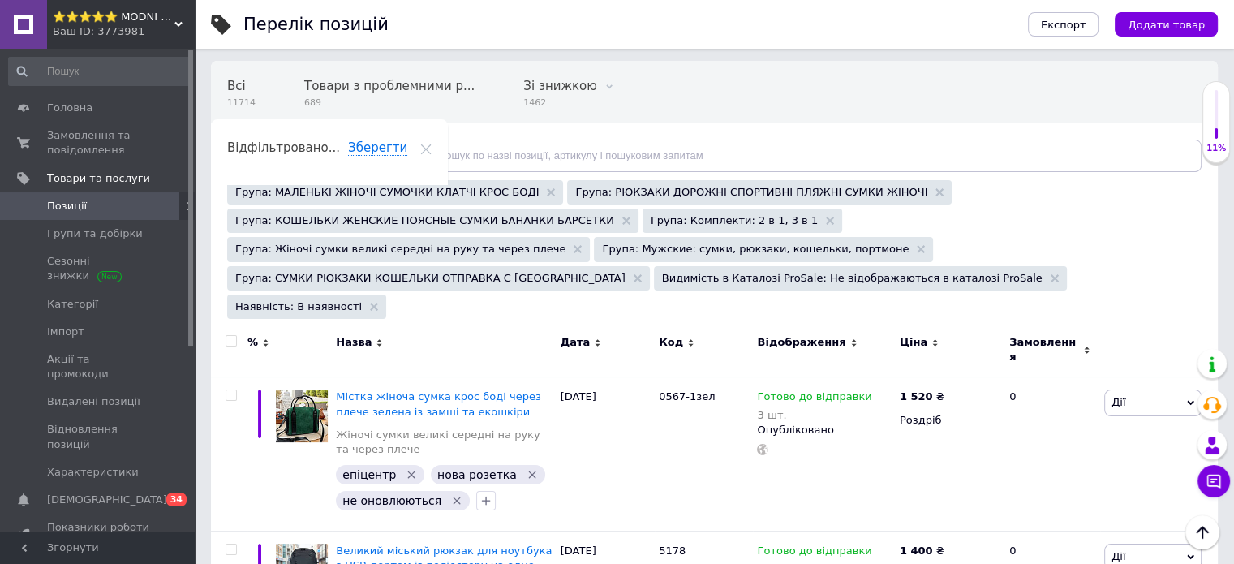
click at [687, 339] on icon at bounding box center [690, 342] width 7 height 7
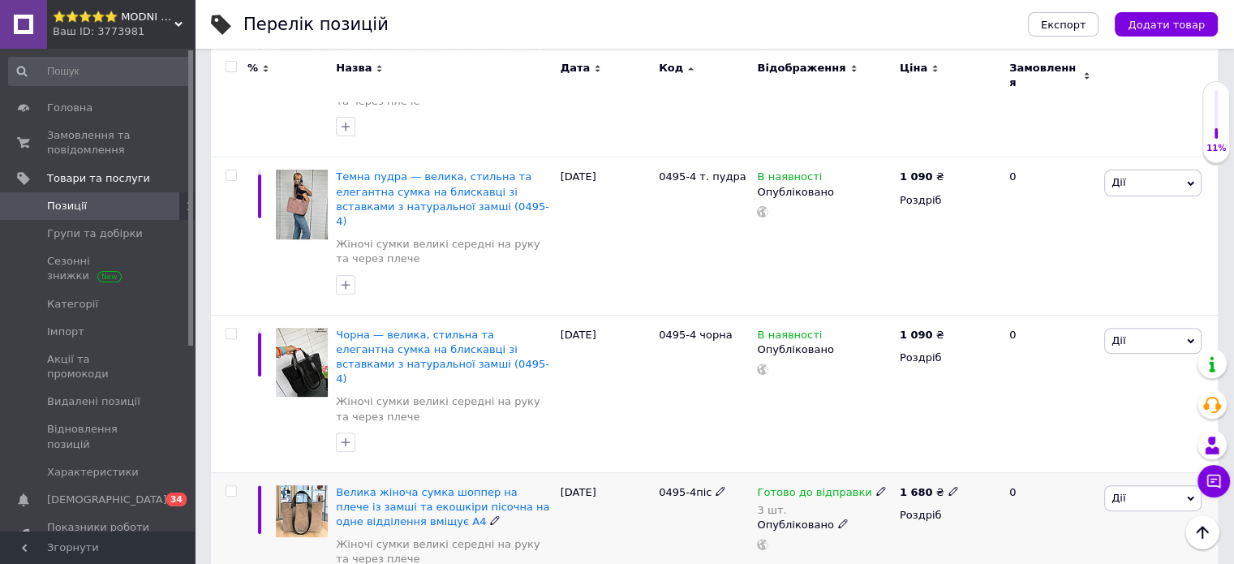
scroll to position [518, 0]
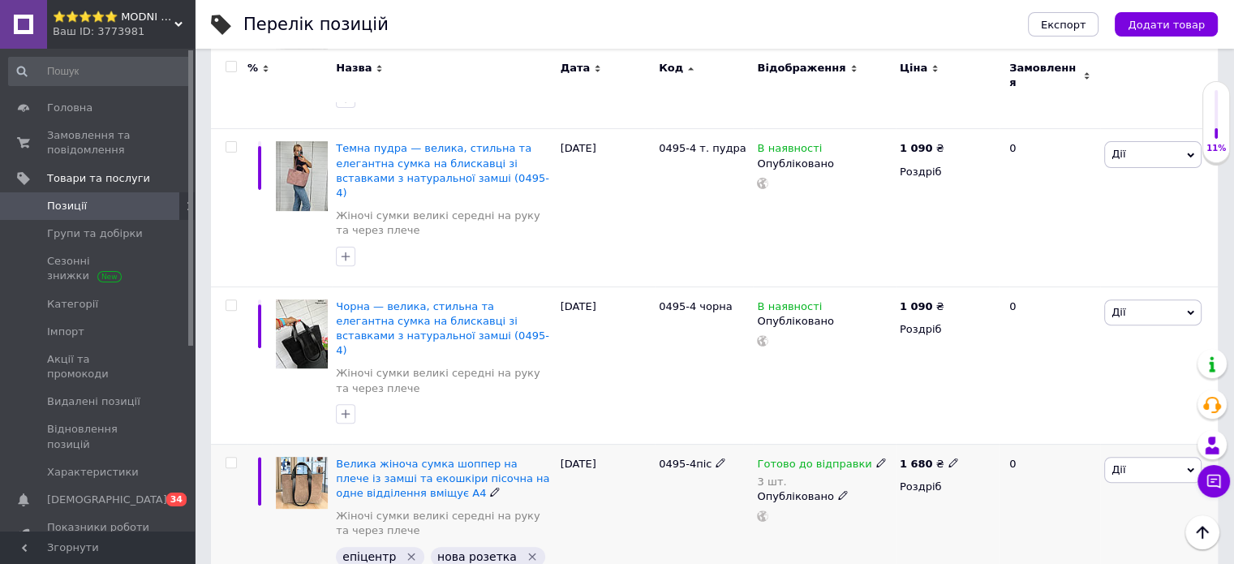
click at [408, 553] on icon "Видалити мітку" at bounding box center [411, 556] width 7 height 7
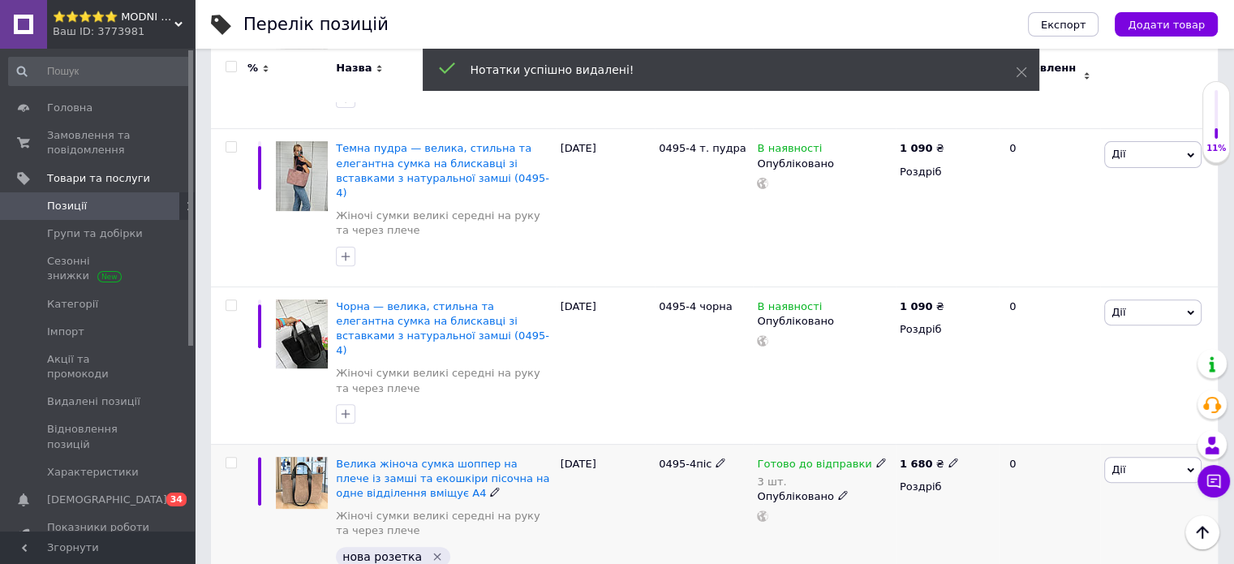
click at [431, 550] on icon "Видалити мітку" at bounding box center [437, 556] width 13 height 13
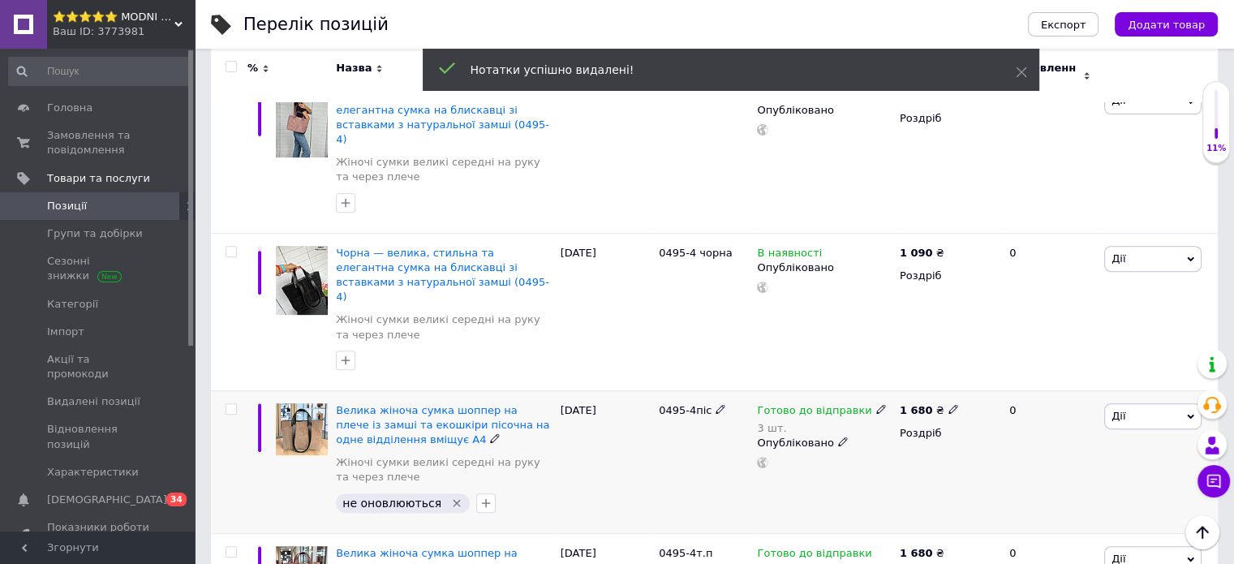
scroll to position [680, 0]
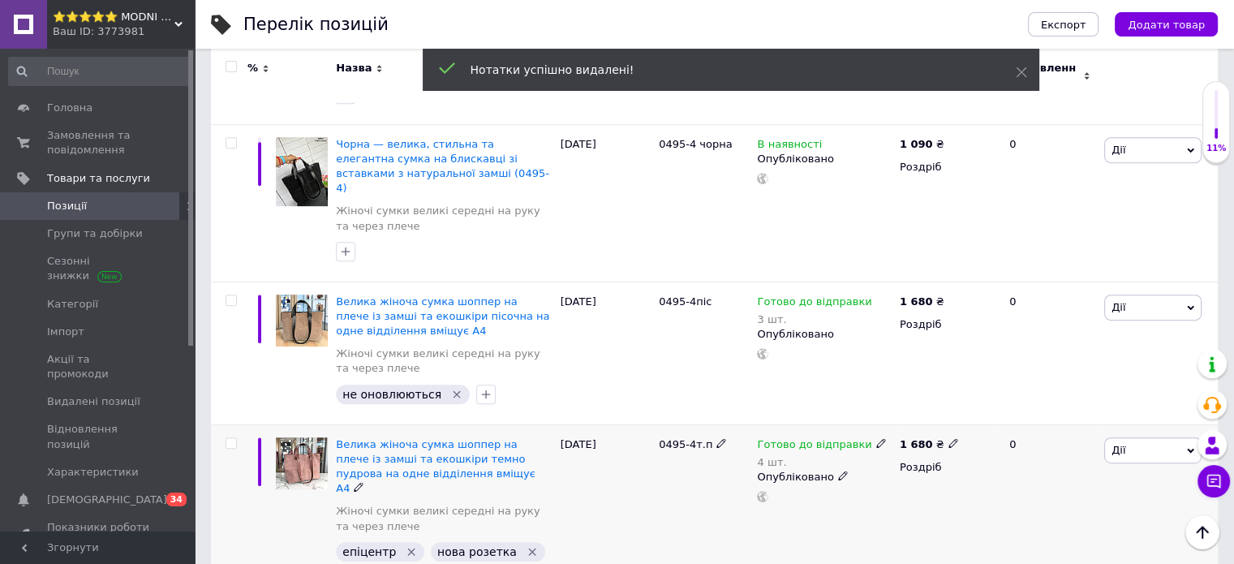
click at [408, 548] on icon "Видалити мітку" at bounding box center [411, 551] width 7 height 7
click at [431, 545] on icon "Видалити мітку" at bounding box center [437, 551] width 13 height 13
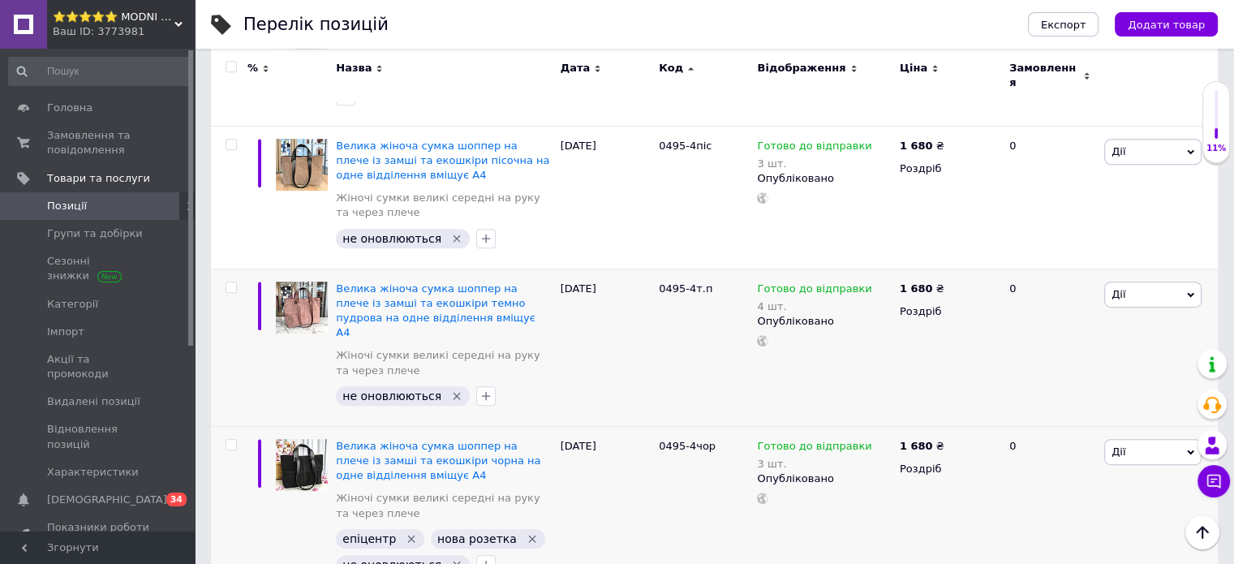
scroll to position [842, 0]
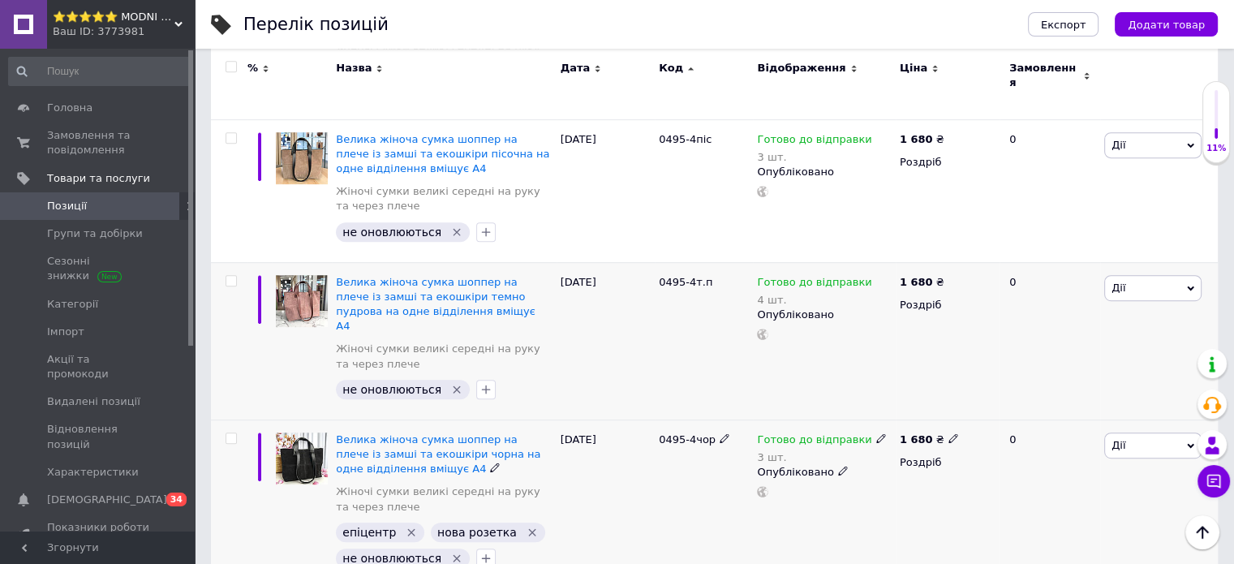
click at [405, 526] on icon "Видалити мітку" at bounding box center [411, 532] width 13 height 13
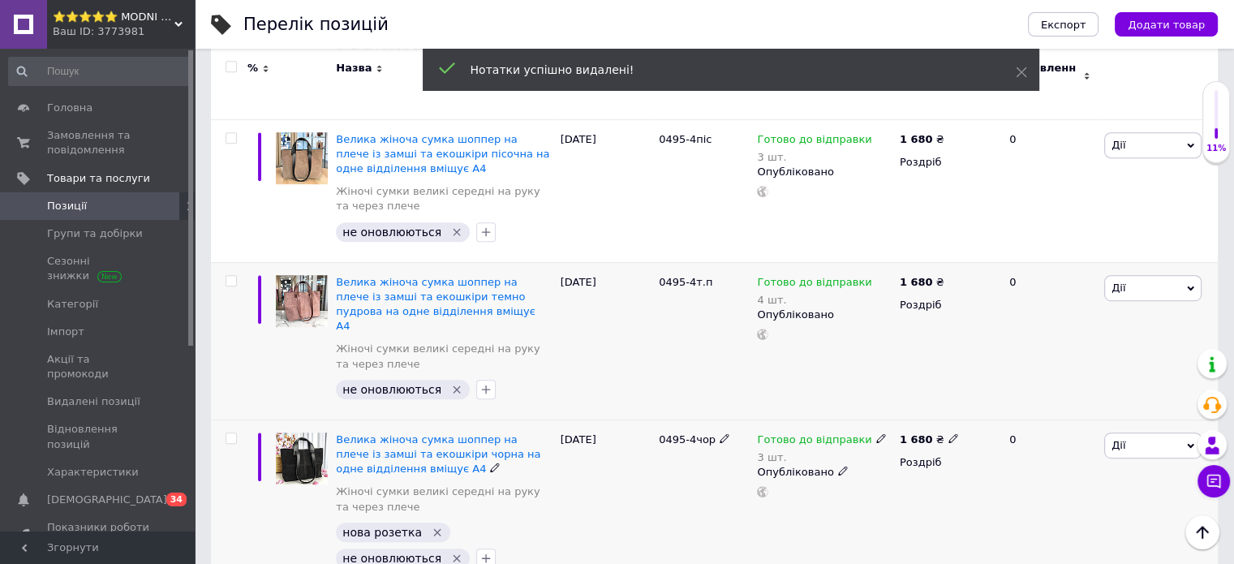
click at [433, 528] on icon "Видалити мітку" at bounding box center [436, 531] width 7 height 7
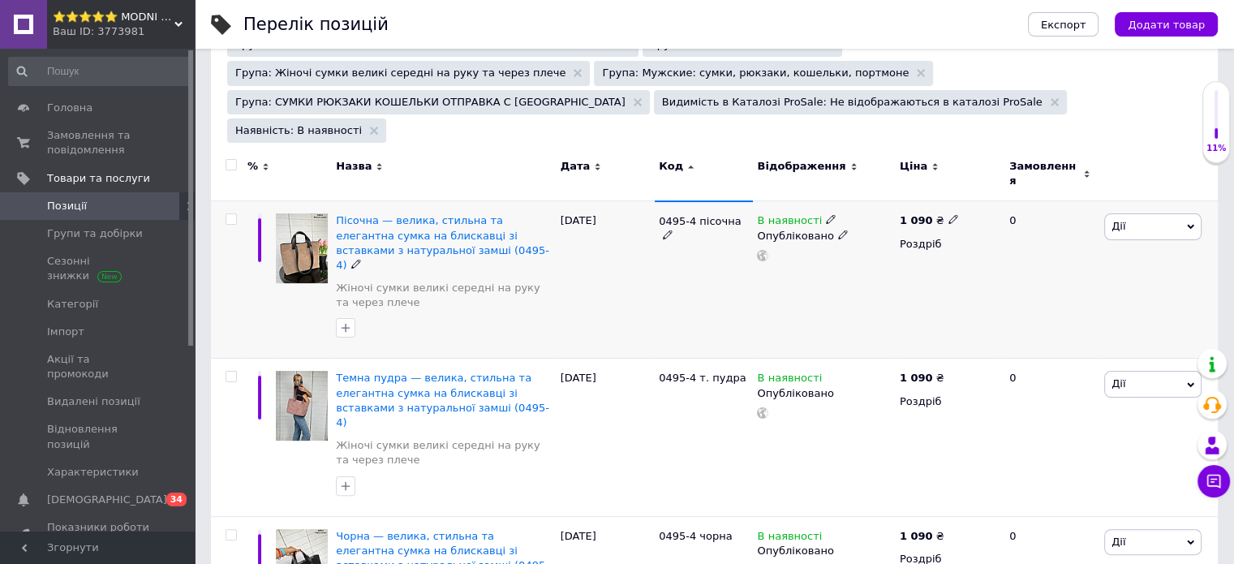
scroll to position [355, 0]
